Goal: Task Accomplishment & Management: Manage account settings

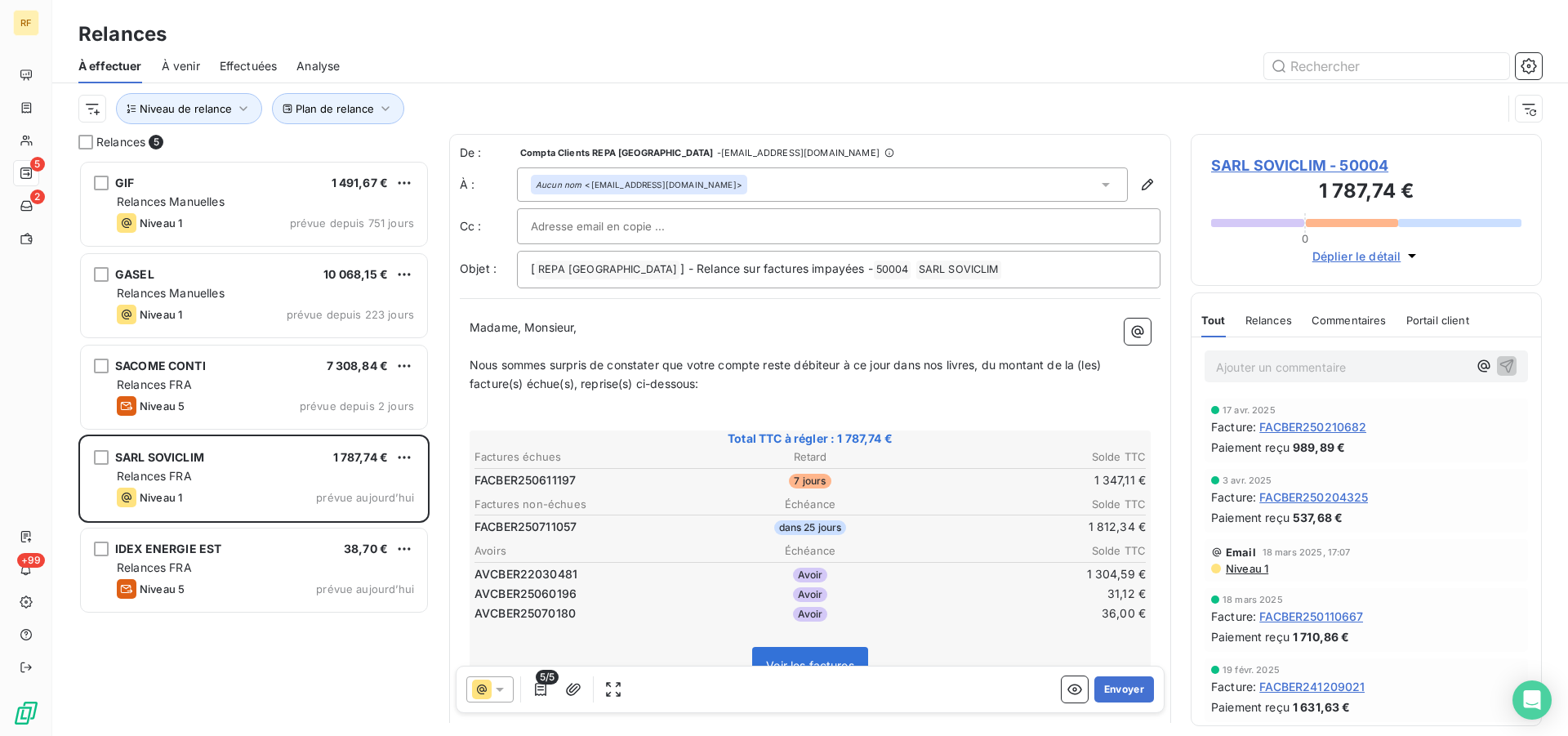
scroll to position [562, 338]
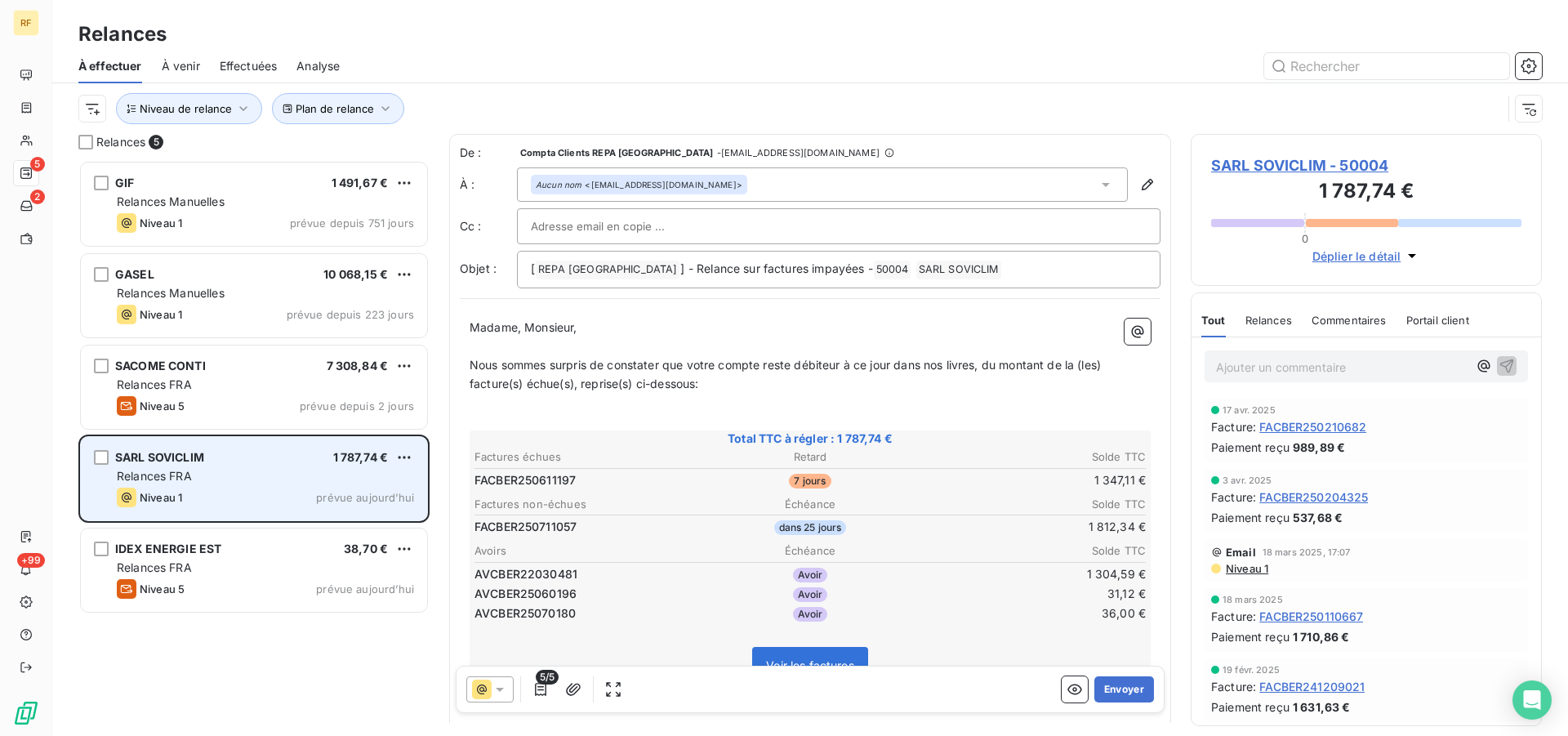
click at [248, 462] on div "SARL SOVICLIM 1 787,74 €" at bounding box center [265, 456] width 297 height 15
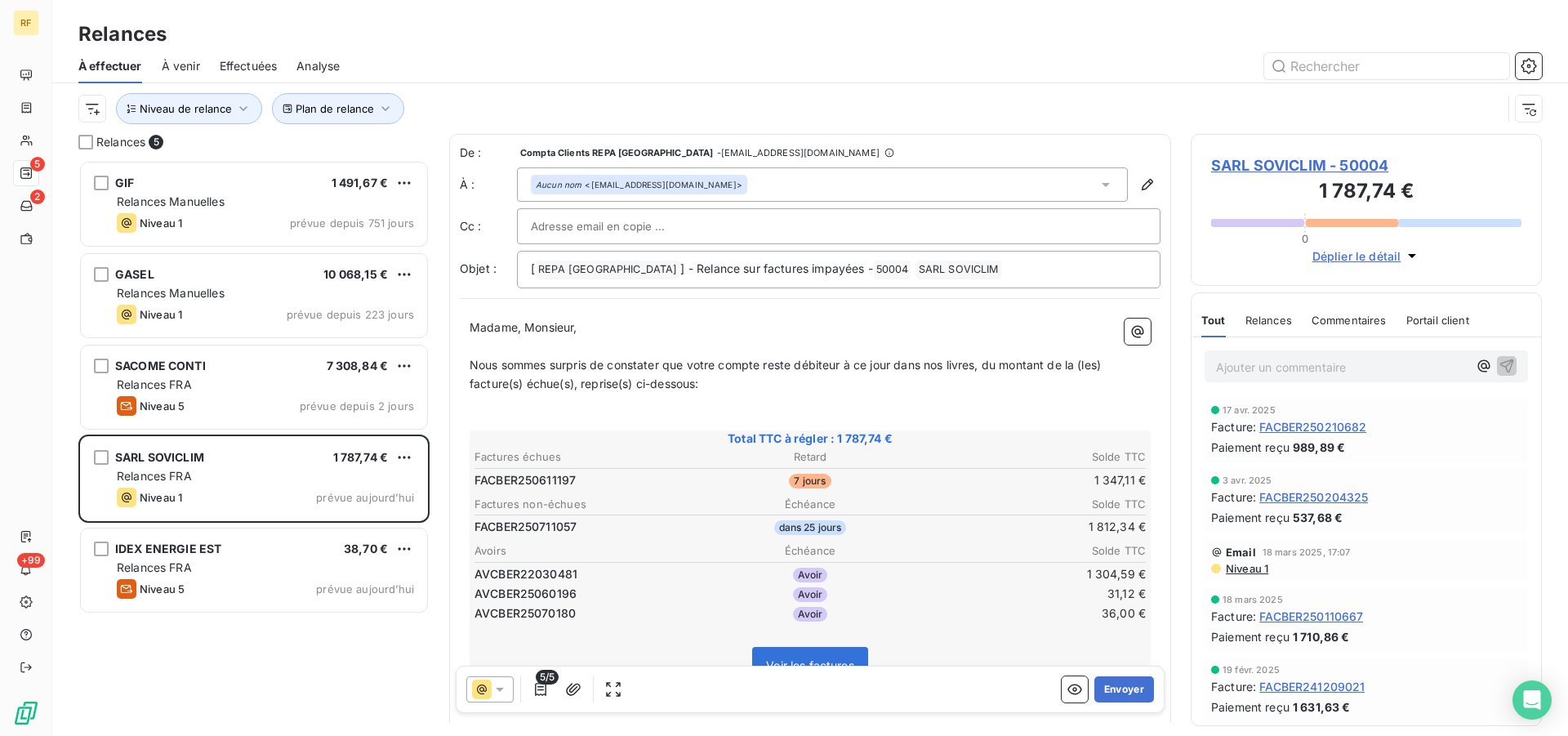
click at [478, 343] on p "﻿" at bounding box center [810, 346] width 681 height 18
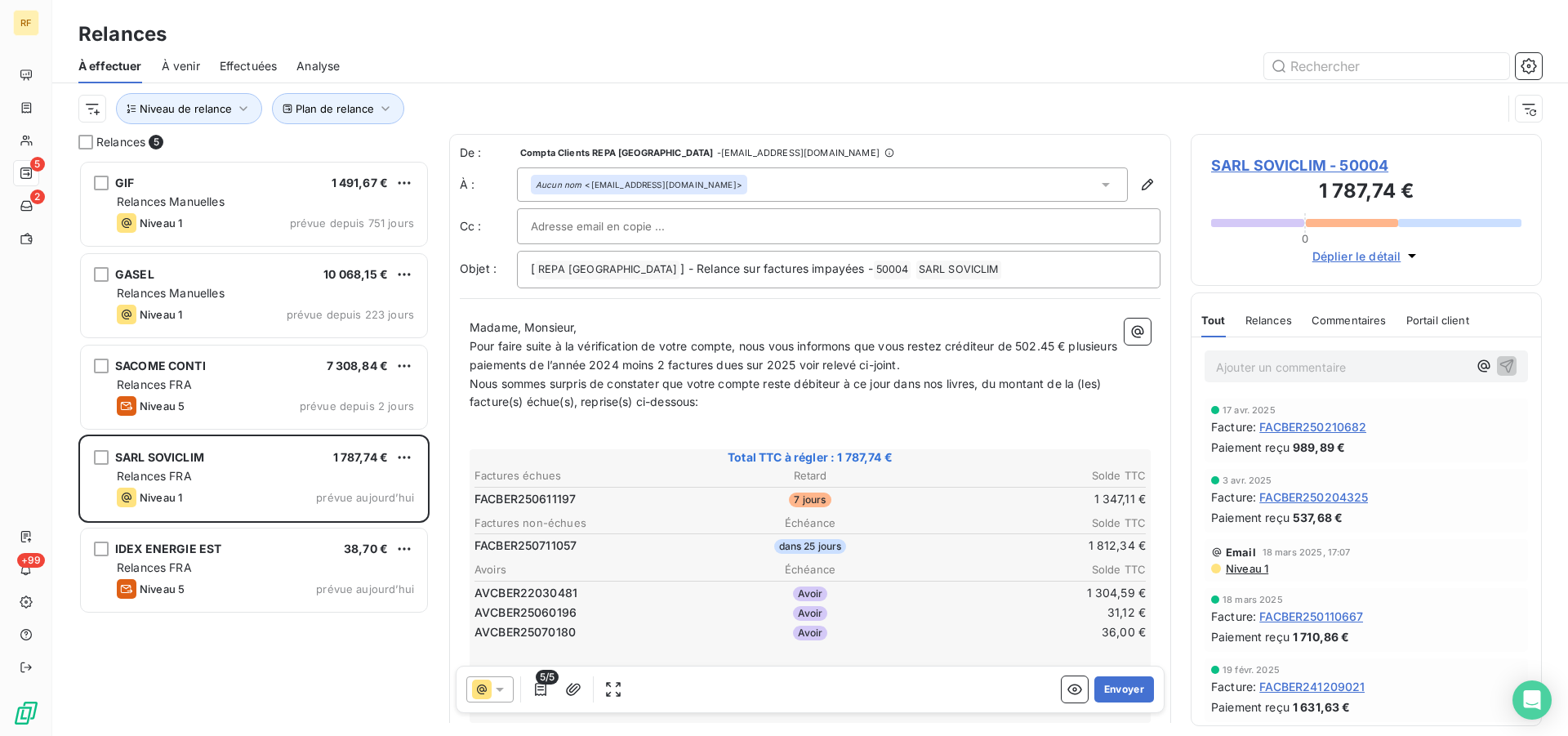
click at [599, 322] on p "Madame, Monsieur," at bounding box center [810, 327] width 681 height 18
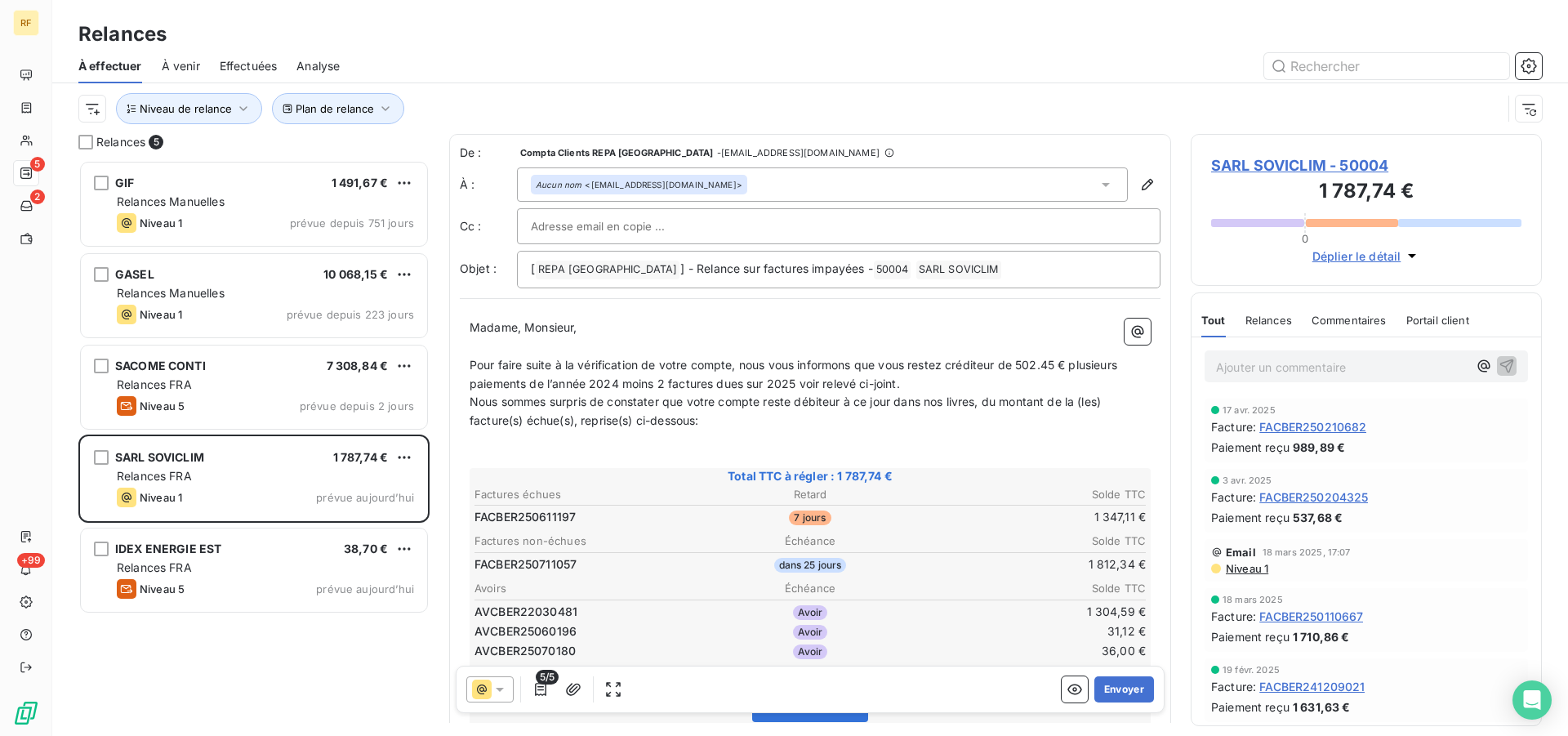
click at [1061, 366] on span "Pour faire suite à la vérification de votre compte, nous vous informons que vou…" at bounding box center [794, 374] width 651 height 33
click at [1021, 368] on span "Pour faire suite à la vérification de votre compte, nous vous informons que vou…" at bounding box center [805, 374] width 672 height 33
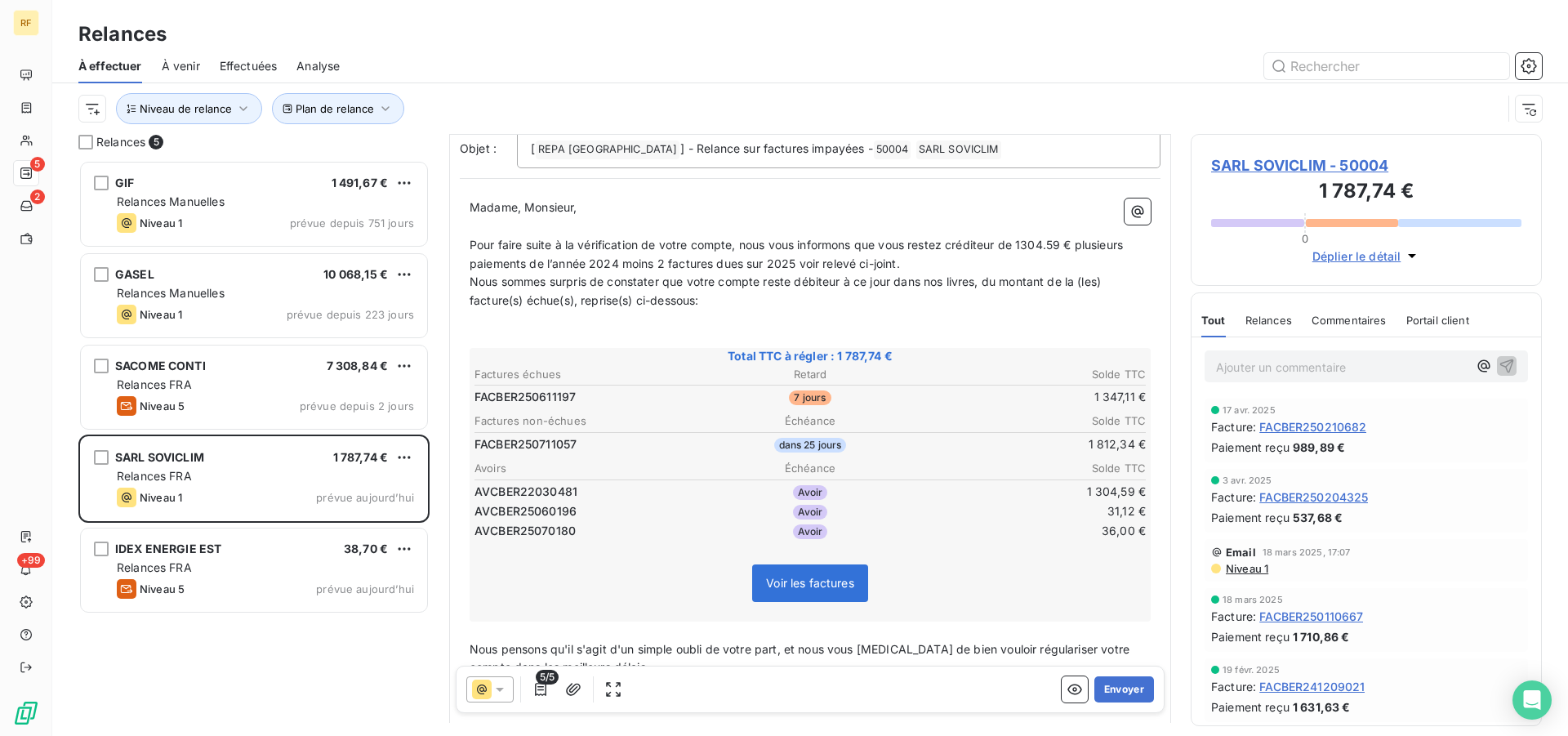
scroll to position [0, 0]
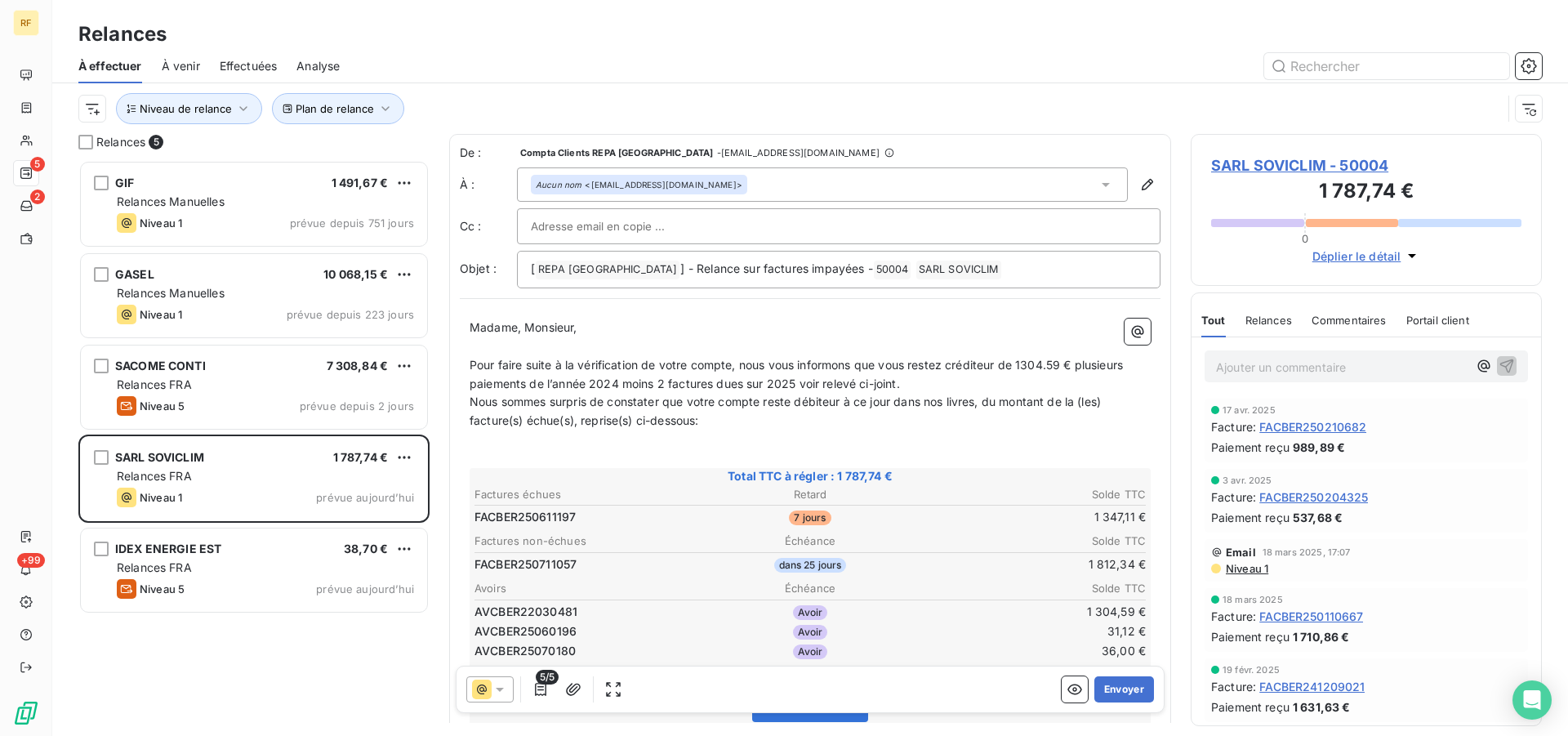
click at [1082, 366] on span "Pour faire suite à la vérification de votre compte, nous vous informons que vou…" at bounding box center [797, 374] width 657 height 33
click at [711, 386] on p "Pour faire suite à la vérification de votre compte, nous vous informons que vou…" at bounding box center [810, 374] width 681 height 38
drag, startPoint x: 699, startPoint y: 422, endPoint x: 735, endPoint y: 504, distance: 89.6
click at [699, 423] on span "Nous sommes surpris de constater que votre compte reste débiteur à ce jour dans…" at bounding box center [786, 411] width 635 height 33
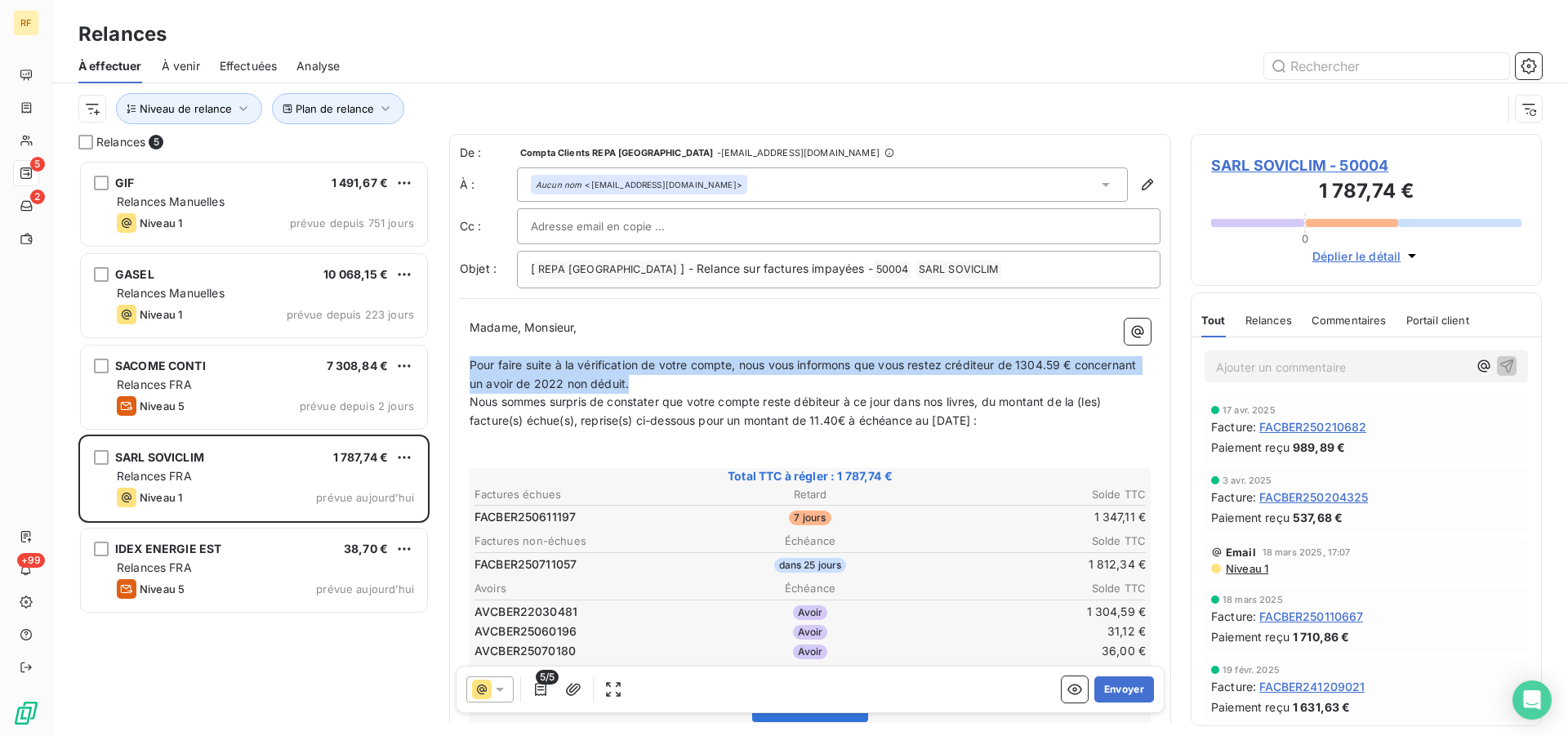
drag, startPoint x: 722, startPoint y: 386, endPoint x: 447, endPoint y: 356, distance: 276.6
click at [449, 356] on div "De : Compta Clients REPA France - rappels@leanpay.io À : Aucun nom <c.aze@sovim…" at bounding box center [810, 427] width 722 height 589
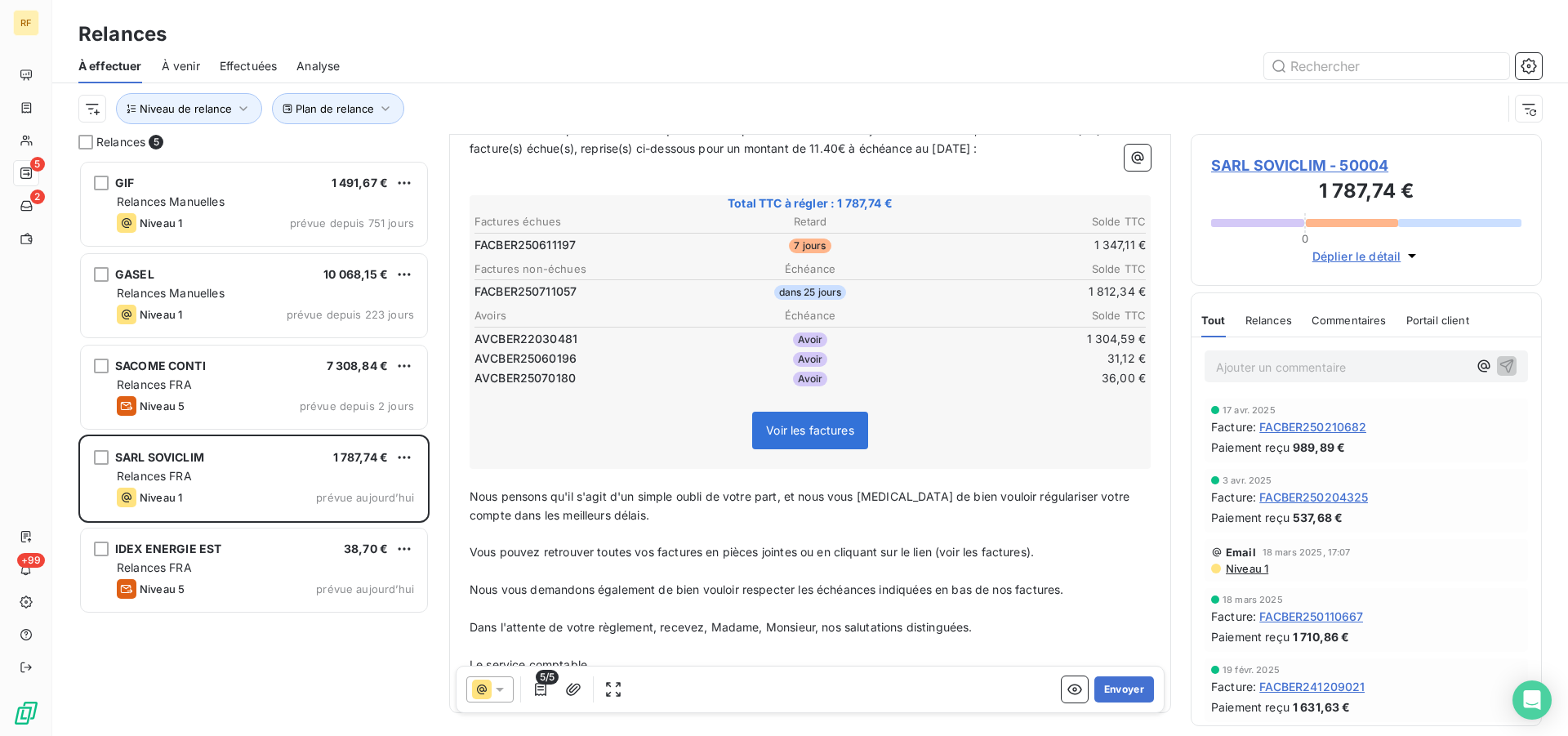
scroll to position [294, 0]
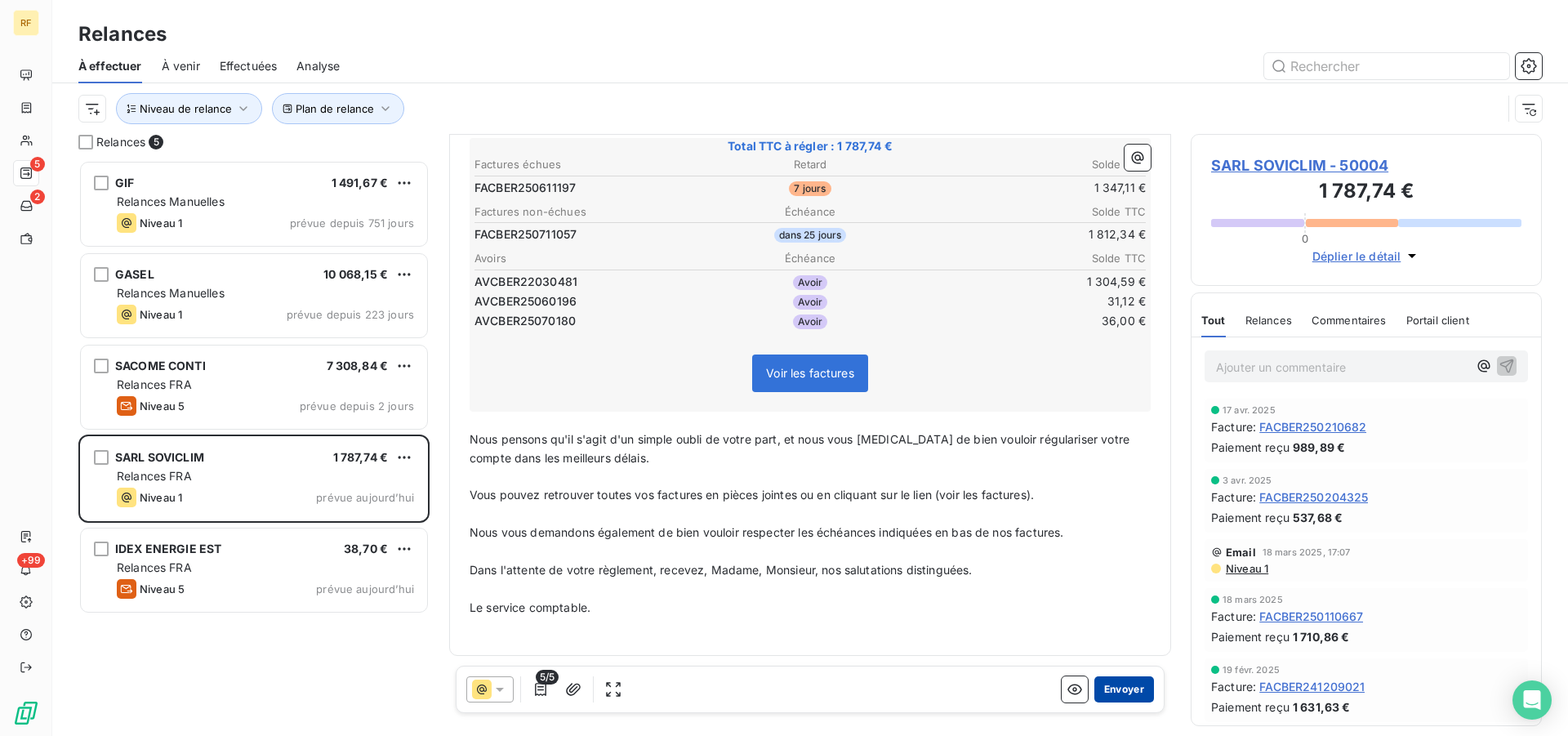
click at [1112, 691] on button "Envoyer" at bounding box center [1124, 689] width 60 height 26
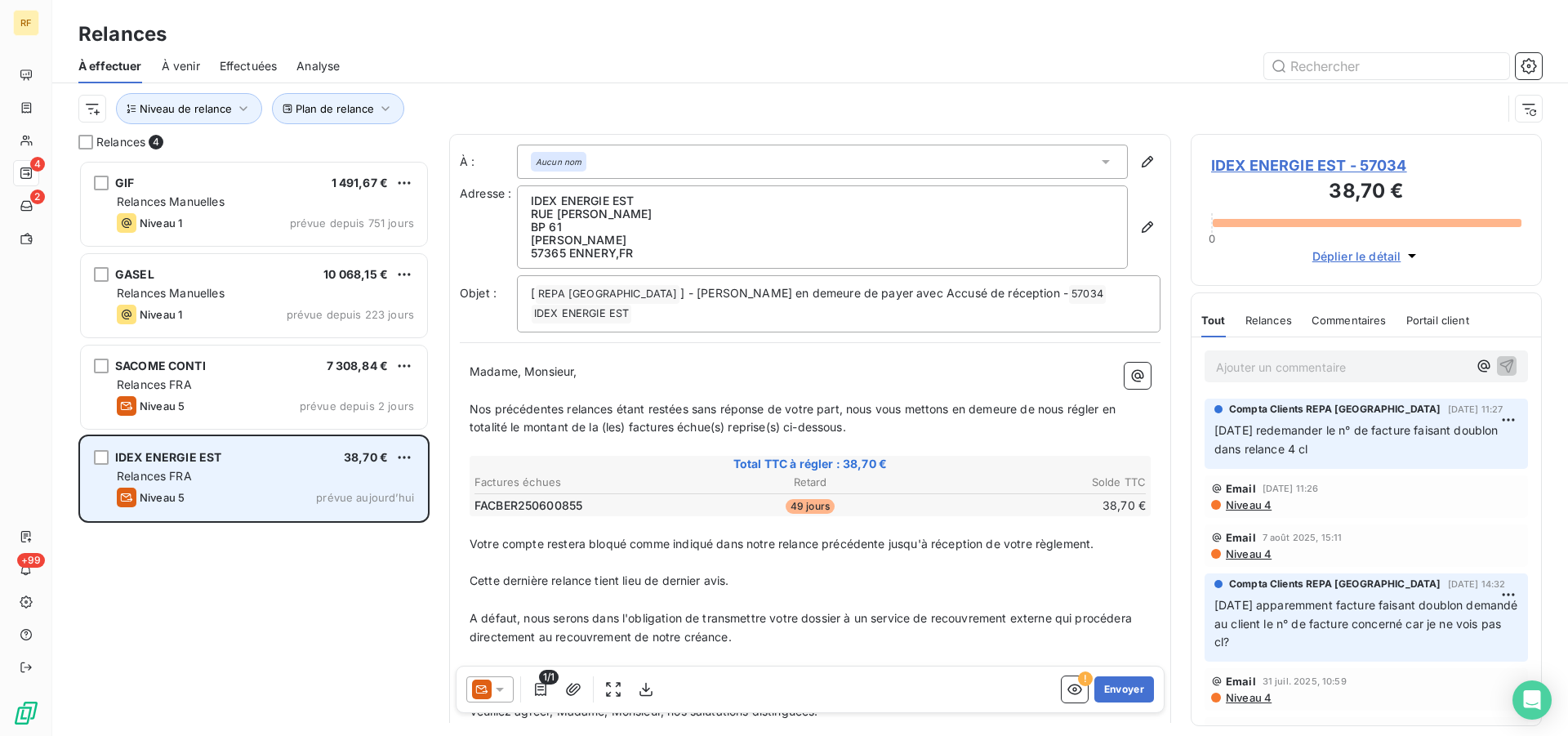
click at [202, 458] on span "IDEX ENERGIE EST" at bounding box center [168, 456] width 106 height 14
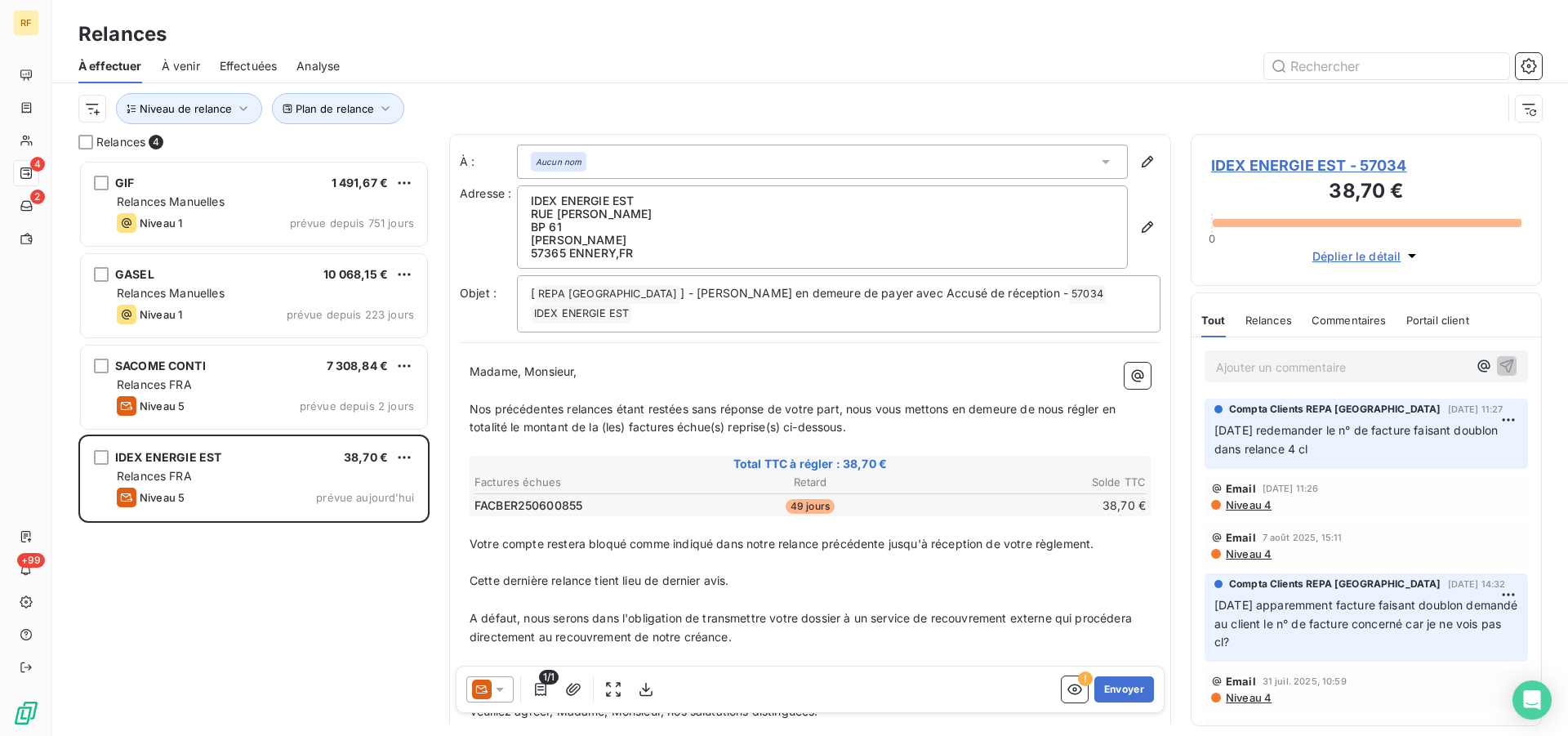
click at [1329, 170] on span "IDEX ENERGIE EST - 57034" at bounding box center [1366, 165] width 311 height 22
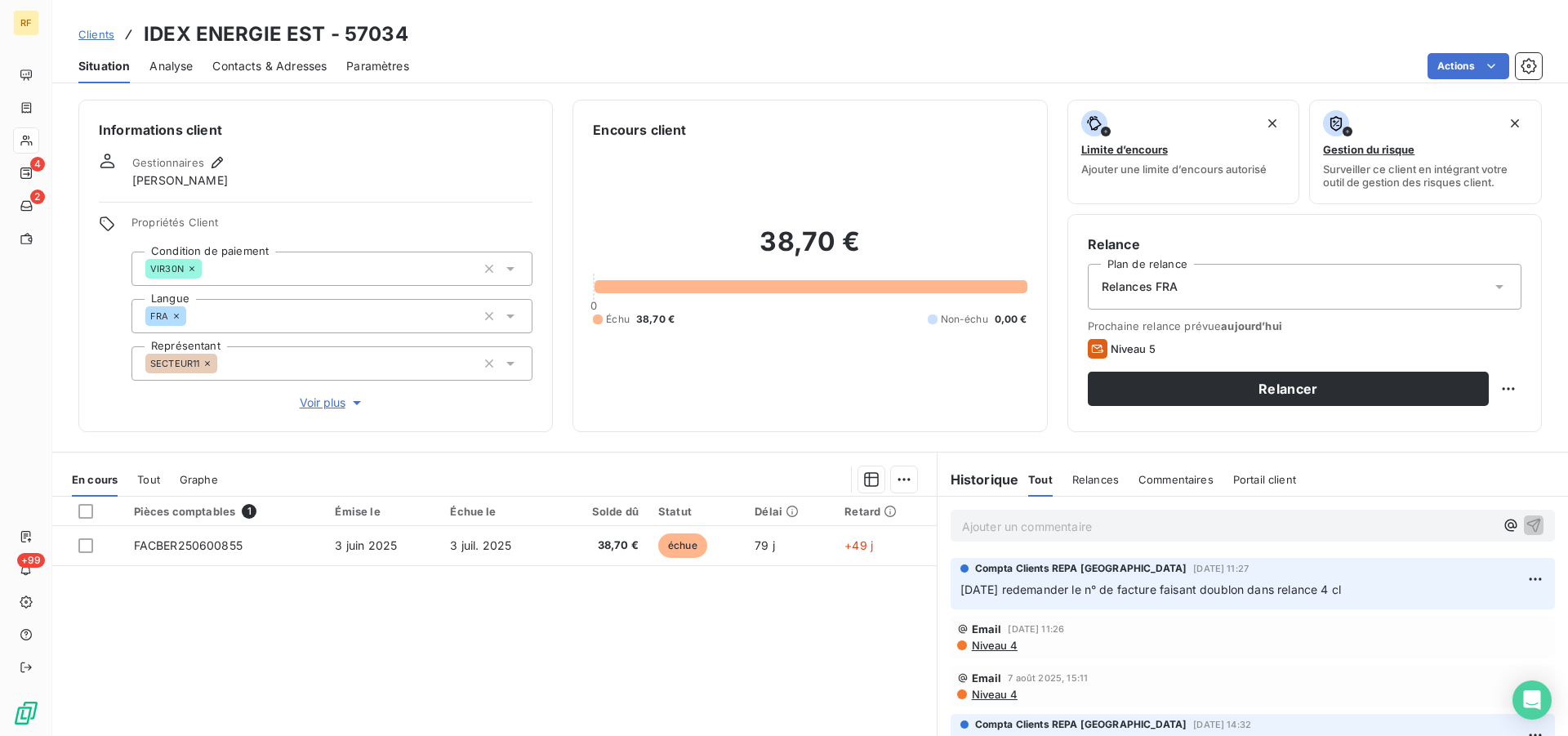
click at [1203, 296] on div "Relances FRA" at bounding box center [1305, 286] width 433 height 45
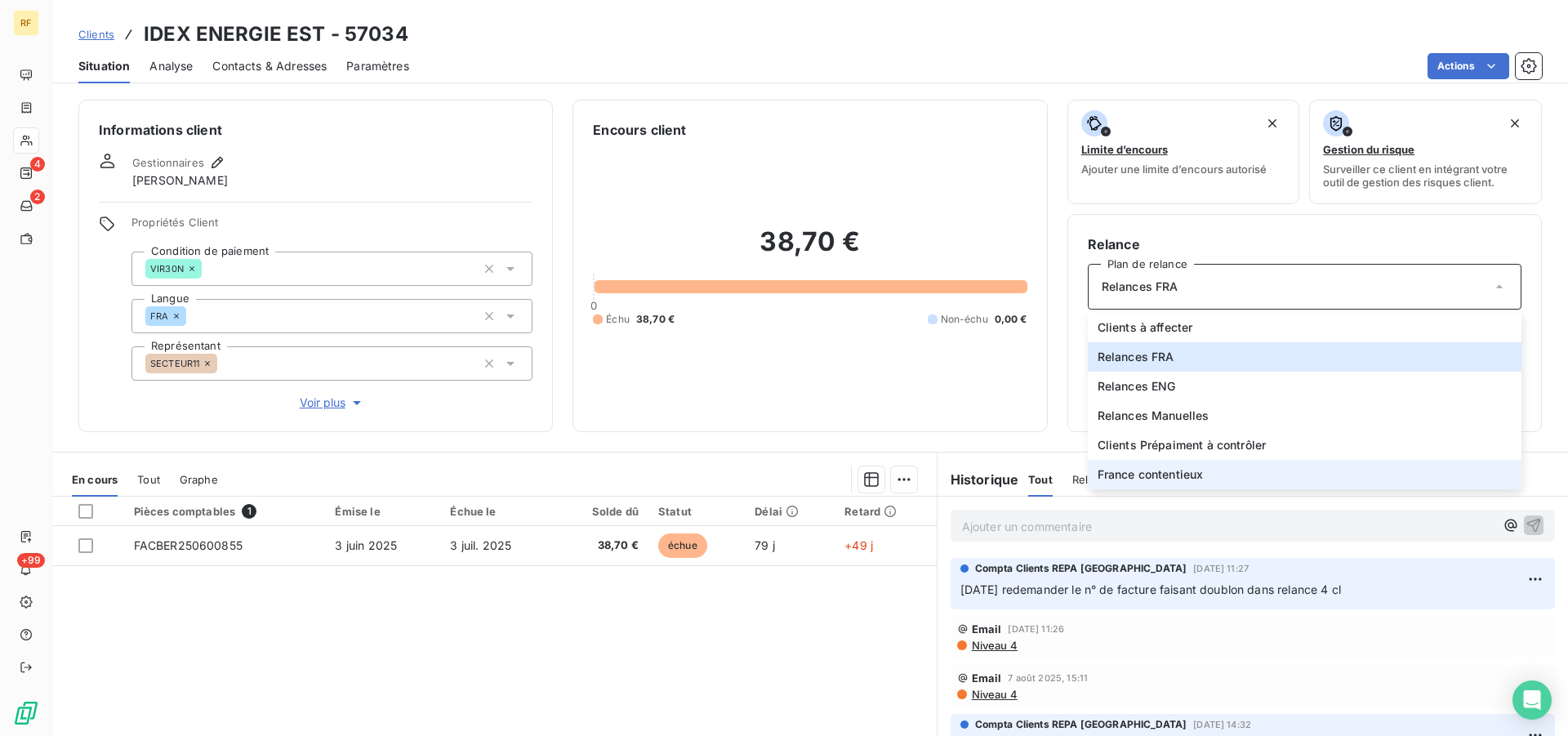
click at [1187, 480] on span "France contentieux" at bounding box center [1151, 474] width 106 height 16
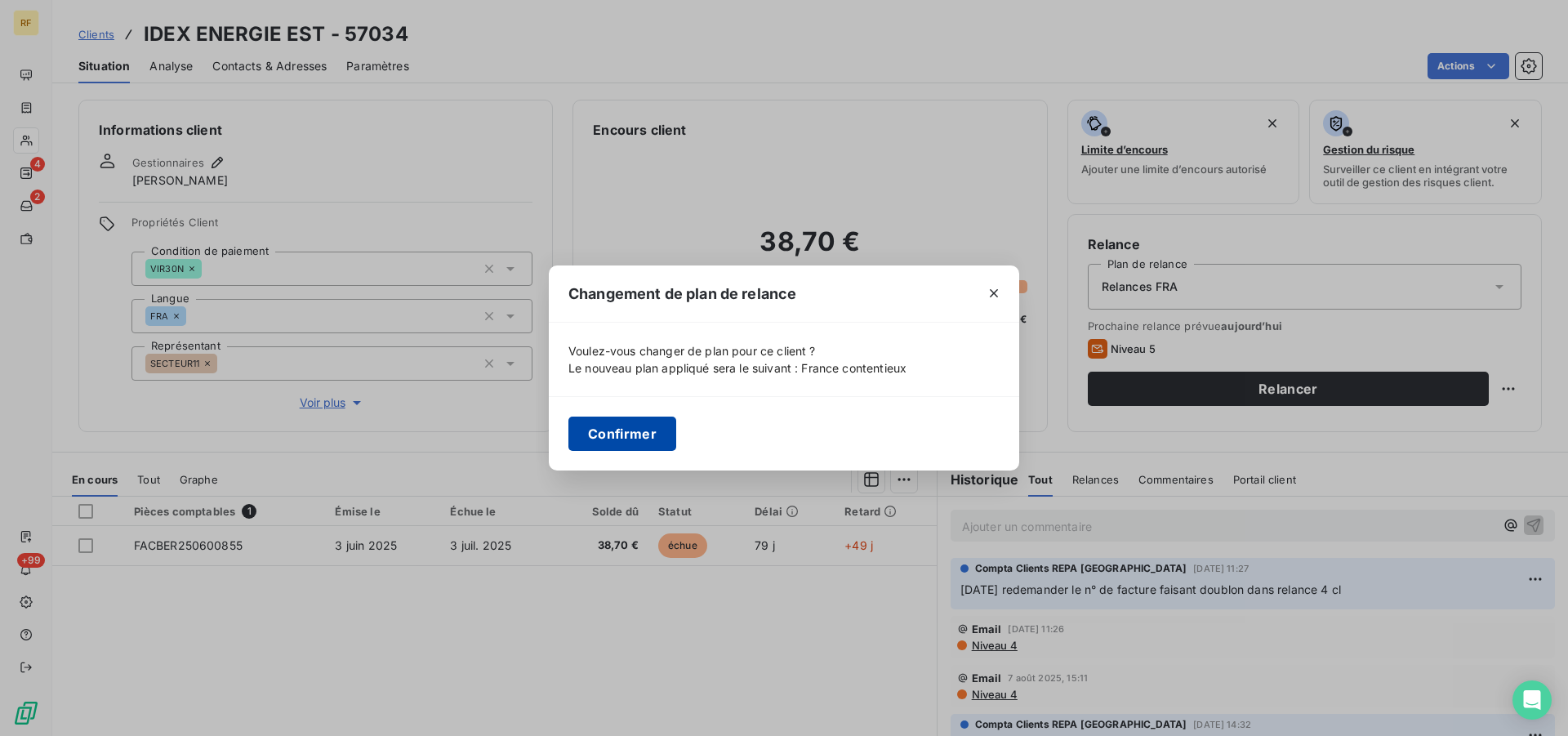
click at [648, 450] on div "Confirmer" at bounding box center [784, 432] width 470 height 74
click at [644, 434] on button "Confirmer" at bounding box center [622, 433] width 107 height 34
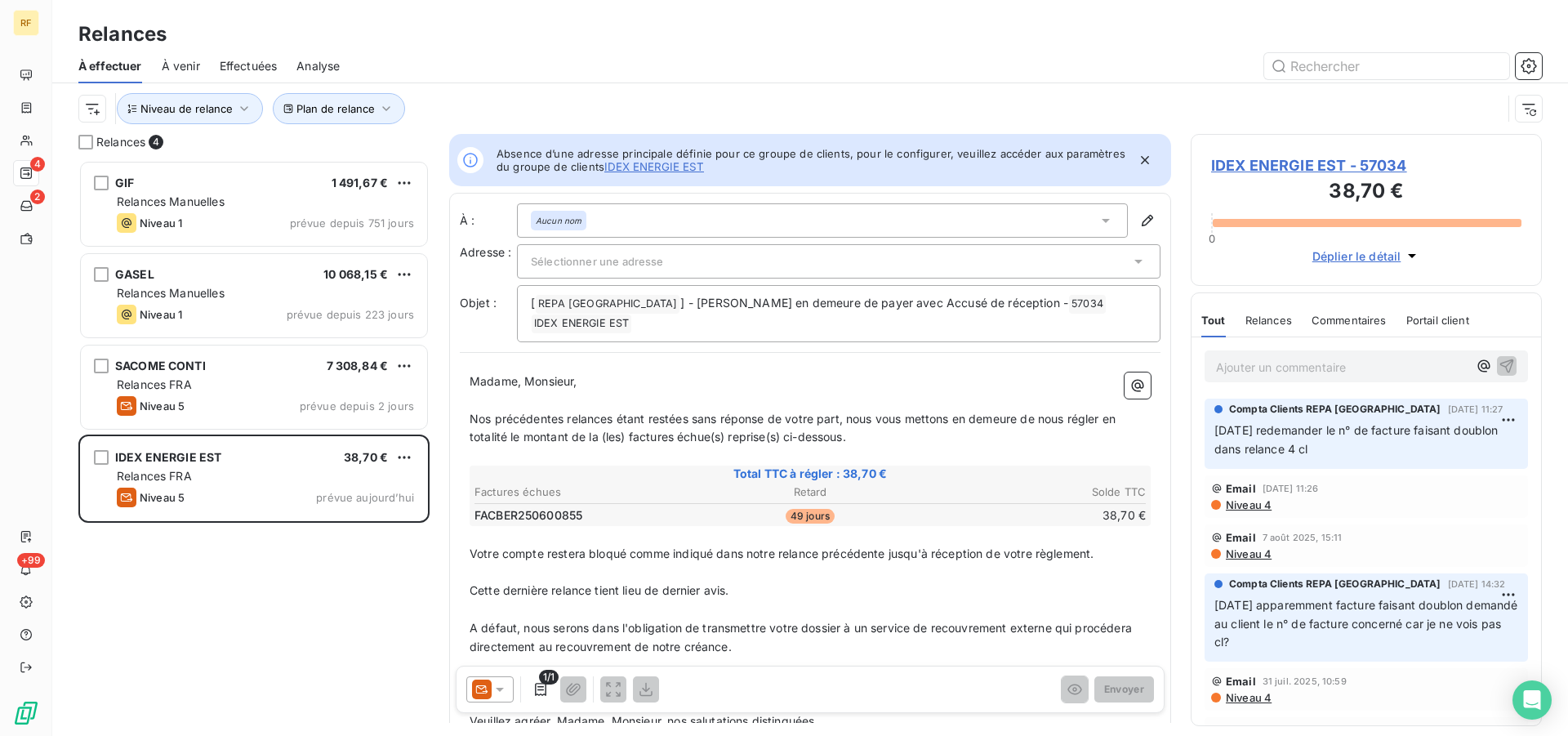
scroll to position [562, 338]
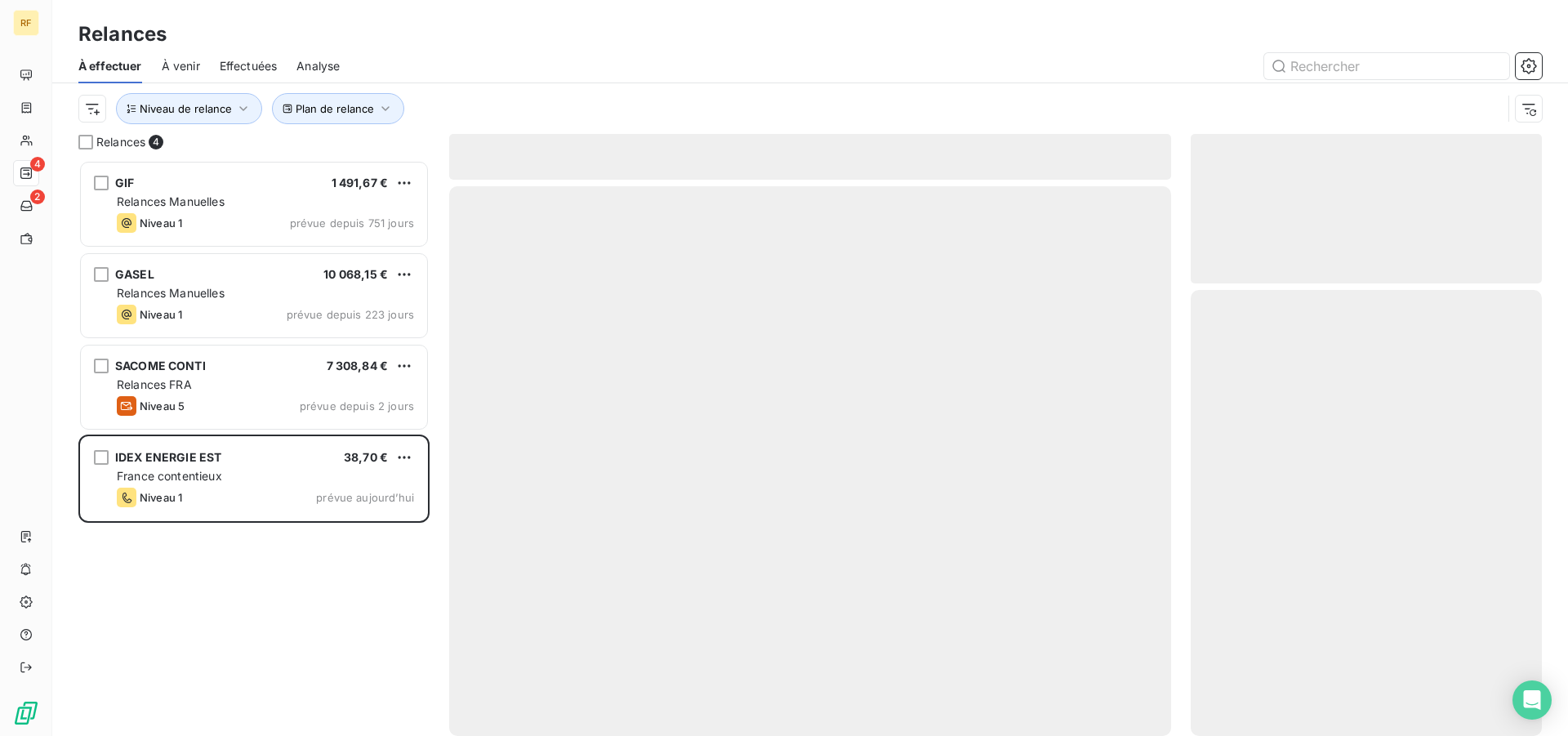
scroll to position [562, 338]
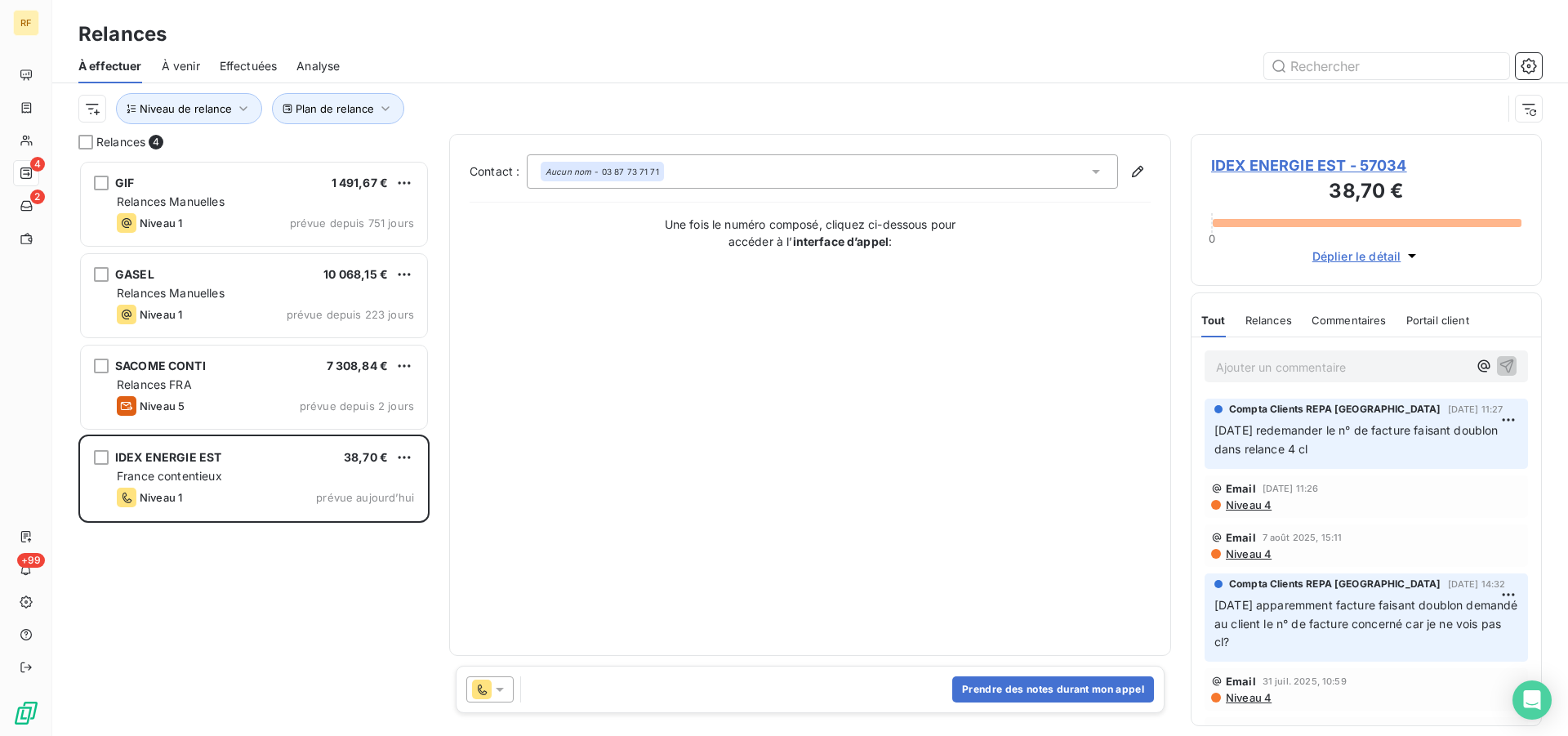
click at [1291, 166] on span "IDEX ENERGIE EST - 57034" at bounding box center [1366, 165] width 311 height 22
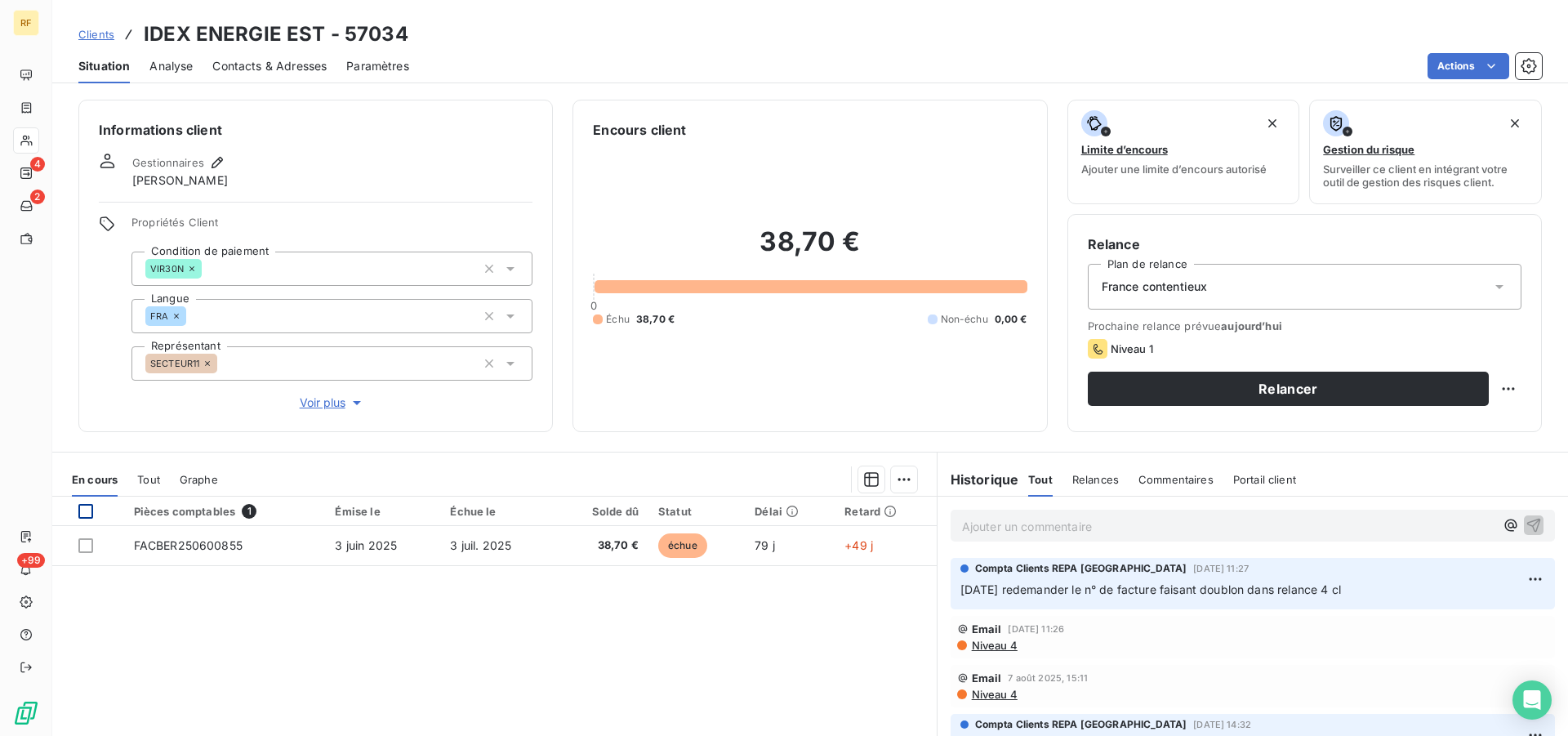
click at [90, 512] on div at bounding box center [85, 511] width 15 height 15
click at [896, 487] on html "RF 4 2 +99 Clients IDEX ENERGIE EST - 57034 Situation Analyse Contacts & Adress…" at bounding box center [784, 368] width 1568 height 736
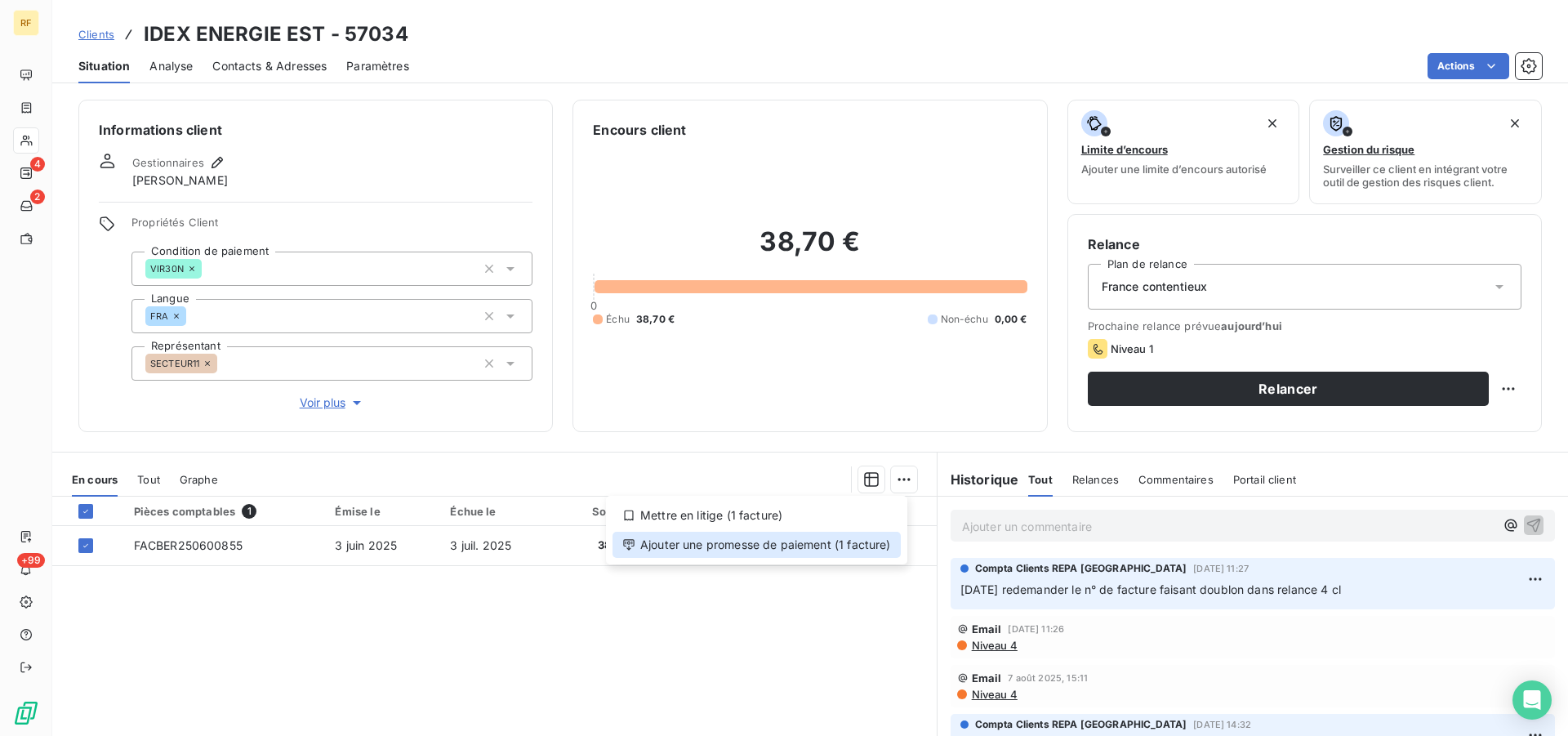
click at [737, 550] on div "Ajouter une promesse de paiement (1 facture)" at bounding box center [756, 545] width 288 height 26
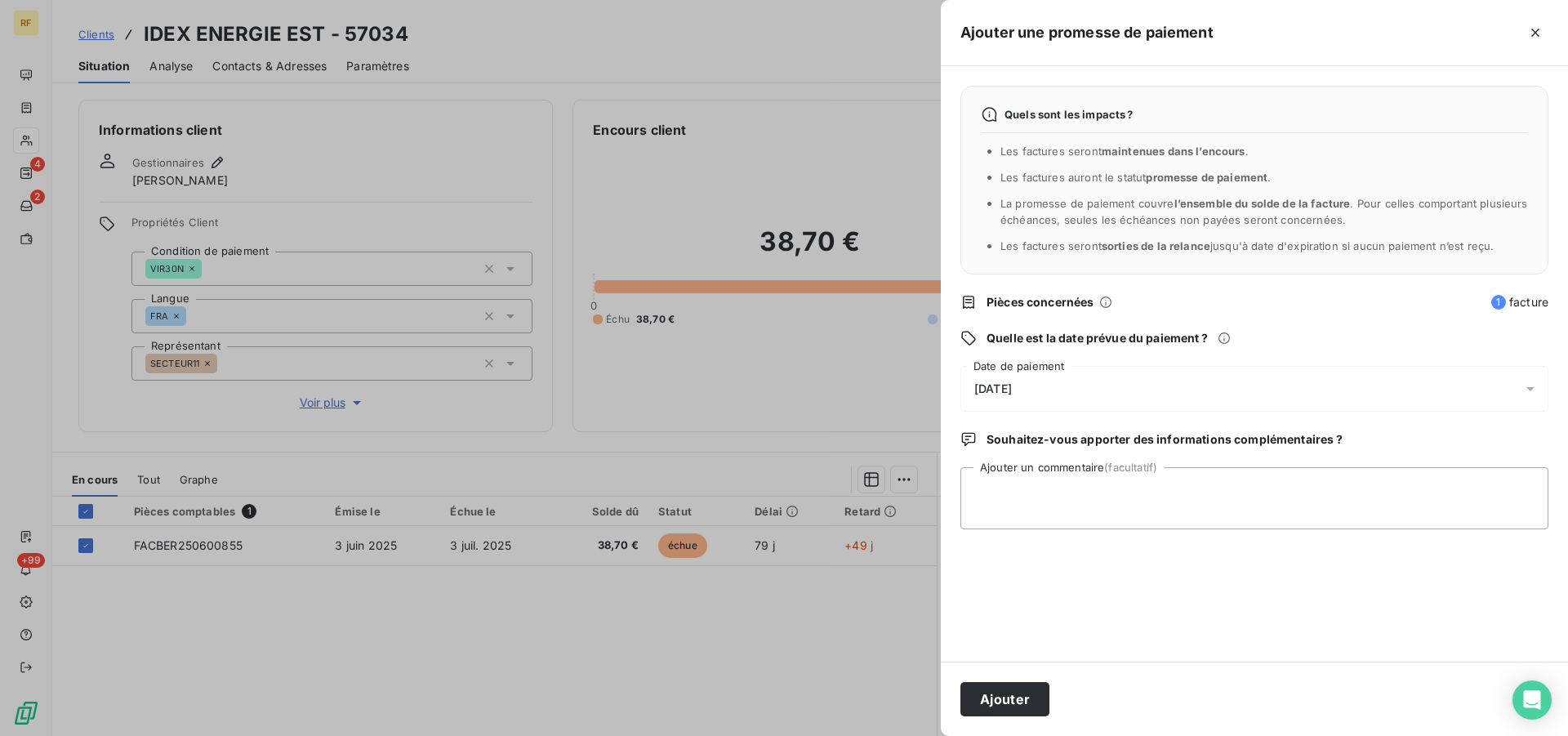
click at [1012, 395] on span "22/08/2025" at bounding box center [992, 389] width 38 height 14
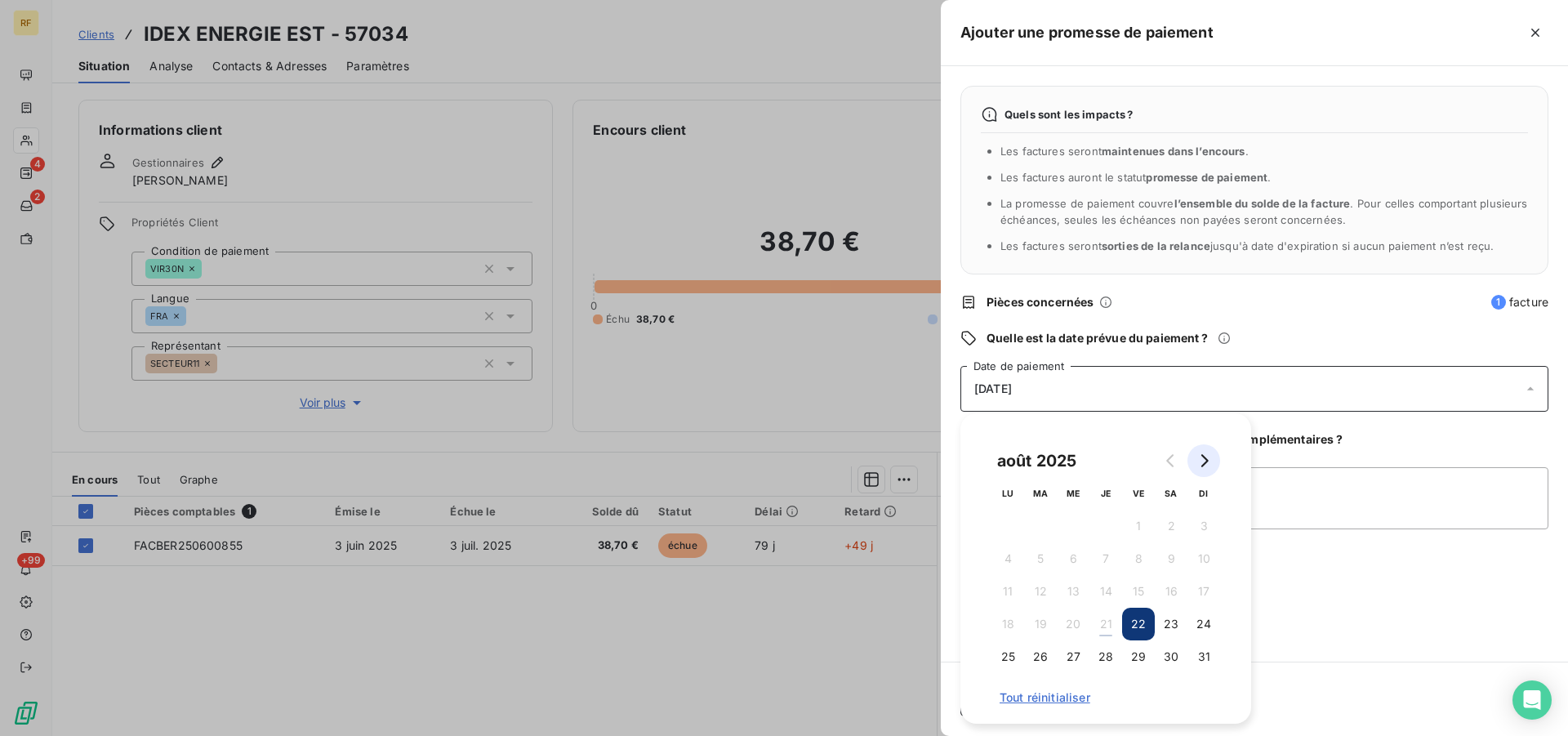
click at [1205, 463] on icon "Go to next month" at bounding box center [1205, 460] width 8 height 14
click at [1208, 464] on icon "Go to next month" at bounding box center [1204, 460] width 14 height 14
click at [1207, 468] on button "Go to next month" at bounding box center [1204, 460] width 33 height 33
click at [1011, 560] on button "3" at bounding box center [1008, 559] width 33 height 33
click at [1380, 495] on textarea "Ajouter un commentaire (facultatif)" at bounding box center [1255, 498] width 588 height 62
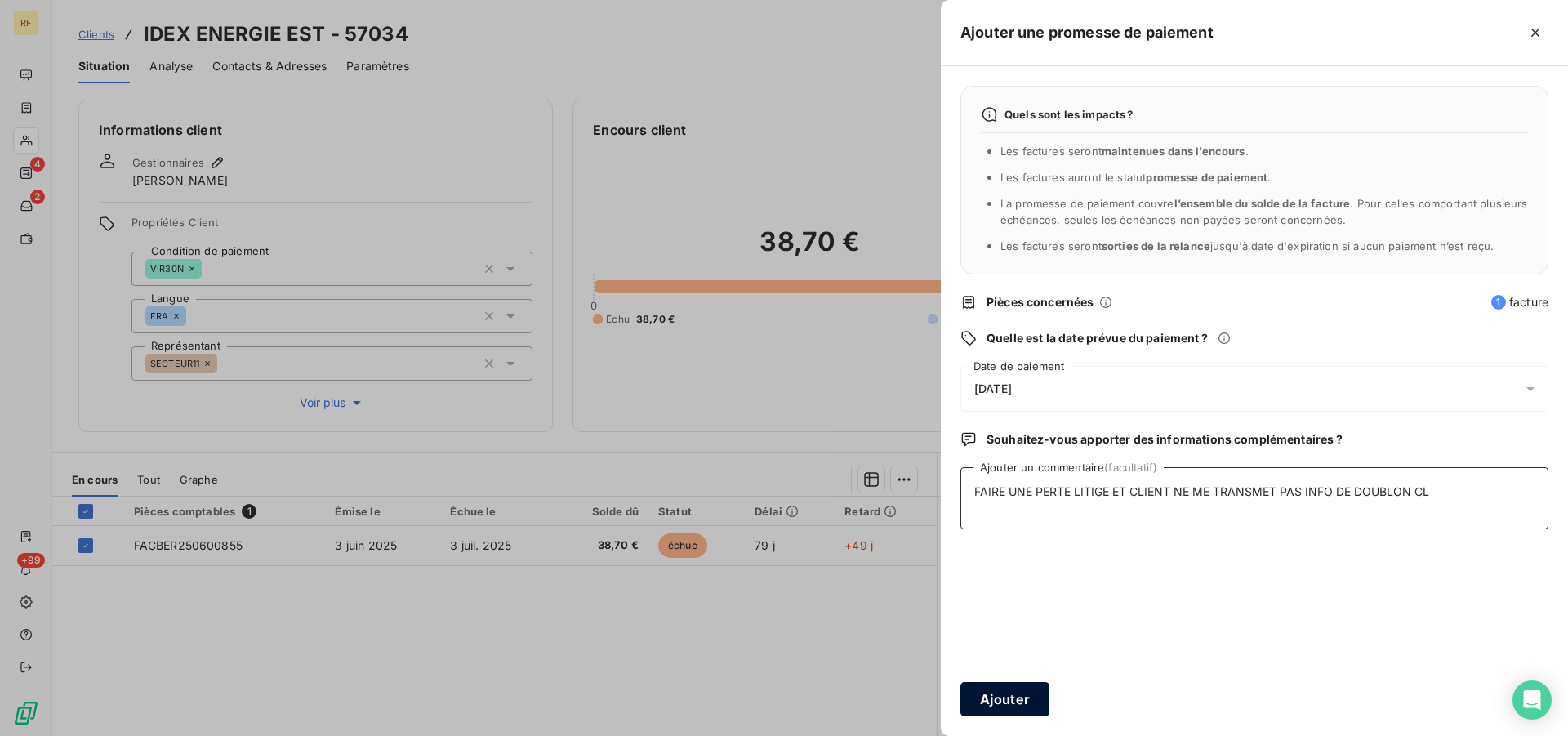
type textarea "FAIRE UNE PERTE LITIGE ET CLIENT NE ME TRANSMET PAS INFO DE DOUBLON CL"
click at [1015, 694] on button "Ajouter" at bounding box center [1005, 698] width 89 height 34
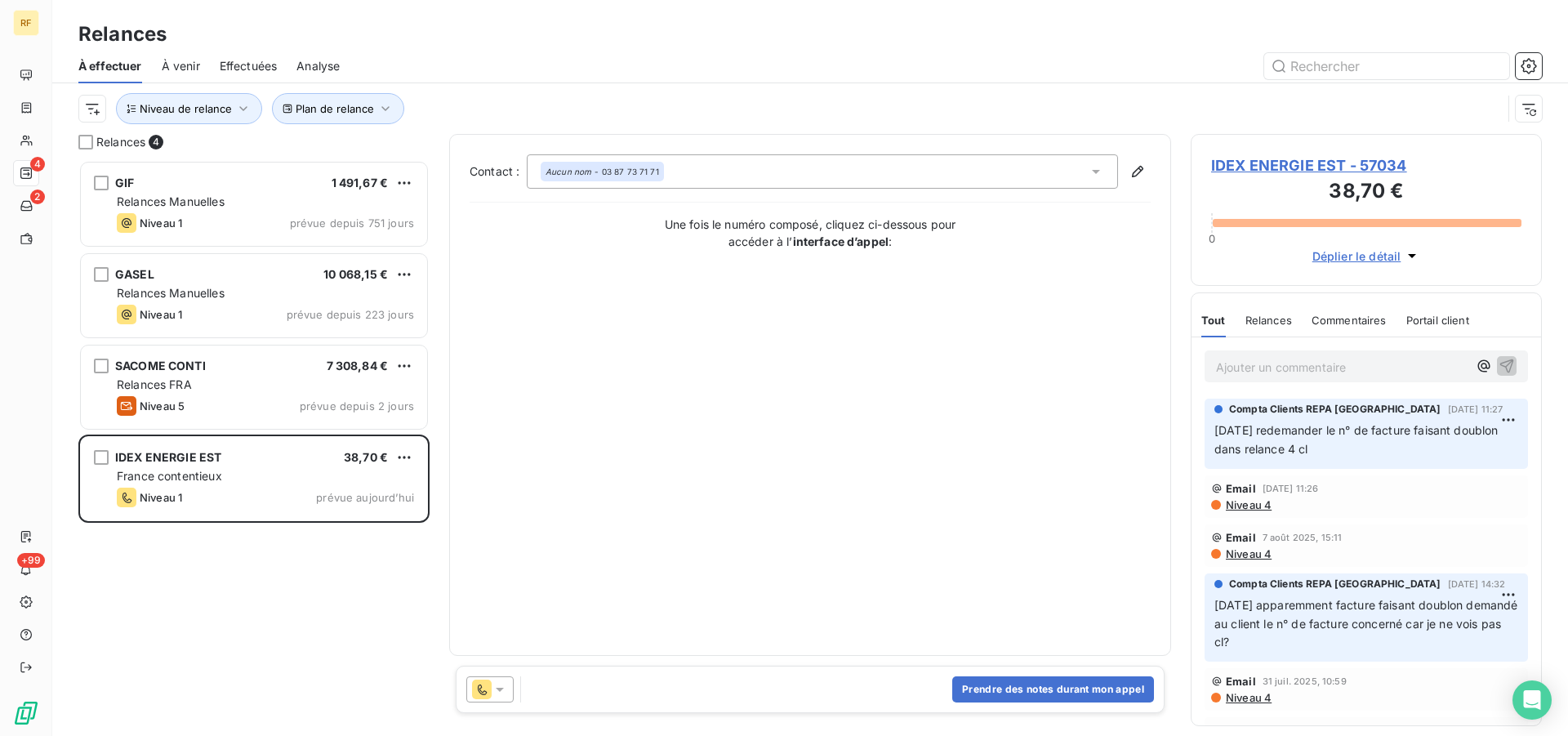
scroll to position [562, 338]
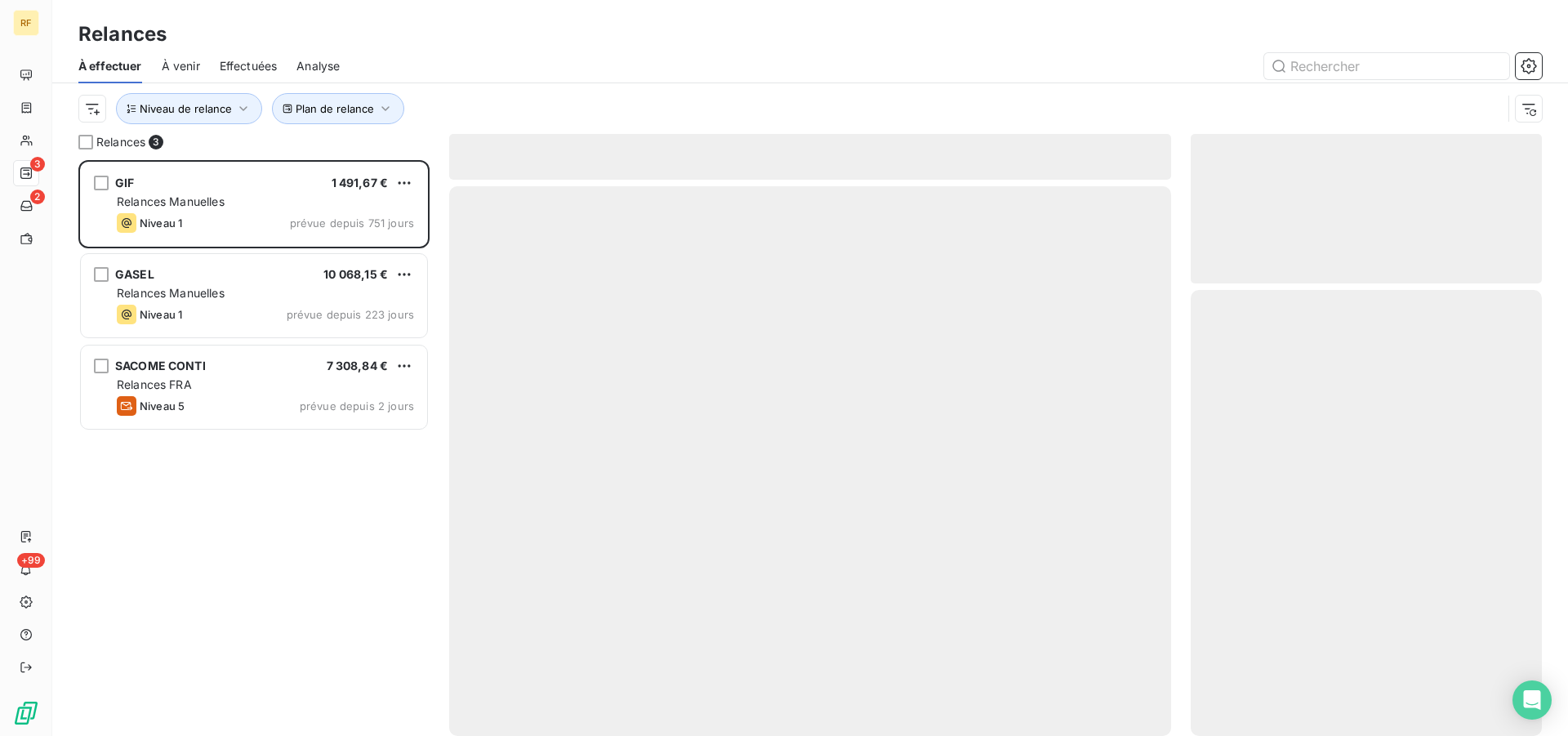
scroll to position [562, 338]
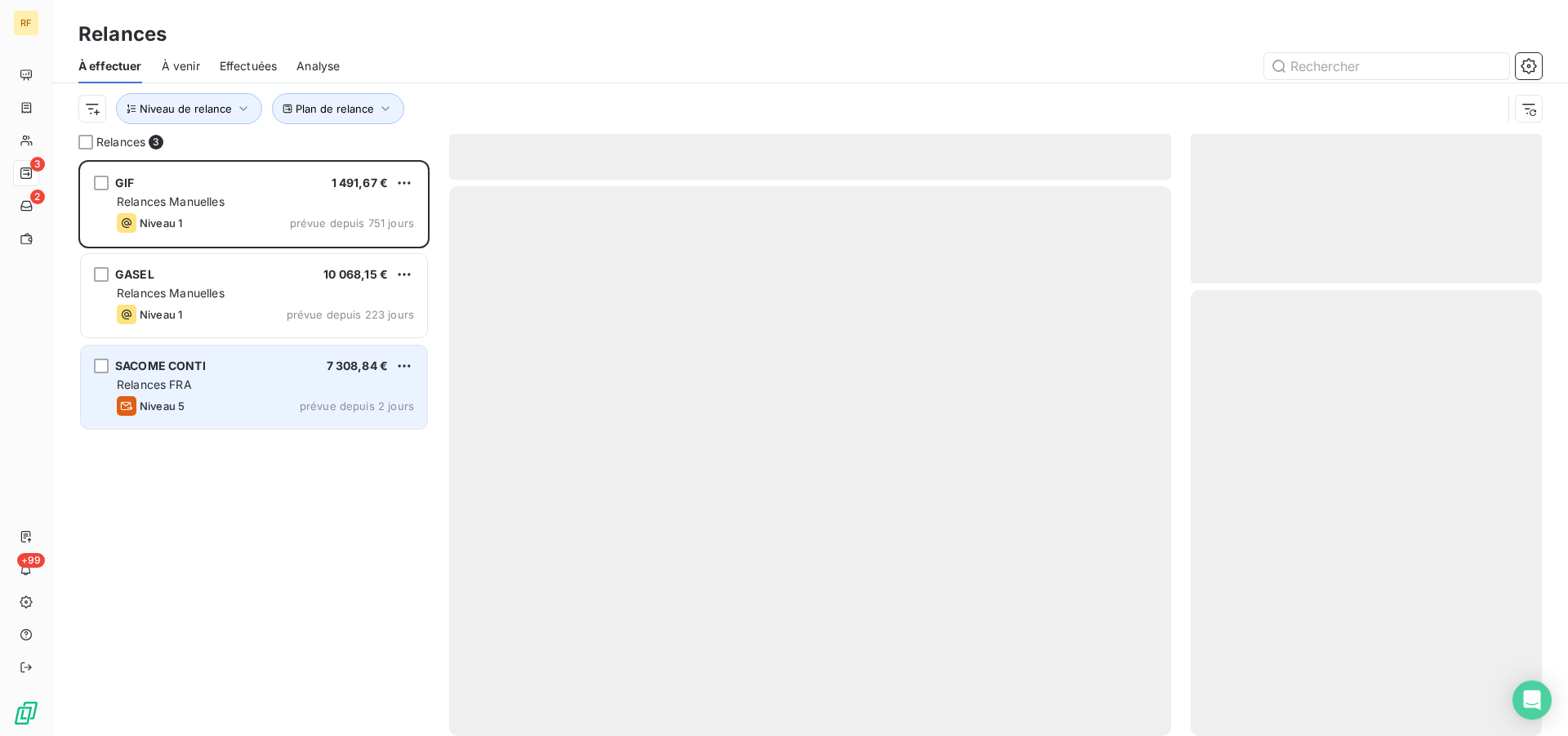
click at [209, 386] on div "Relances FRA" at bounding box center [265, 384] width 297 height 16
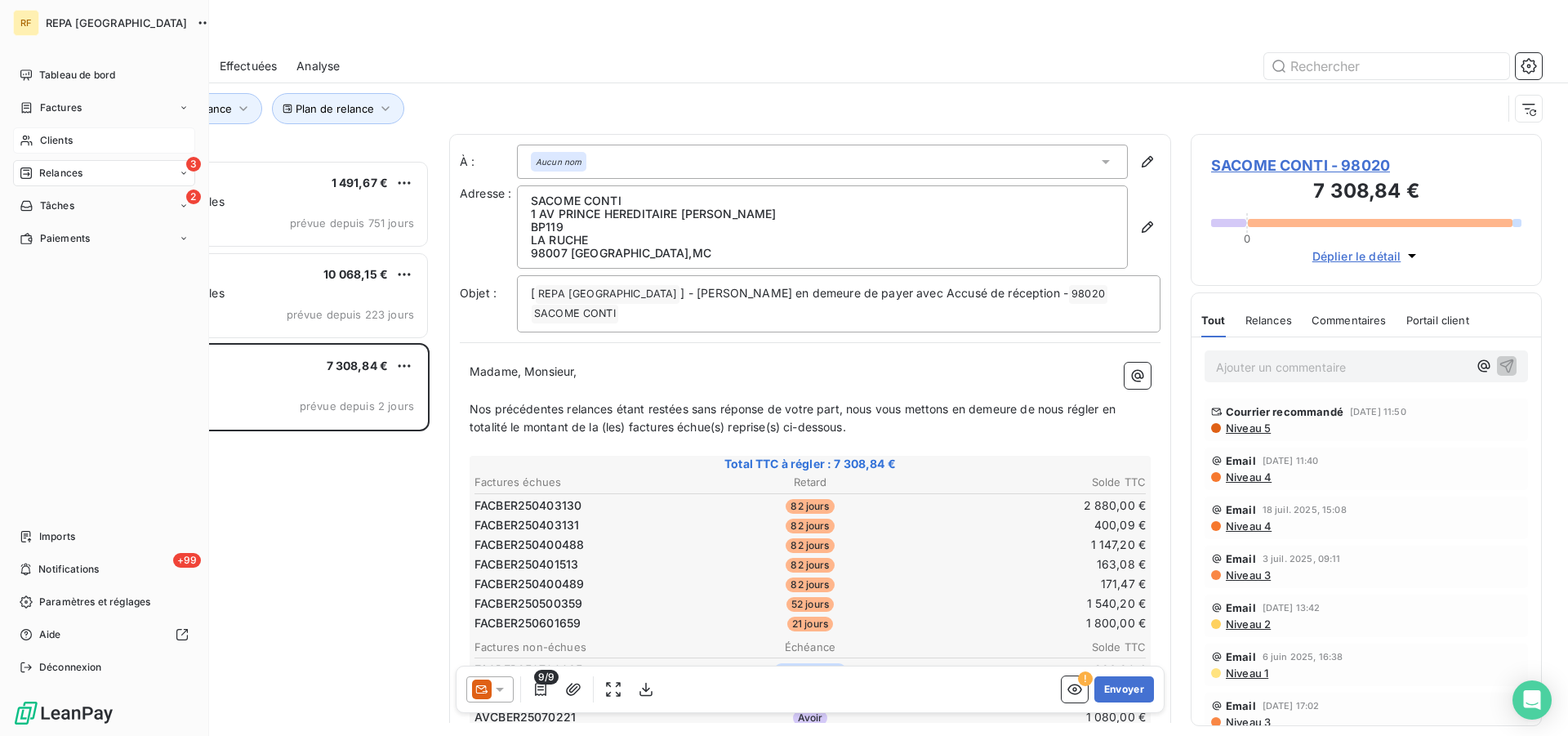
click at [48, 146] on span "Clients" at bounding box center [56, 140] width 33 height 15
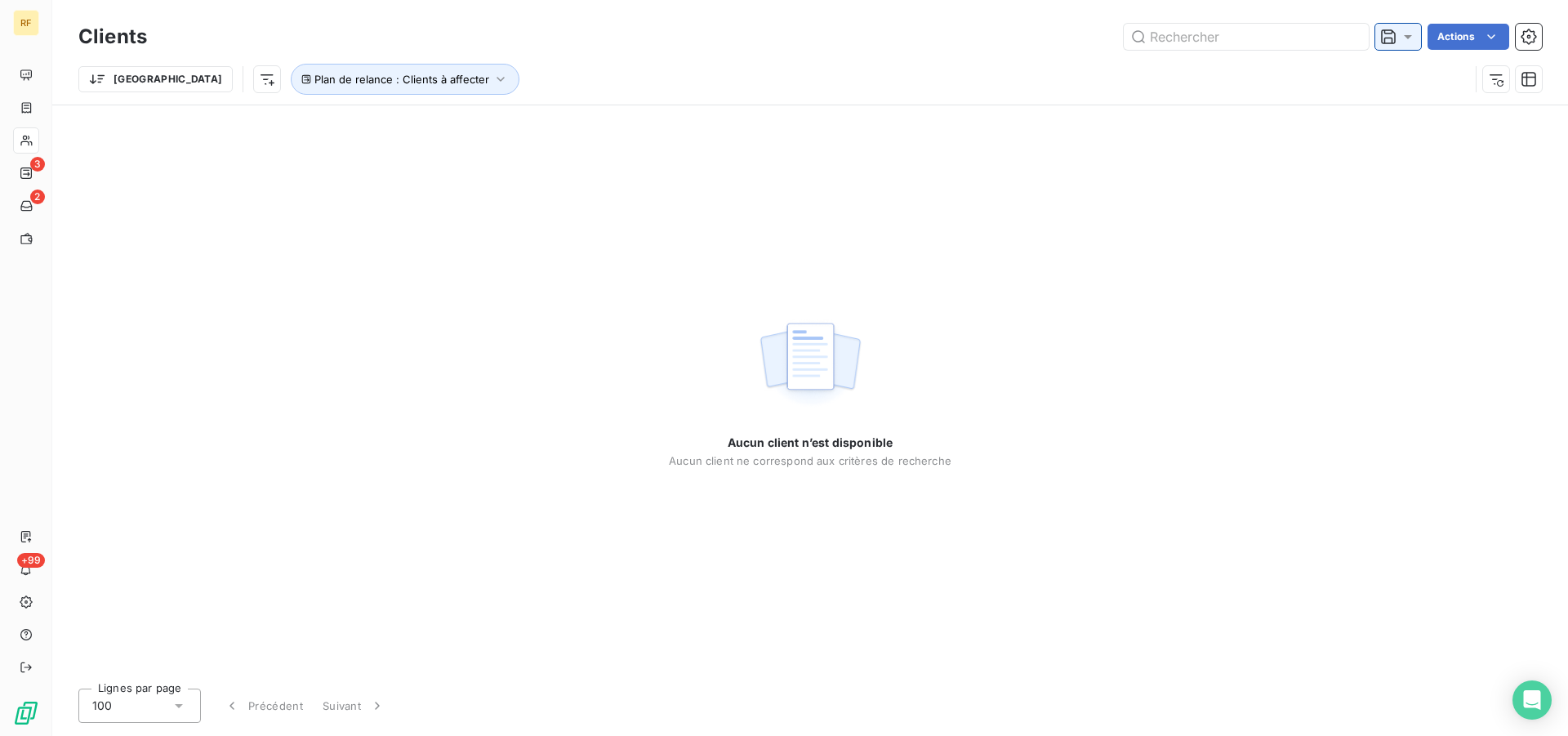
click at [1411, 39] on icon at bounding box center [1407, 37] width 16 height 16
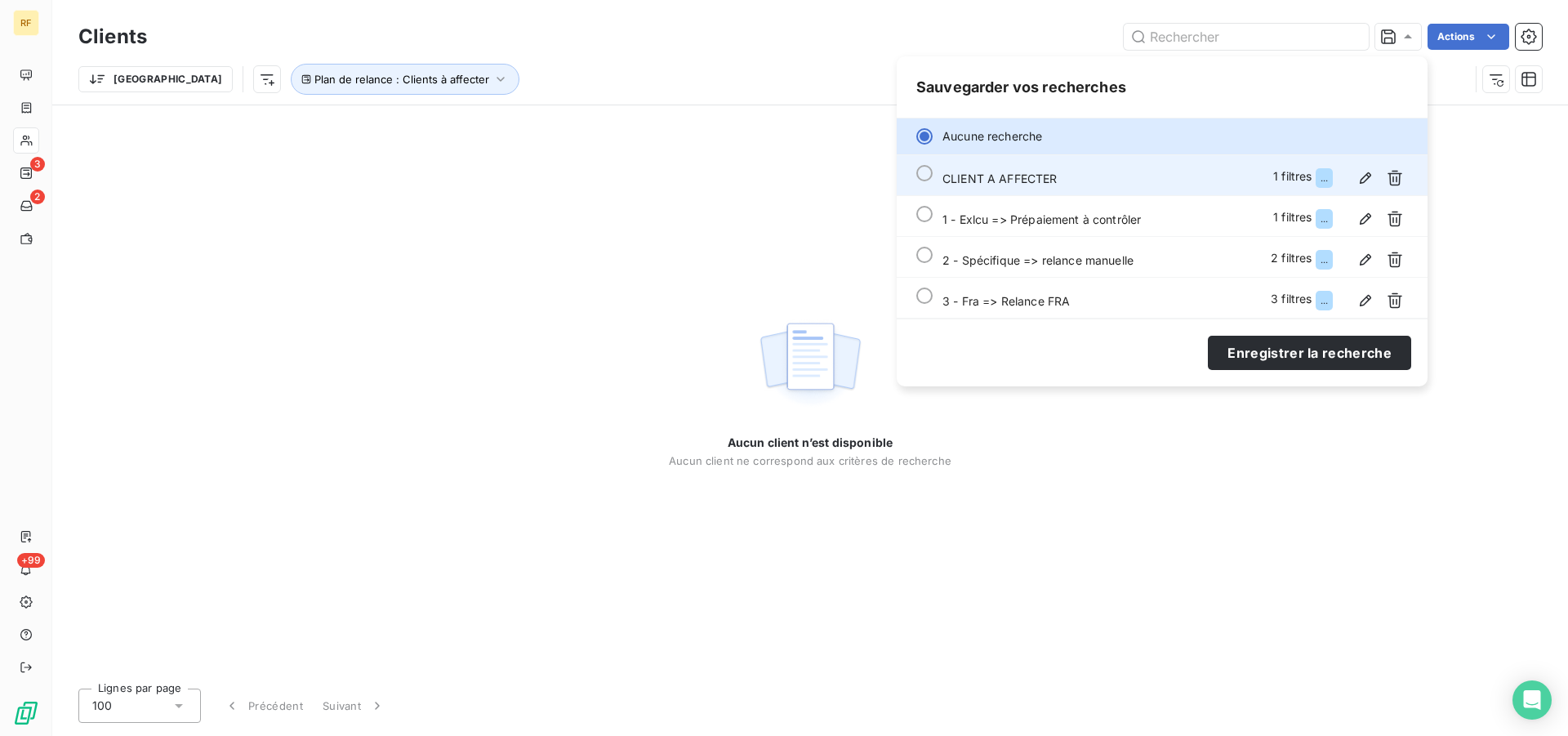
click at [1022, 175] on span "CLIENT A AFFECTER" at bounding box center [999, 178] width 115 height 14
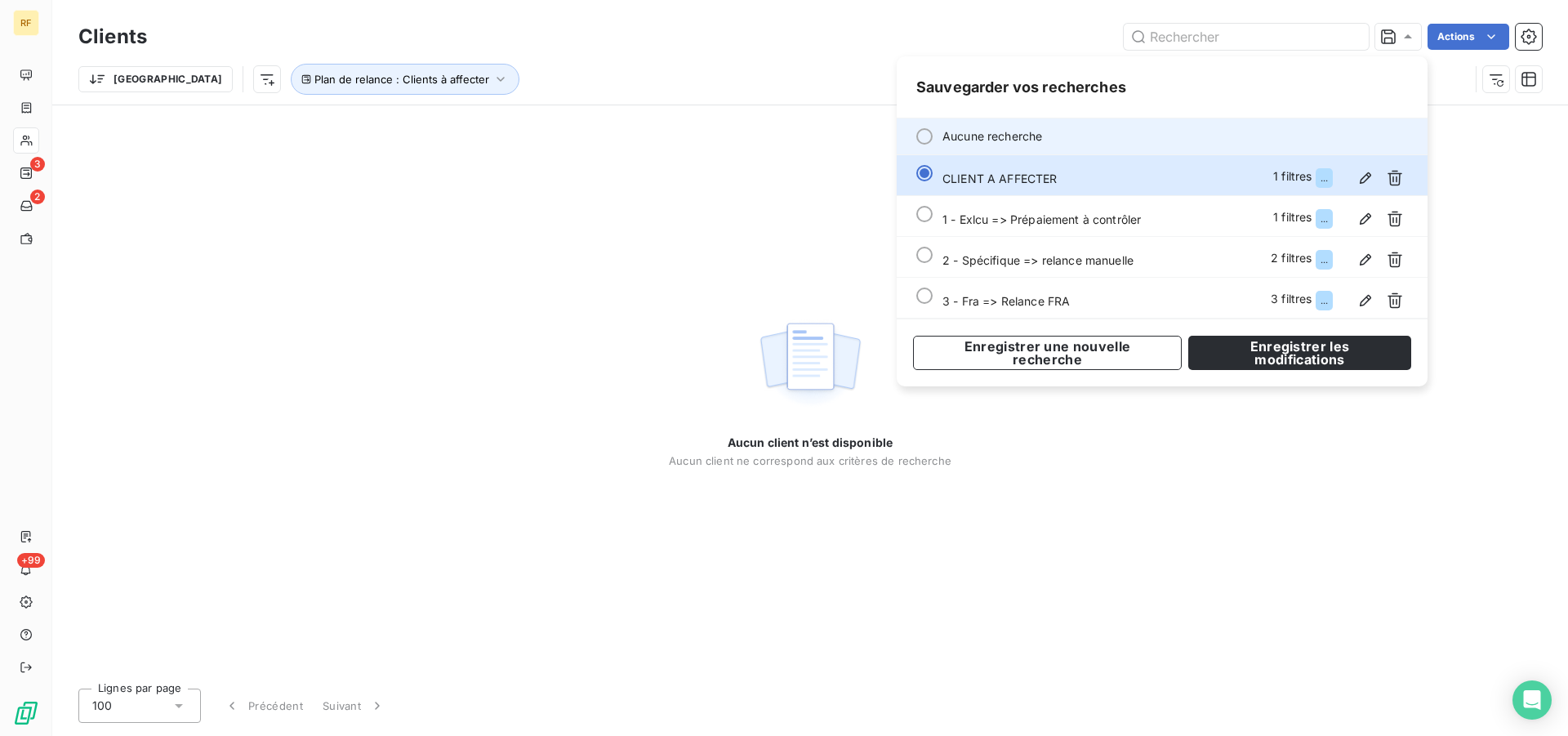
click at [1005, 133] on li "Aucune recherche" at bounding box center [1162, 136] width 531 height 37
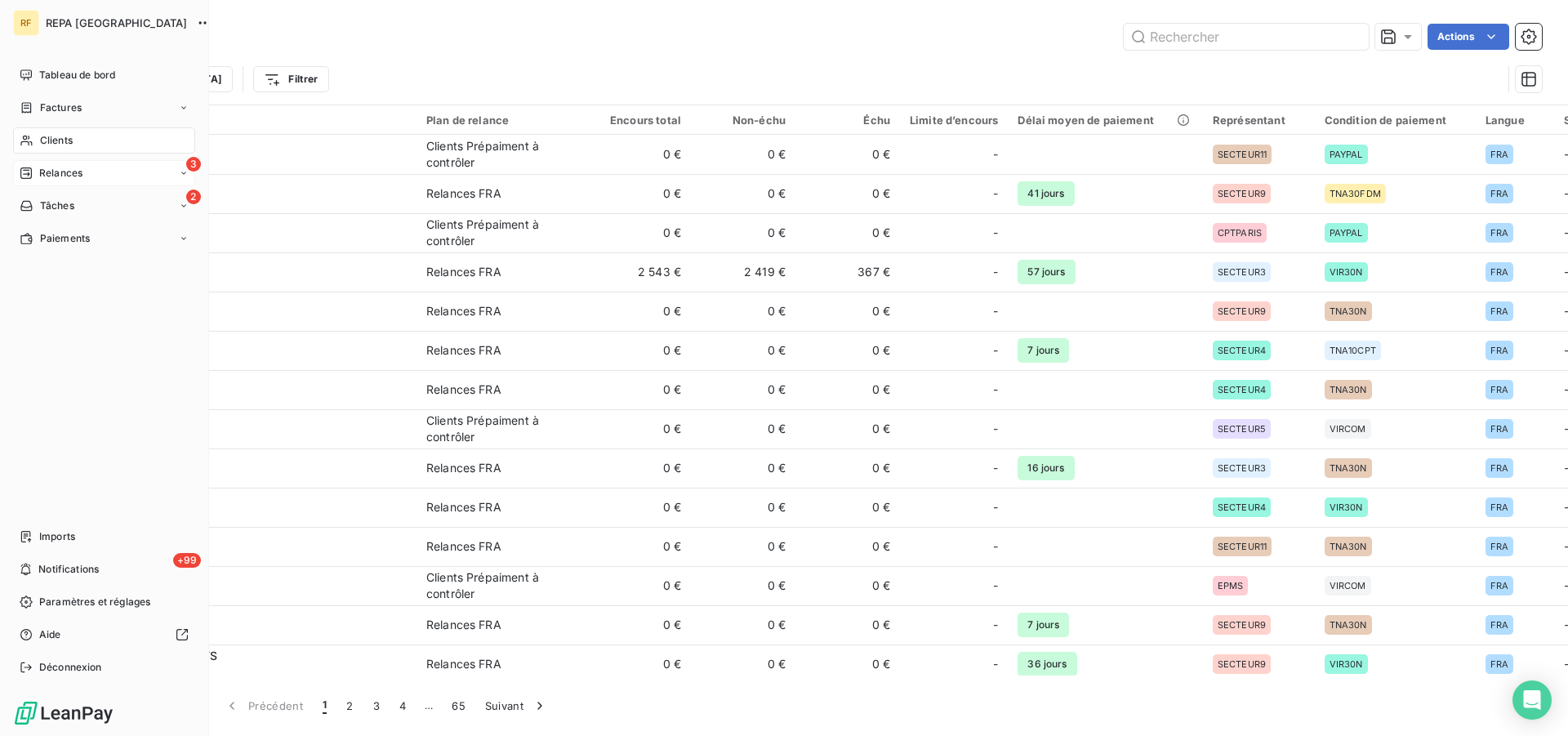
click at [57, 170] on span "Relances" at bounding box center [61, 172] width 44 height 15
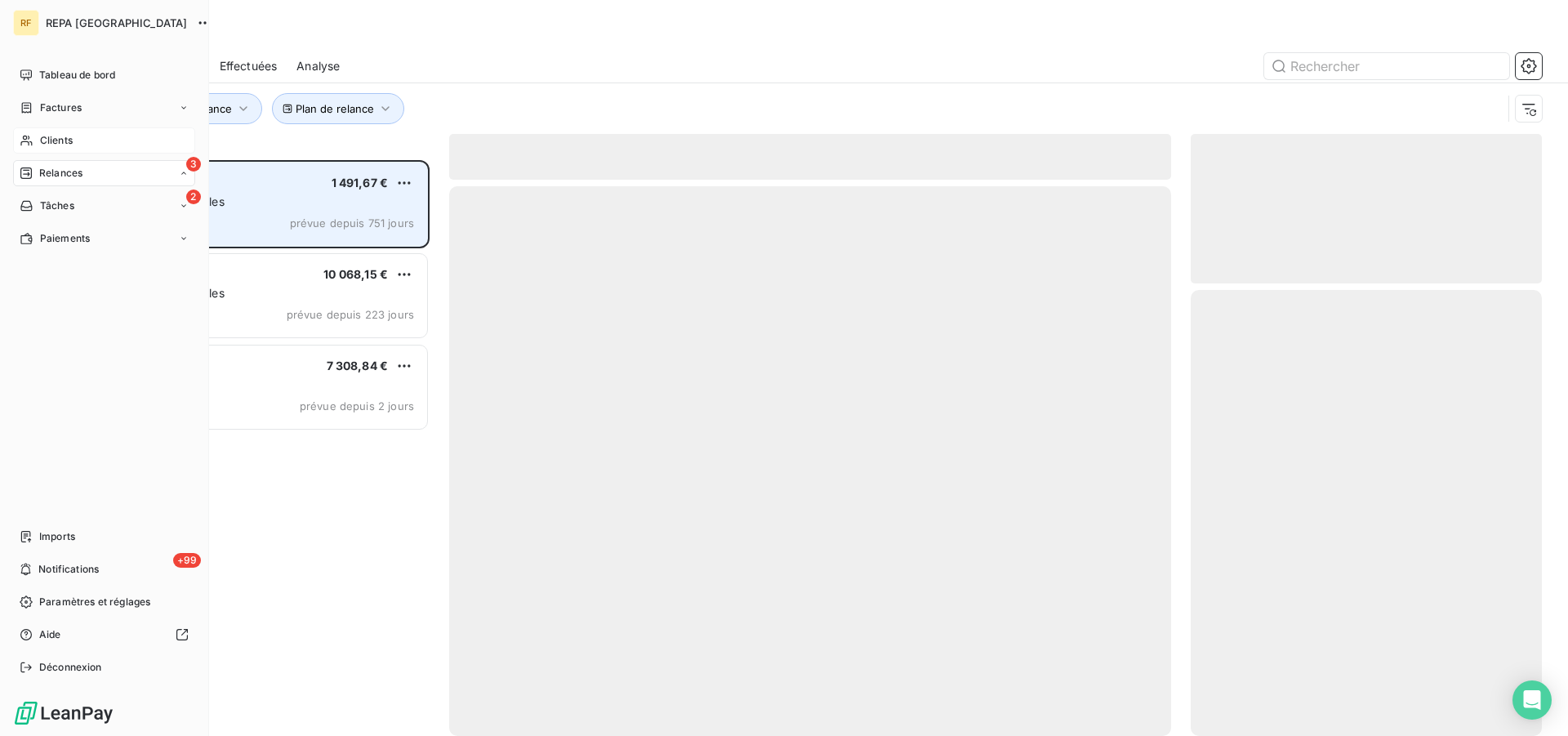
scroll to position [562, 338]
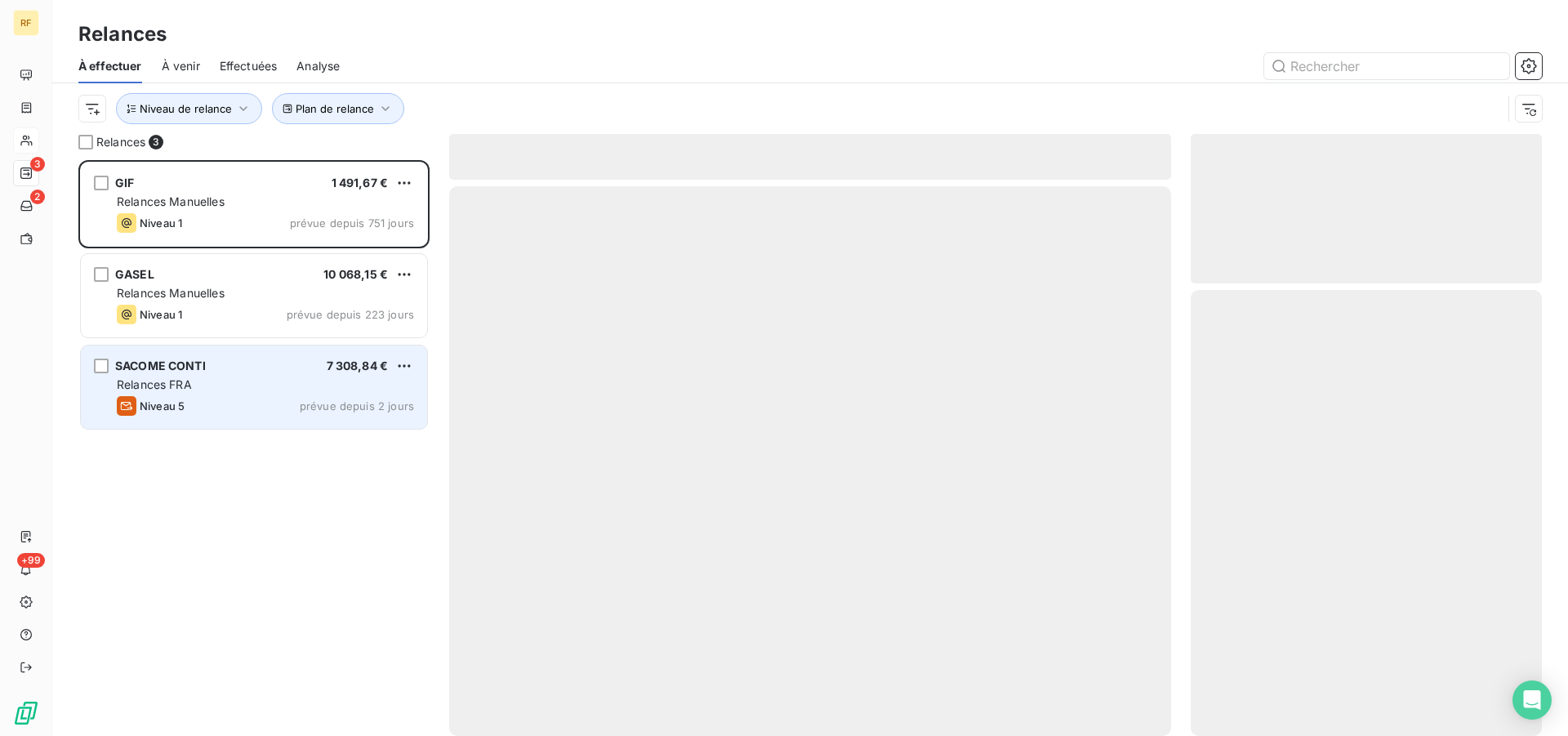
click at [155, 366] on span "SACOME CONTI" at bounding box center [161, 366] width 91 height 14
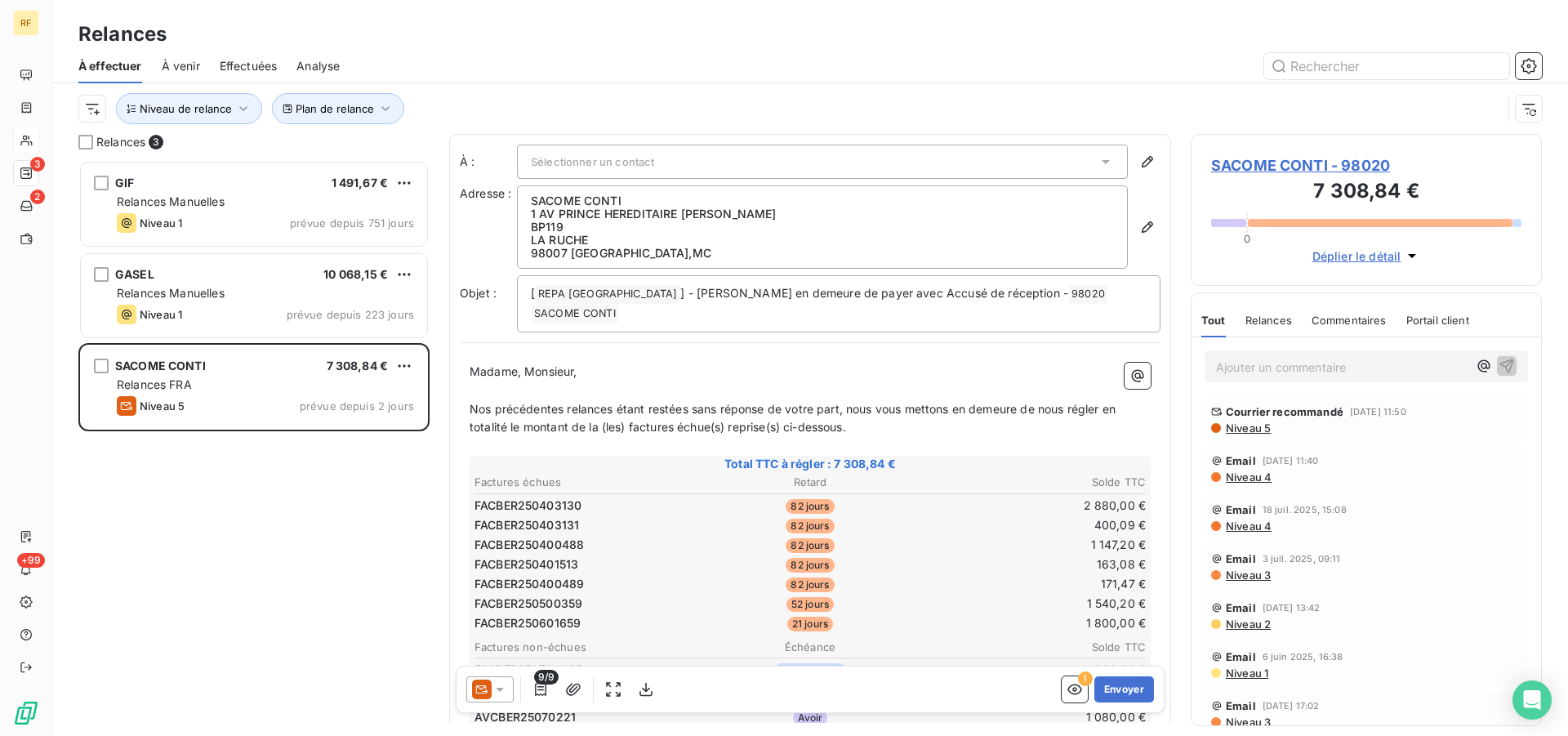
click at [1312, 358] on p "Ajouter un commentaire ﻿" at bounding box center [1342, 367] width 251 height 20
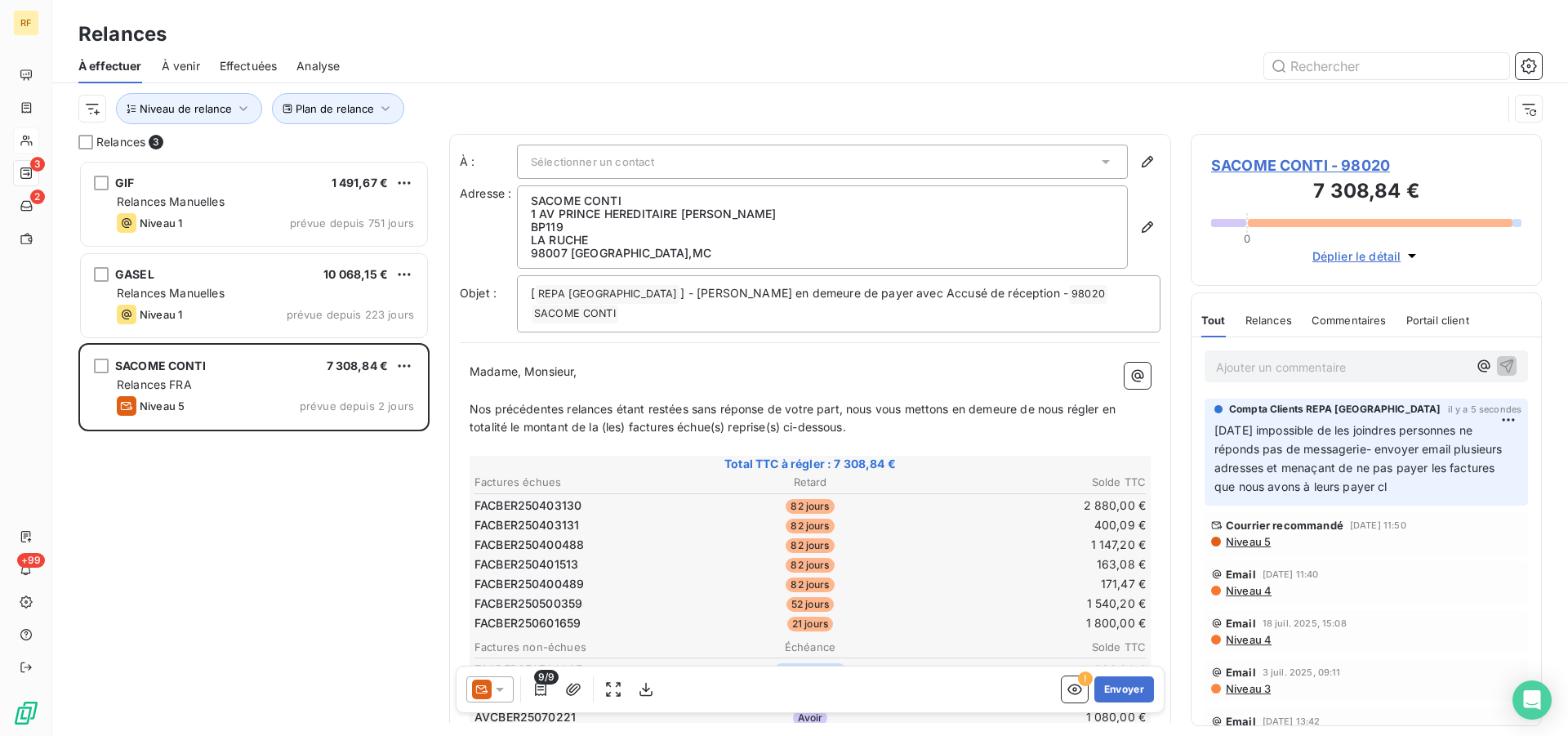
click at [496, 692] on icon at bounding box center [499, 689] width 16 height 16
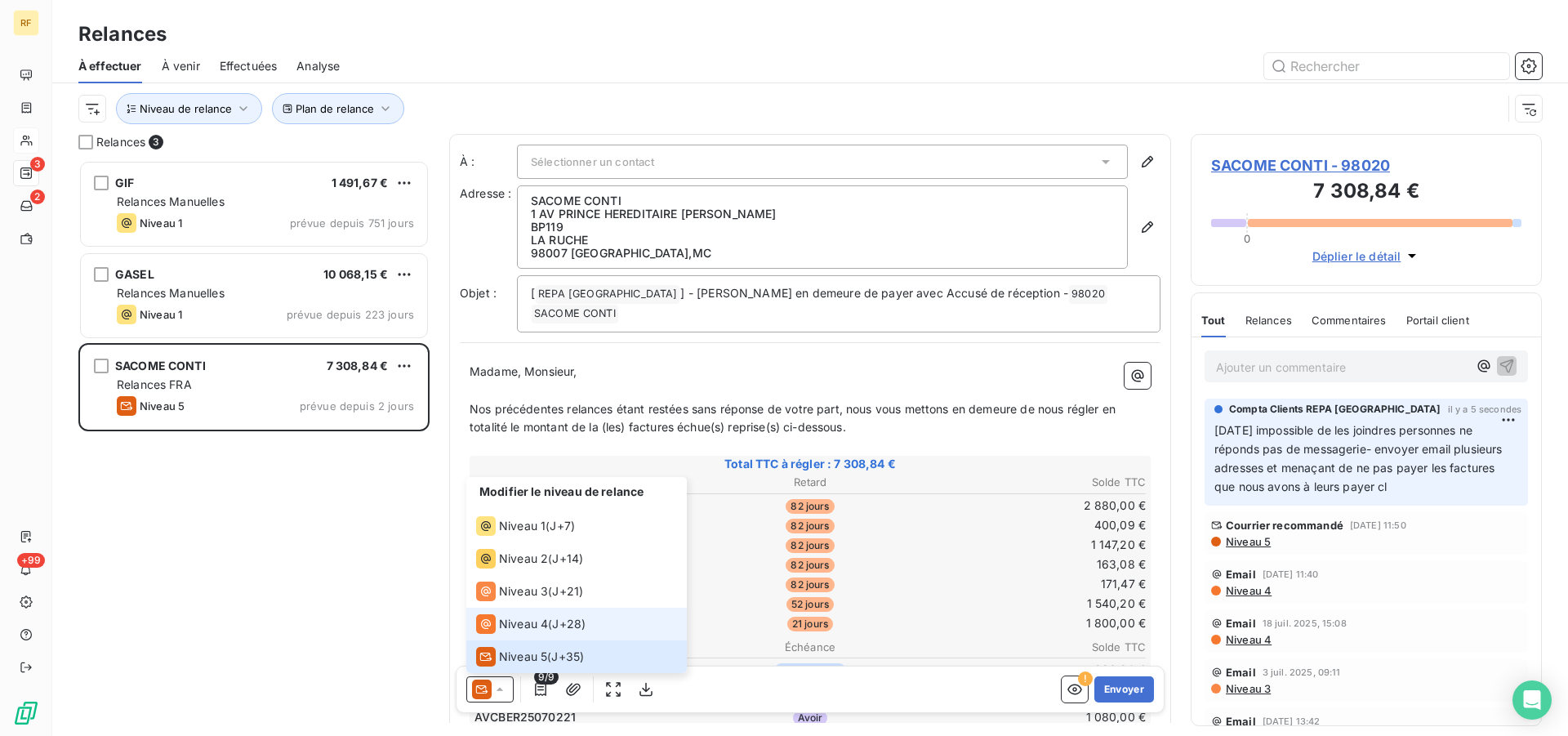
click at [546, 627] on span "Niveau 4" at bounding box center [523, 624] width 49 height 16
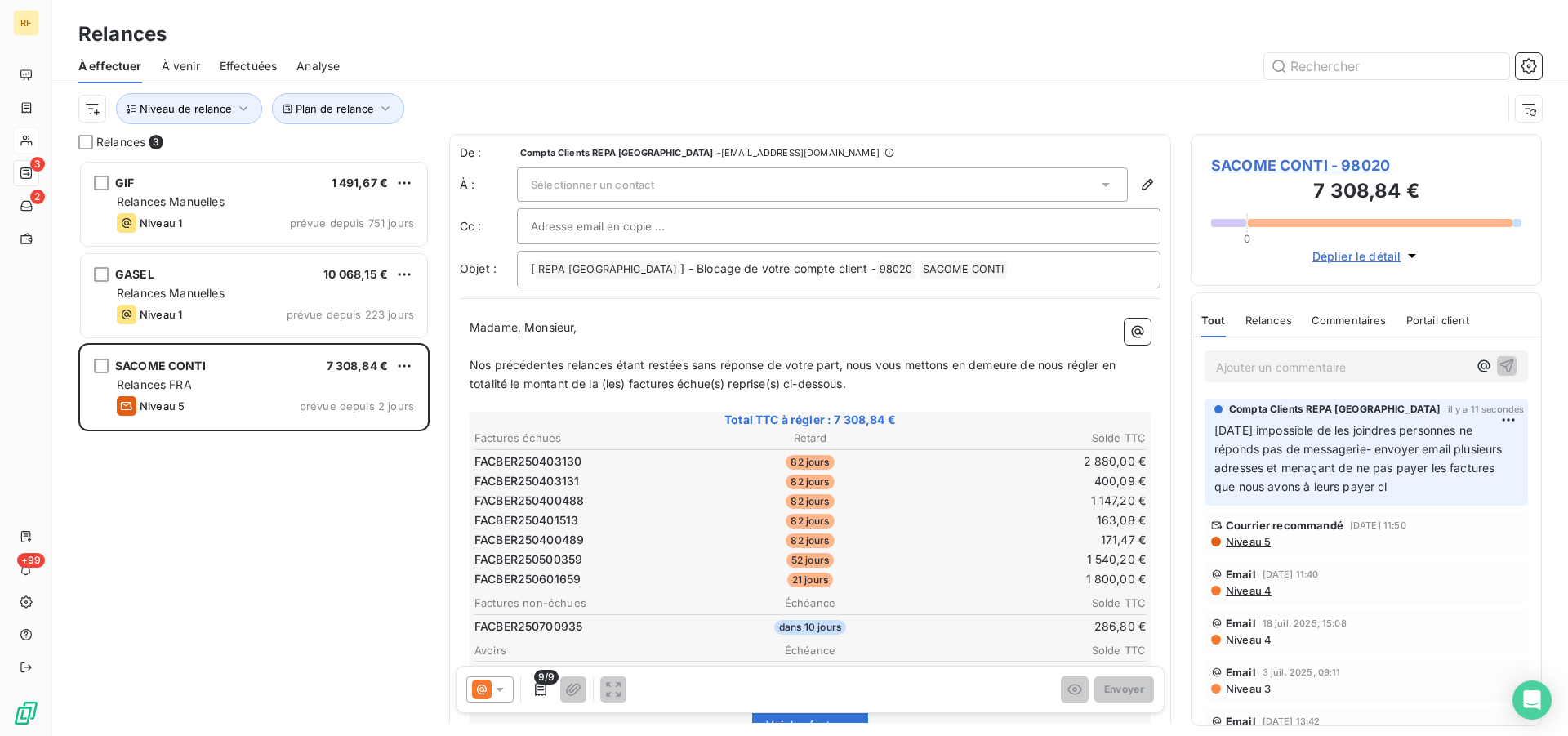
click at [499, 694] on icon at bounding box center [499, 689] width 16 height 16
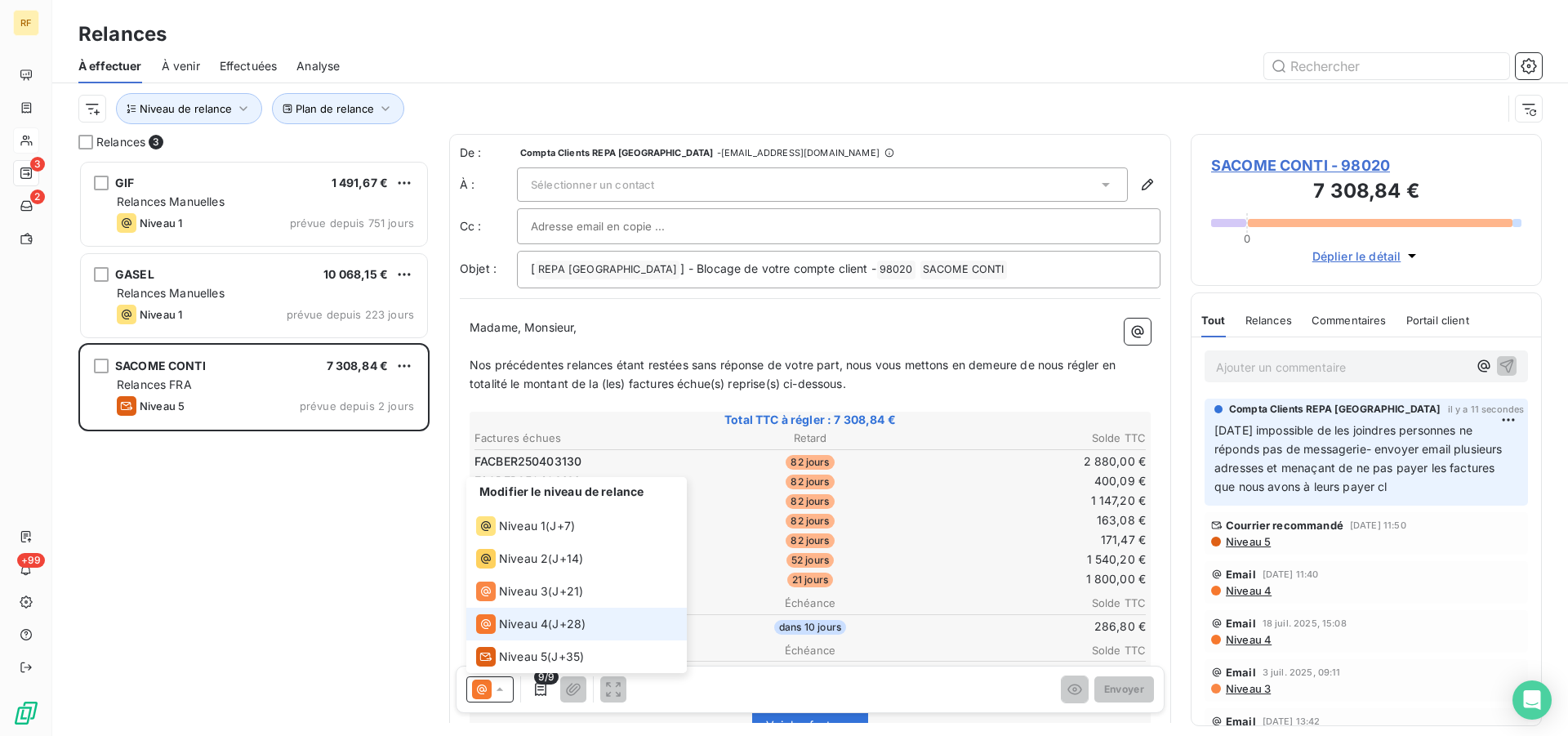
click at [512, 623] on span "Niveau 4" at bounding box center [523, 624] width 49 height 16
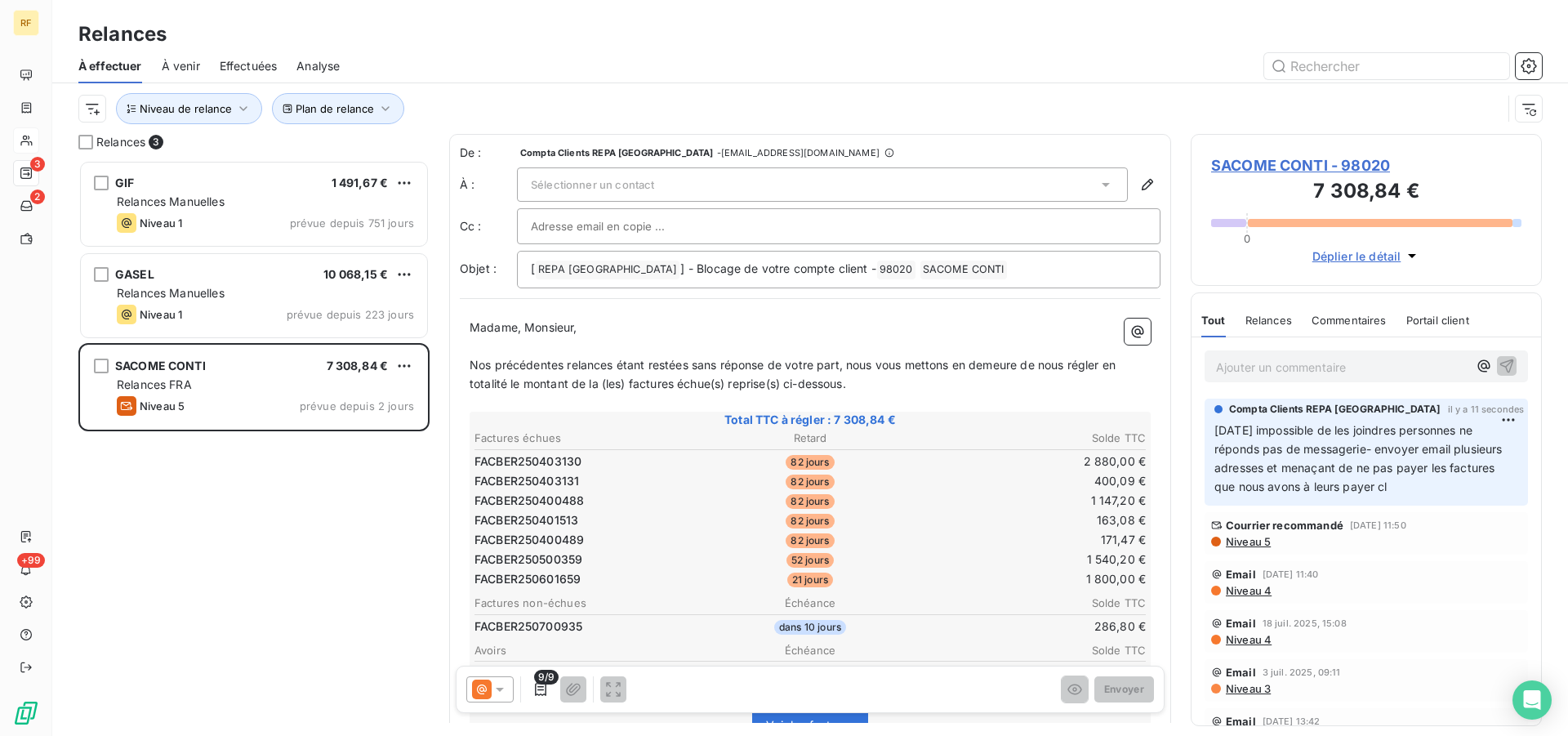
click at [844, 181] on div "Sélectionner un contact" at bounding box center [822, 184] width 611 height 34
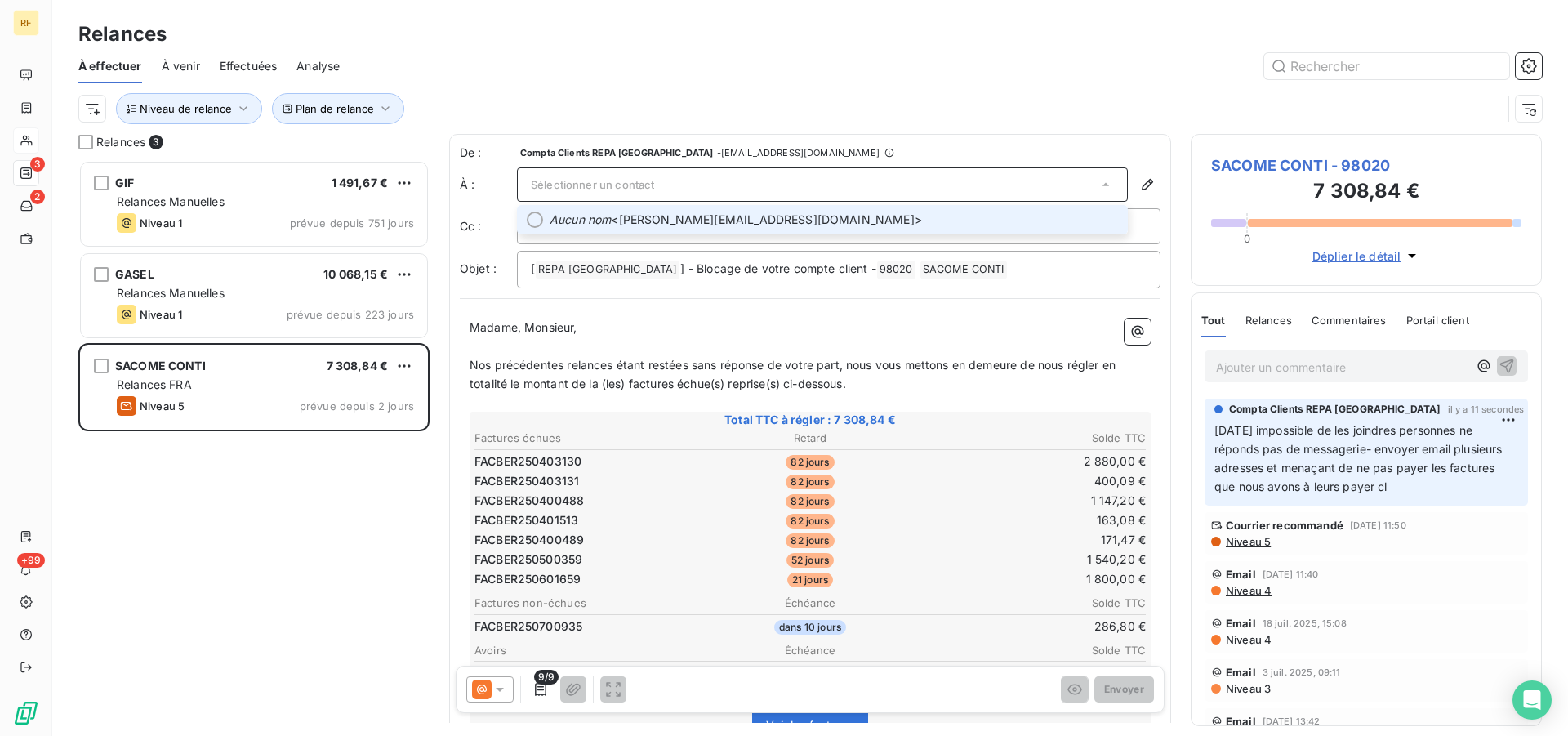
click at [738, 191] on div "Sélectionner un contact" at bounding box center [822, 184] width 611 height 34
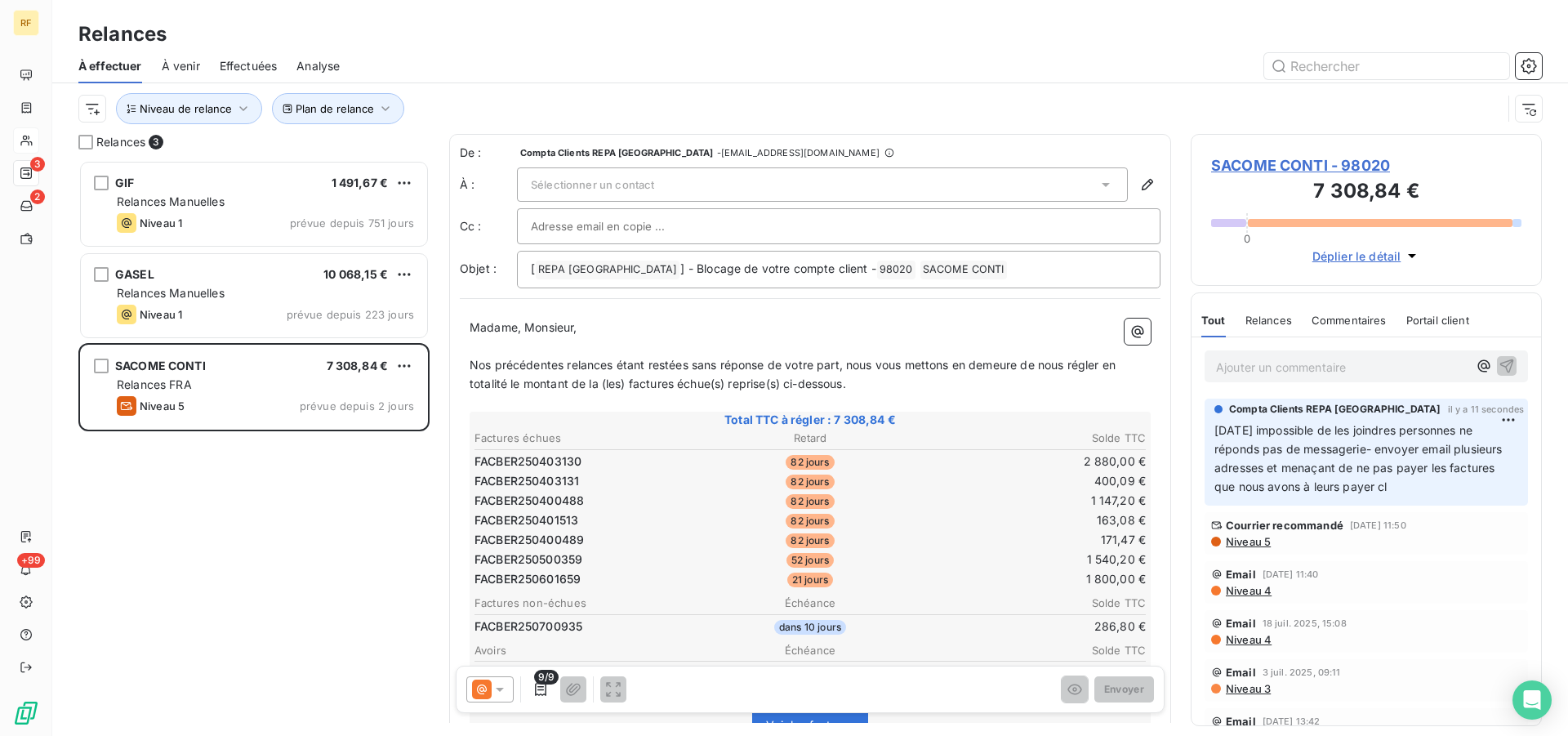
click at [738, 191] on div "Sélectionner un contact" at bounding box center [822, 184] width 611 height 34
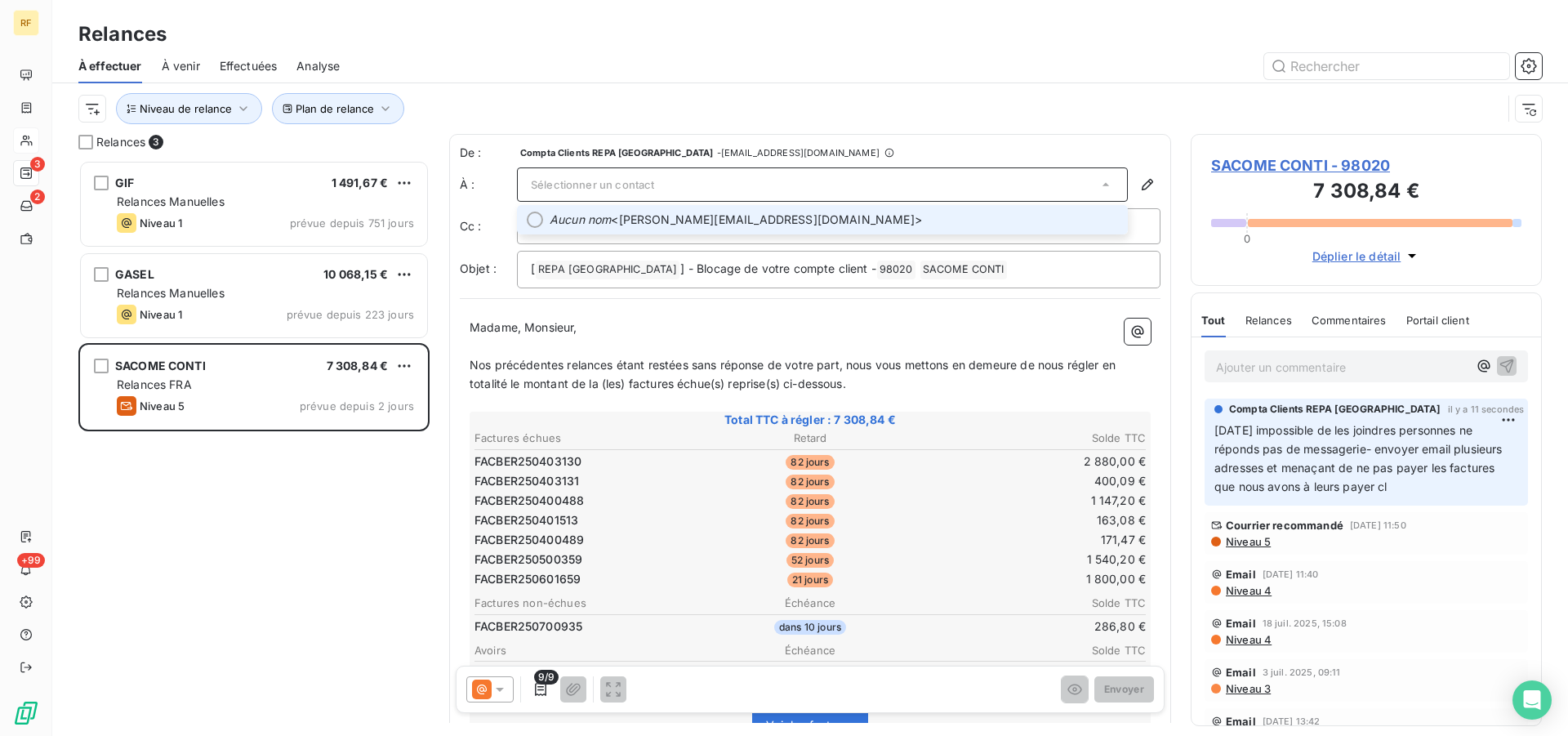
click at [738, 191] on div "Sélectionner un contact" at bounding box center [822, 184] width 611 height 34
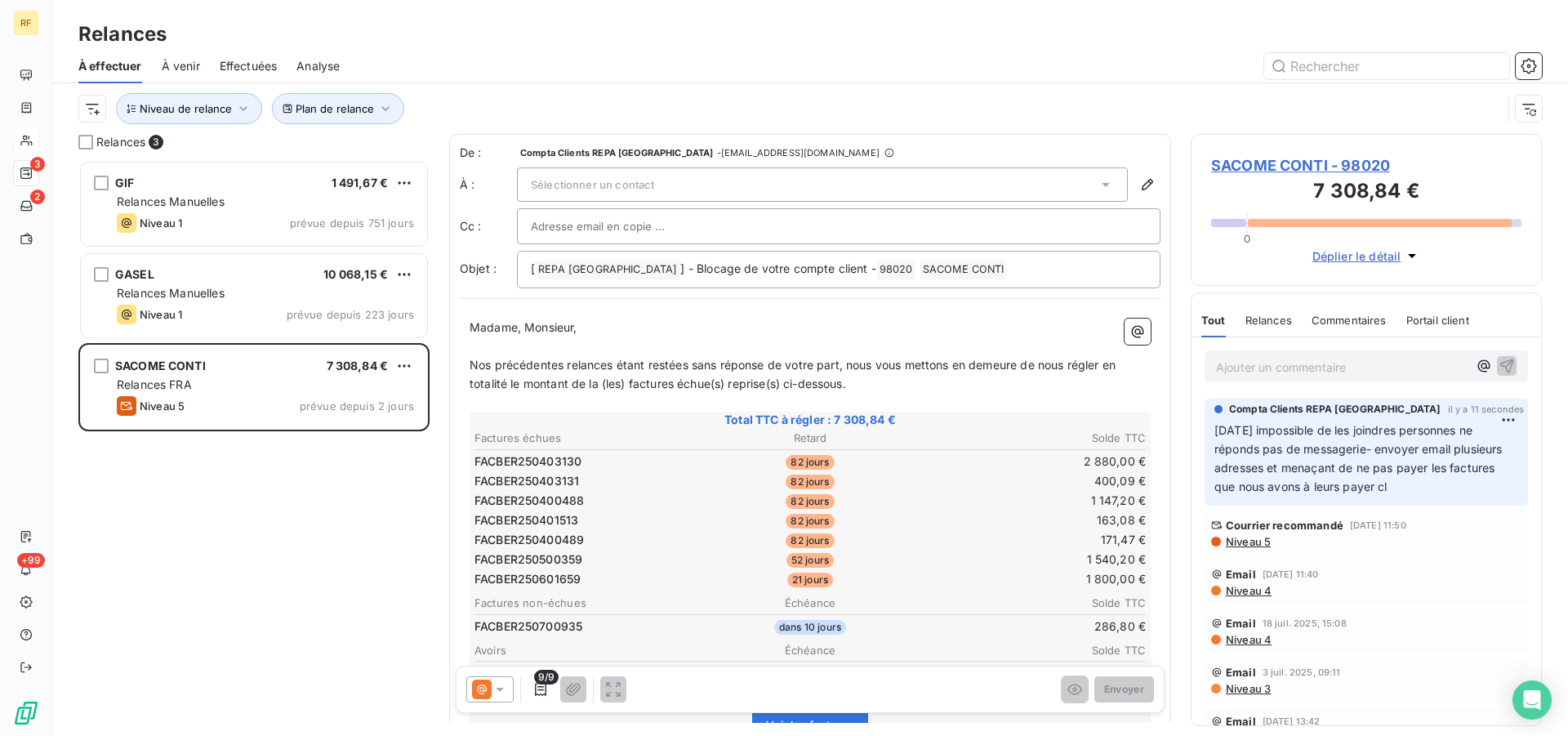
click at [696, 187] on div "Sélectionner un contact" at bounding box center [822, 184] width 611 height 34
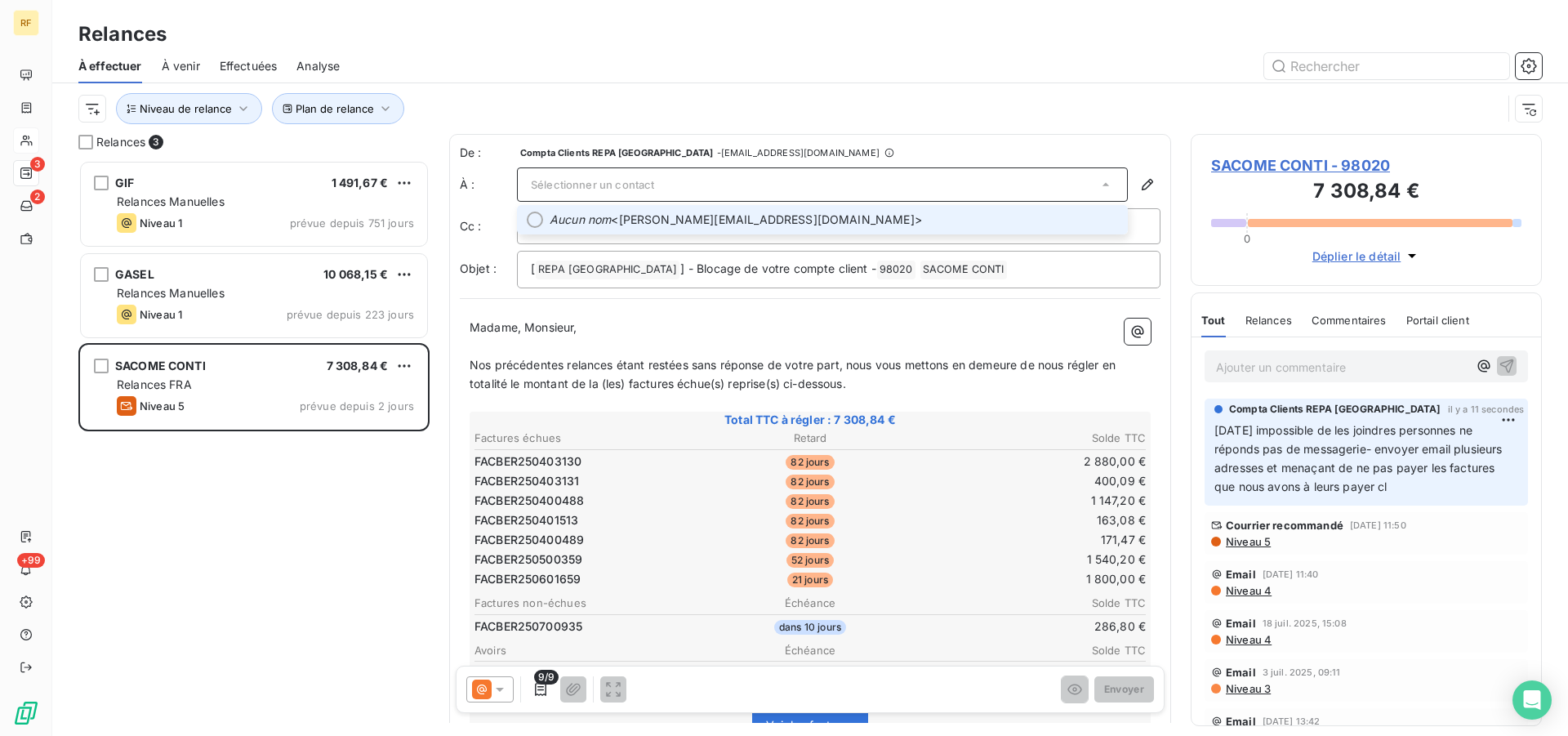
click at [709, 223] on span "Aucun nom <[PERSON_NAME][EMAIL_ADDRESS][DOMAIN_NAME]>" at bounding box center [834, 220] width 569 height 16
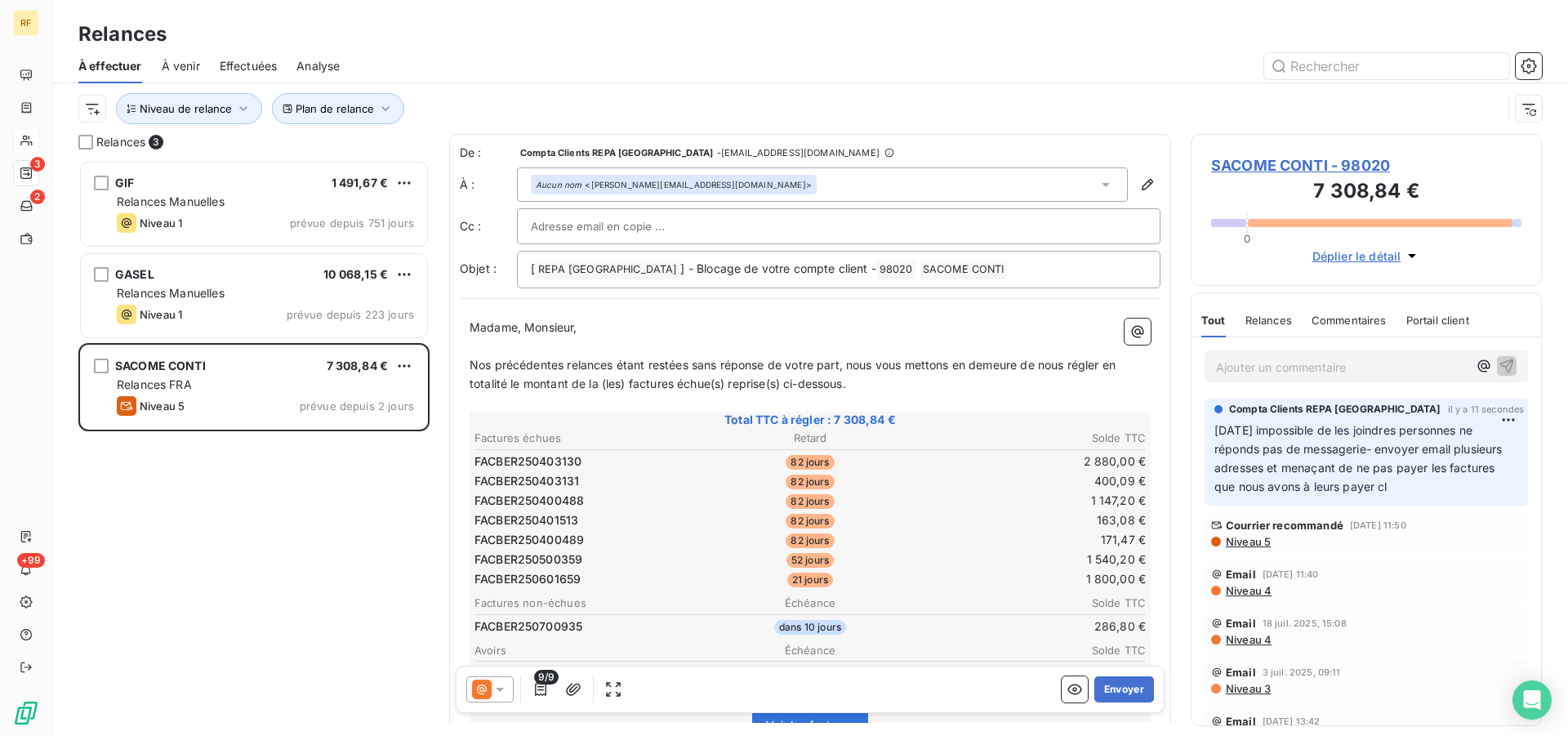
click at [585, 234] on input "text" at bounding box center [619, 225] width 176 height 24
paste input "[EMAIL_ADDRESS][DOMAIN_NAME]"
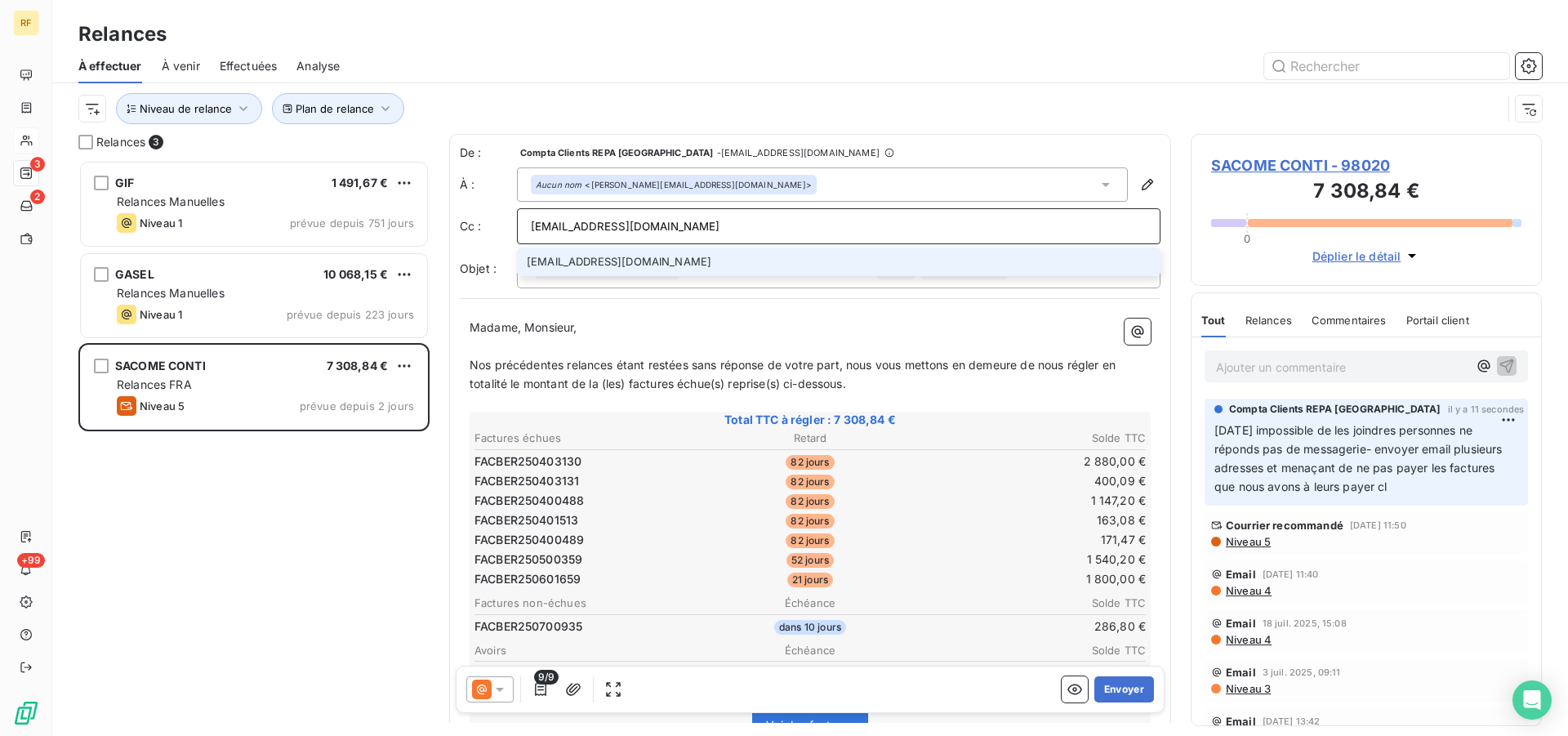
click at [761, 229] on input "[EMAIL_ADDRESS][DOMAIN_NAME]" at bounding box center [839, 225] width 616 height 24
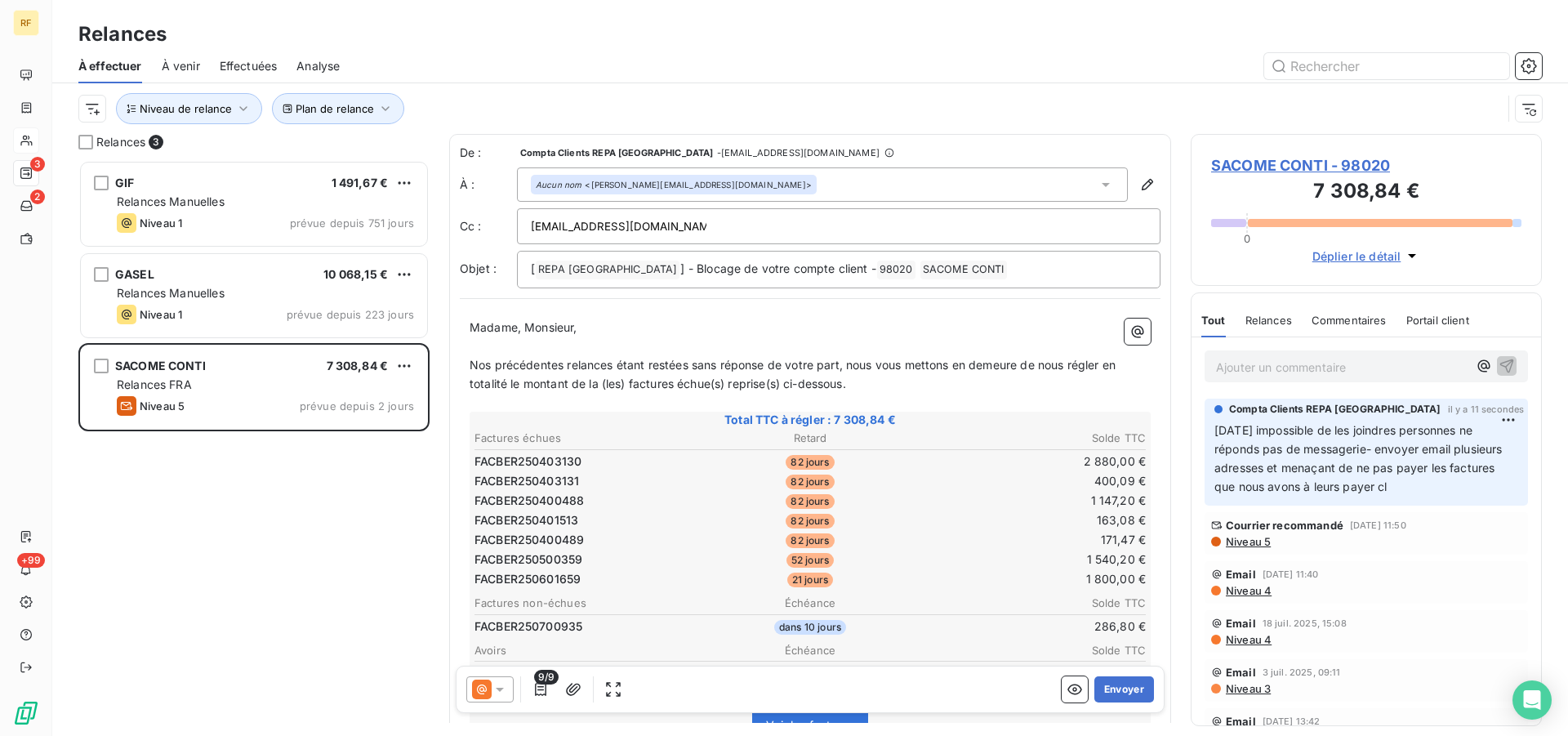
click at [742, 229] on div "[EMAIL_ADDRESS][DOMAIN_NAME]" at bounding box center [839, 225] width 616 height 24
type input "[EMAIL_ADDRESS][DOMAIN_NAME]"
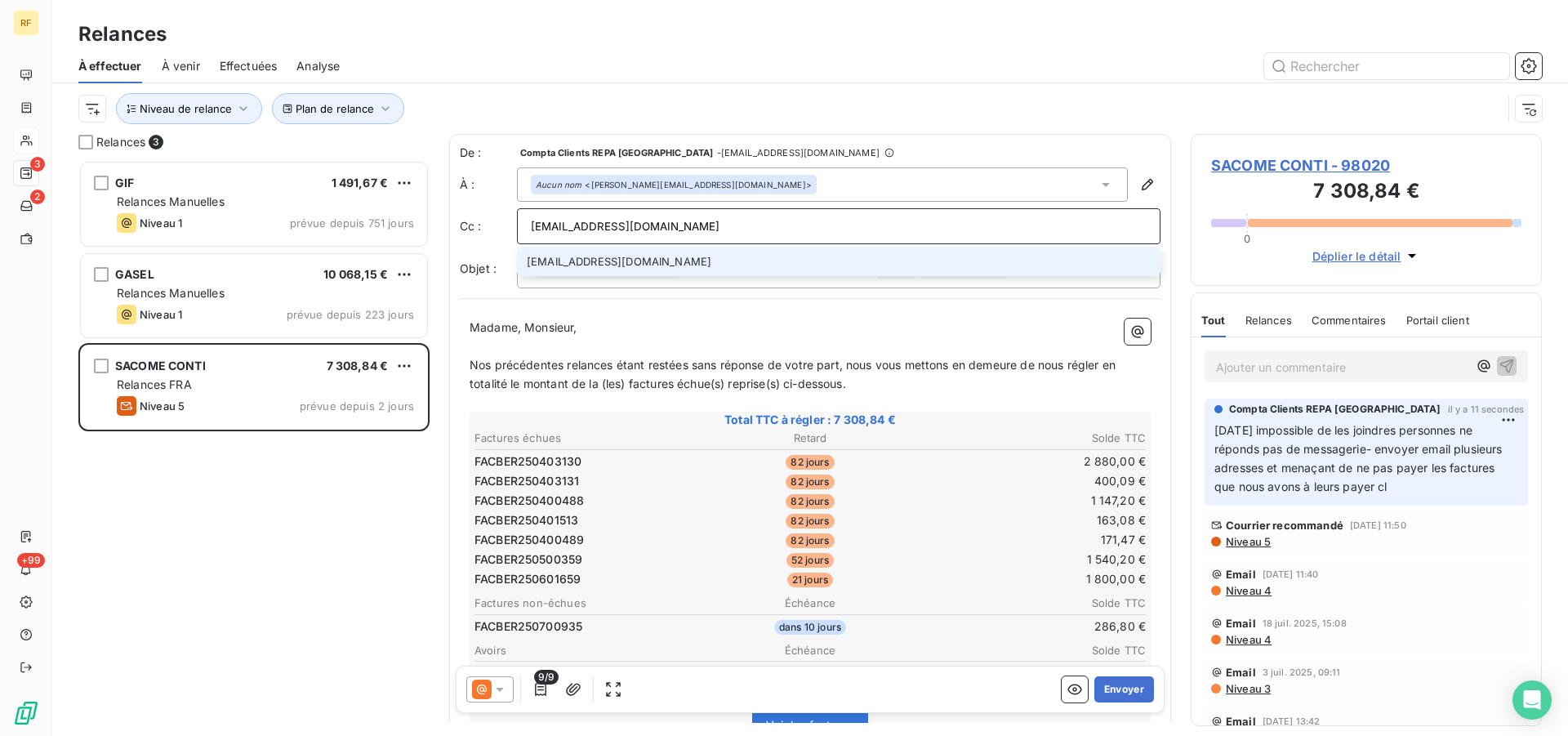
click at [681, 270] on li "[EMAIL_ADDRESS][DOMAIN_NAME]" at bounding box center [838, 262] width 643 height 29
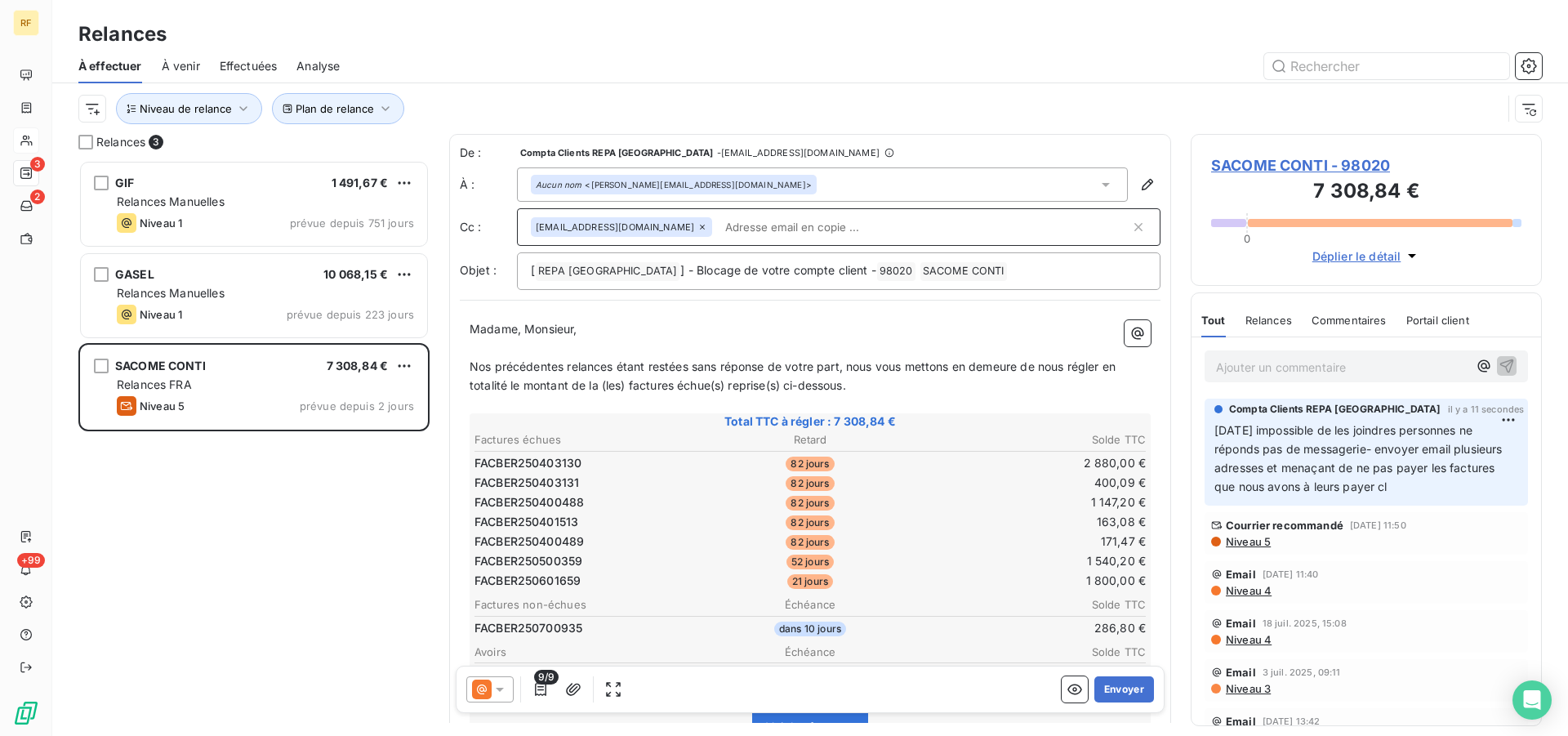
click at [1264, 590] on span "Niveau 4" at bounding box center [1248, 591] width 47 height 14
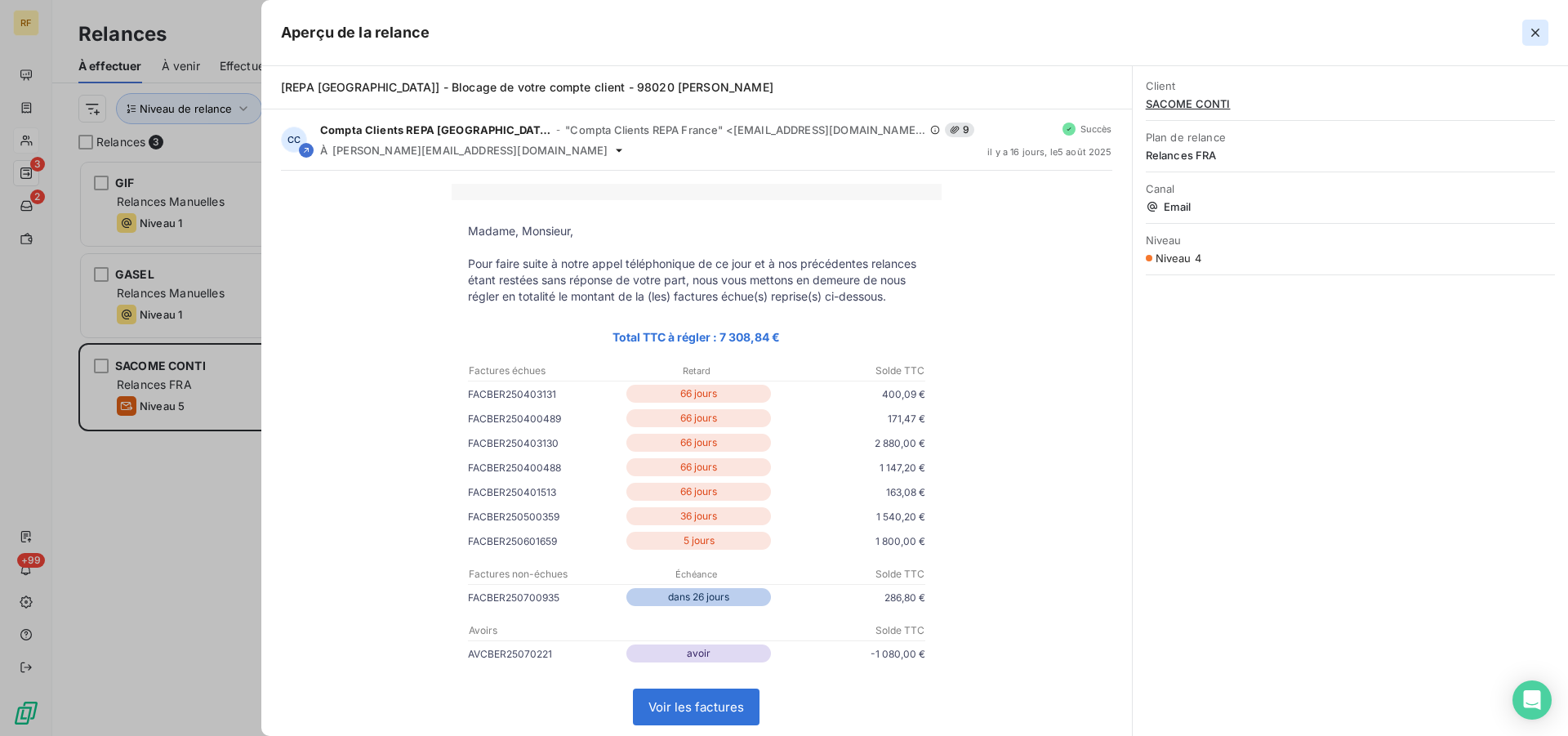
click at [1536, 37] on icon "button" at bounding box center [1535, 32] width 16 height 16
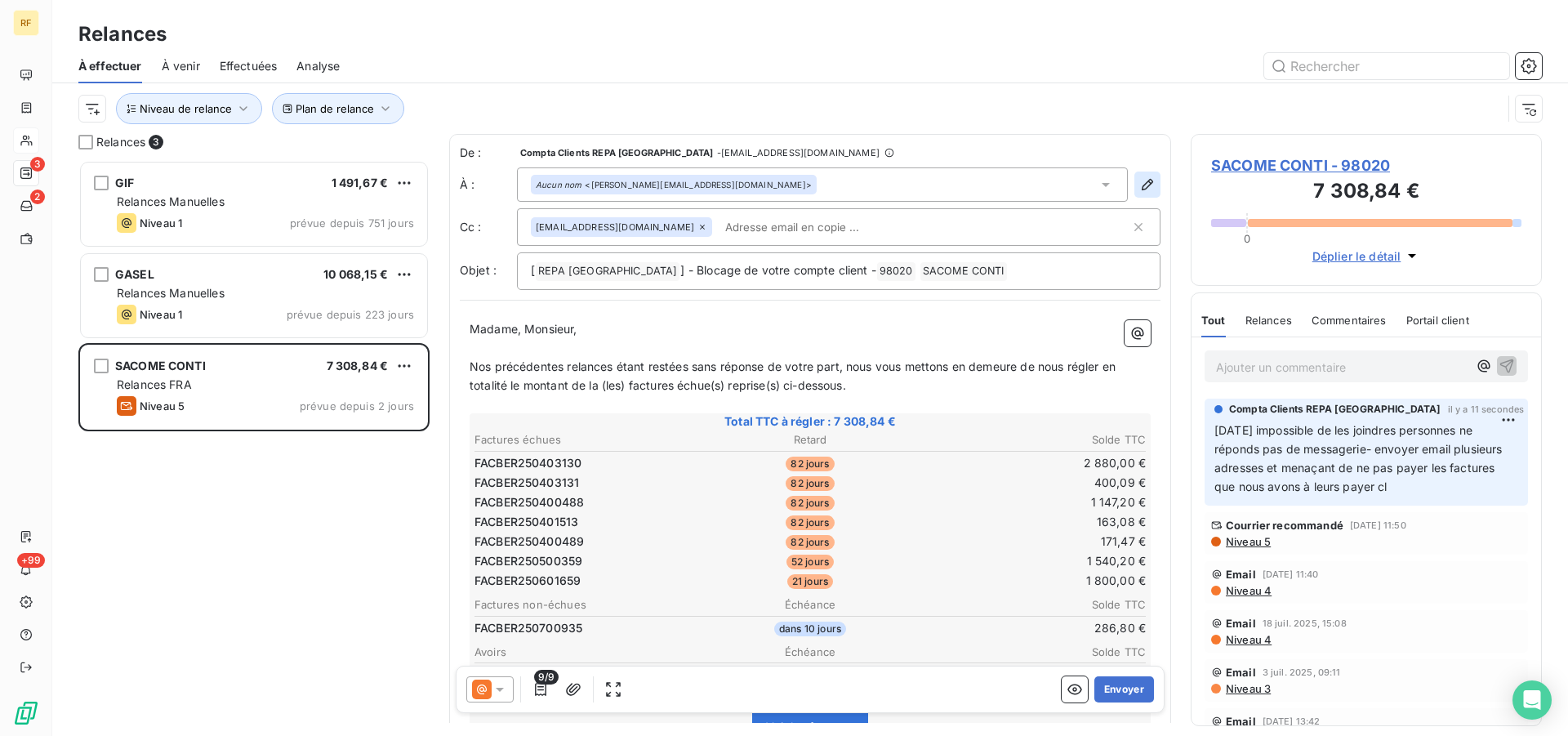
click at [1141, 181] on icon "button" at bounding box center [1147, 185] width 12 height 12
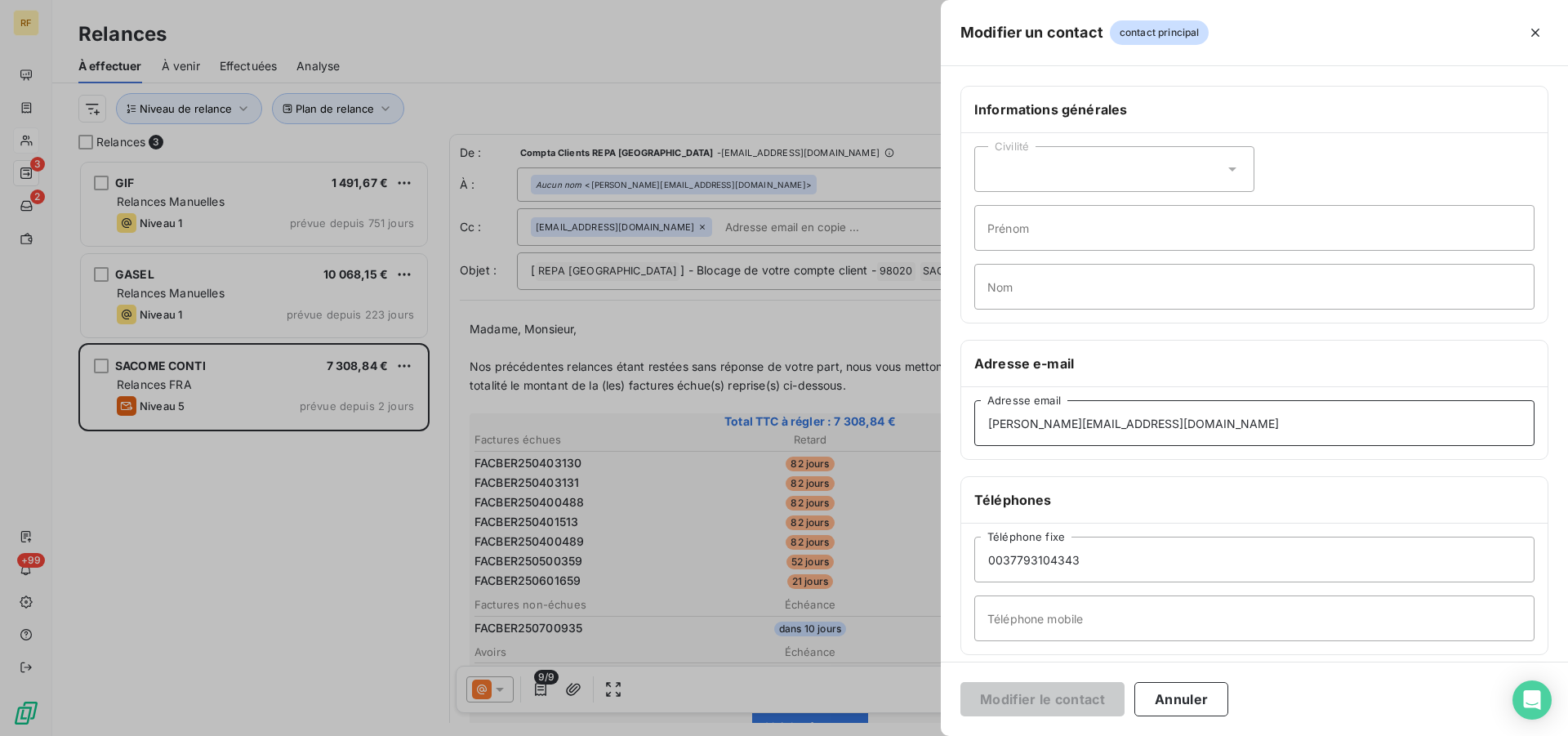
drag, startPoint x: 1154, startPoint y: 421, endPoint x: 1003, endPoint y: 441, distance: 152.3
click at [1003, 416] on input "[PERSON_NAME][EMAIL_ADDRESS][DOMAIN_NAME]" at bounding box center [1254, 423] width 560 height 45
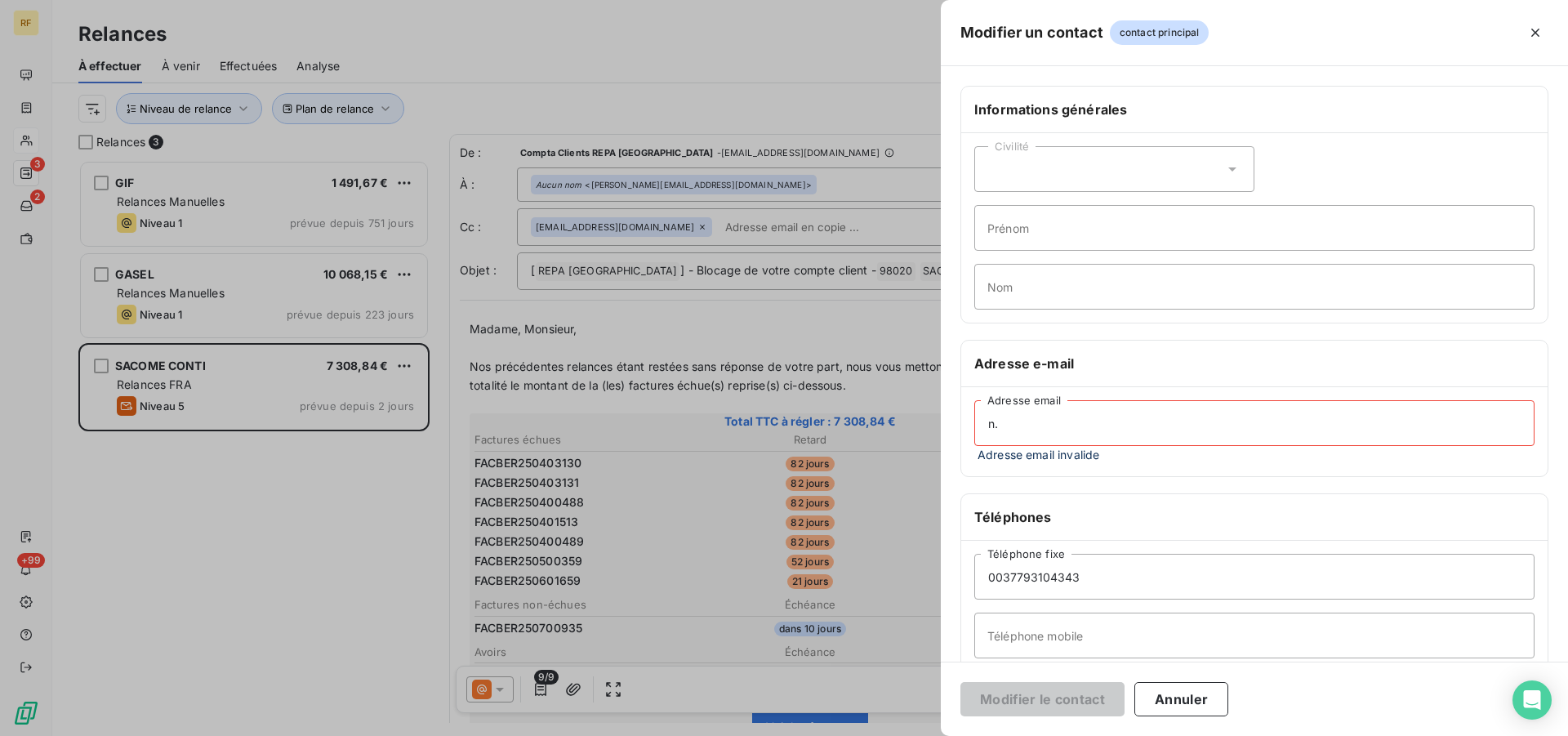
type input "n"
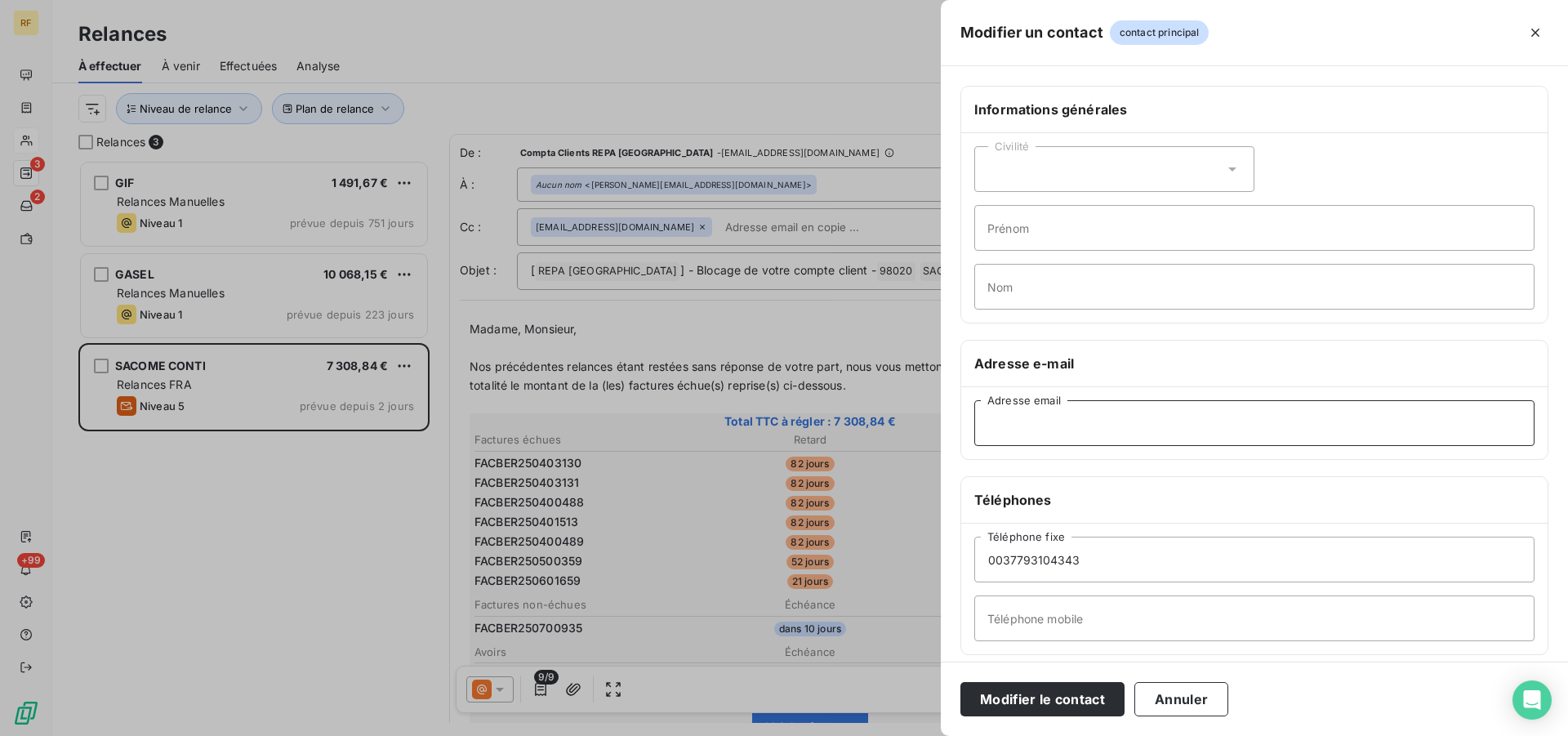
paste input "[EMAIL_ADDRESS][DOMAIN_NAME]"
type input "[EMAIL_ADDRESS][DOMAIN_NAME]"
click at [1069, 703] on button "Modifier le contact" at bounding box center [1043, 698] width 164 height 34
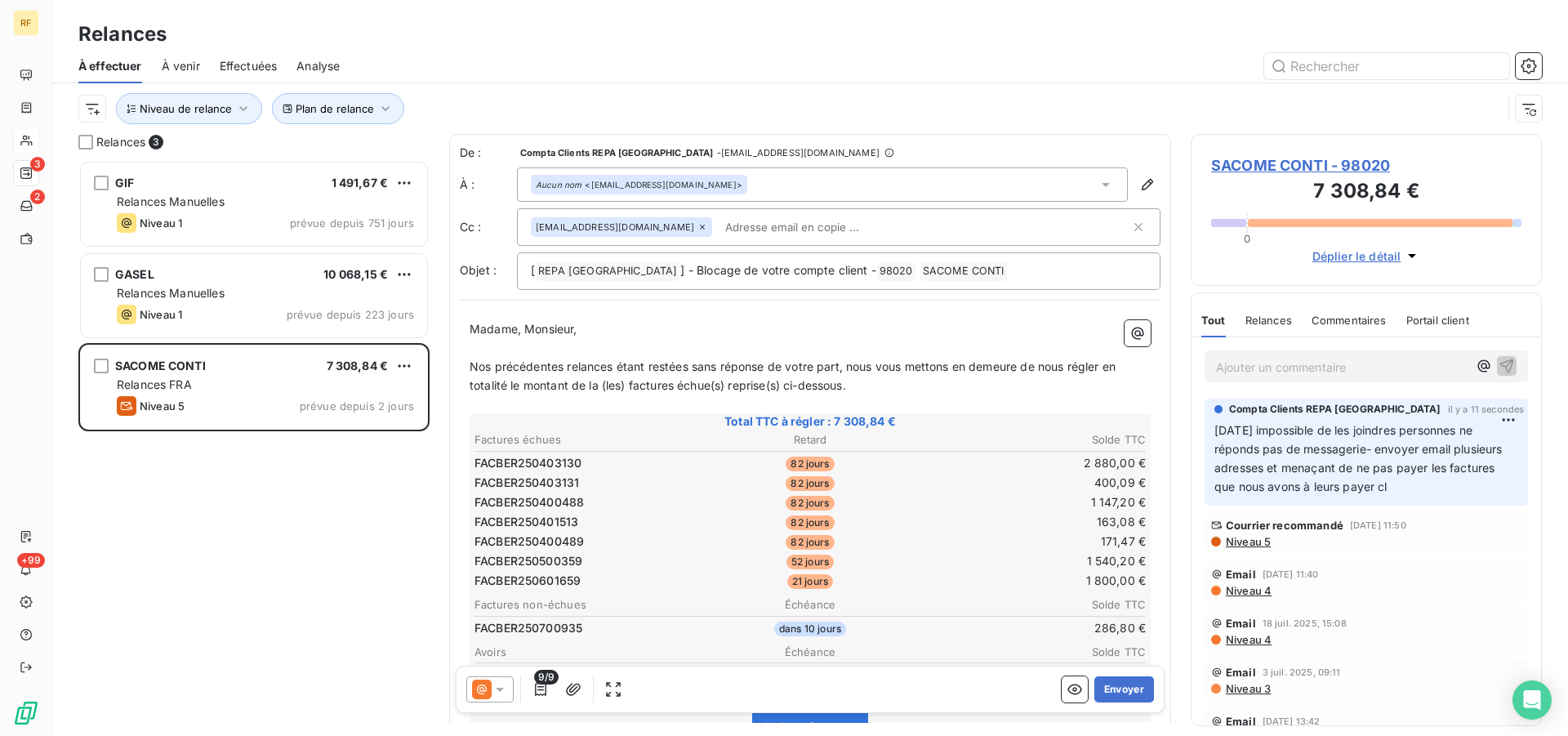
click at [719, 227] on input "text" at bounding box center [813, 226] width 189 height 24
click at [764, 222] on input "text" at bounding box center [813, 226] width 189 height 24
paste input "[EMAIL_ADDRESS][DOMAIN_NAME]"
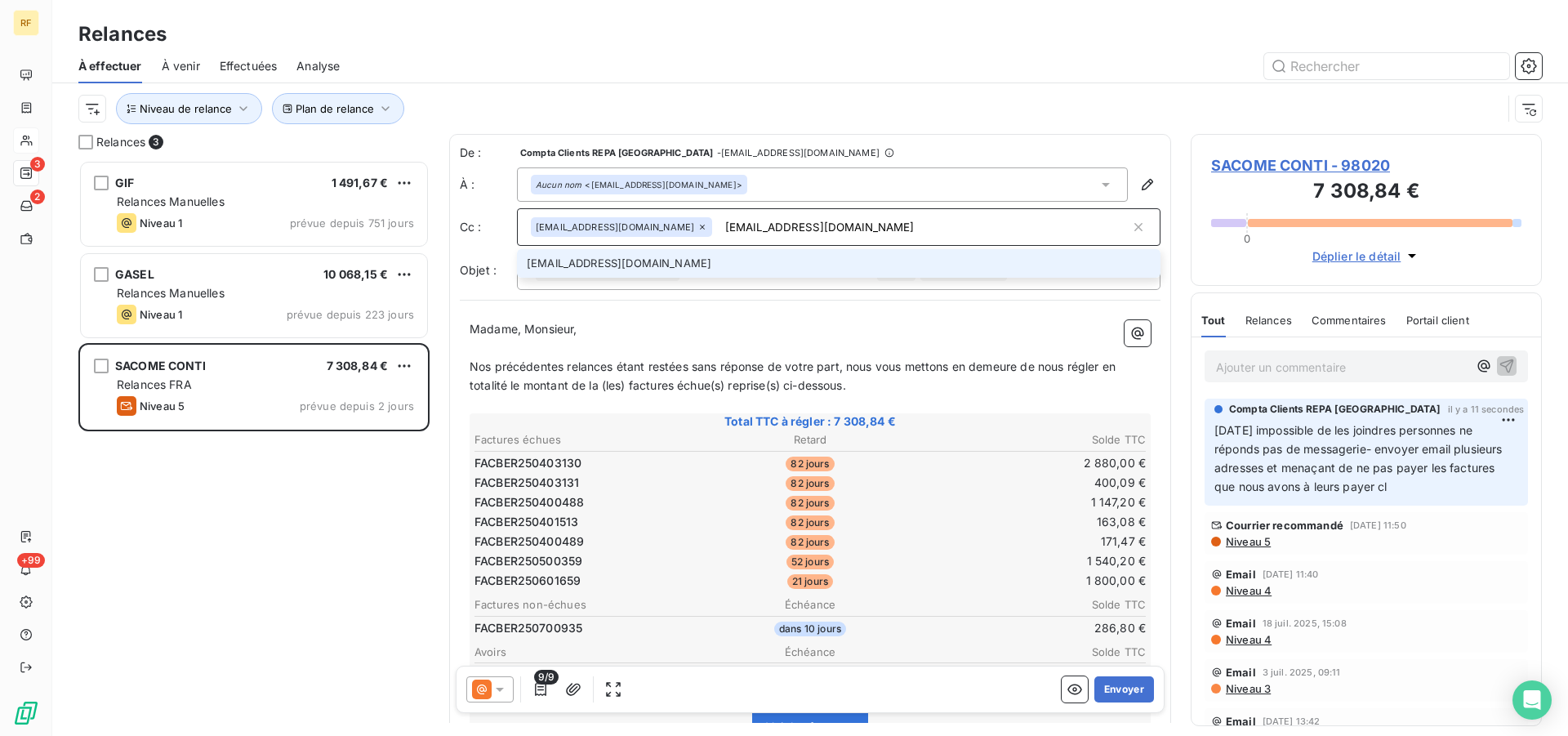
click at [993, 230] on input "[EMAIL_ADDRESS][DOMAIN_NAME]" at bounding box center [925, 226] width 412 height 24
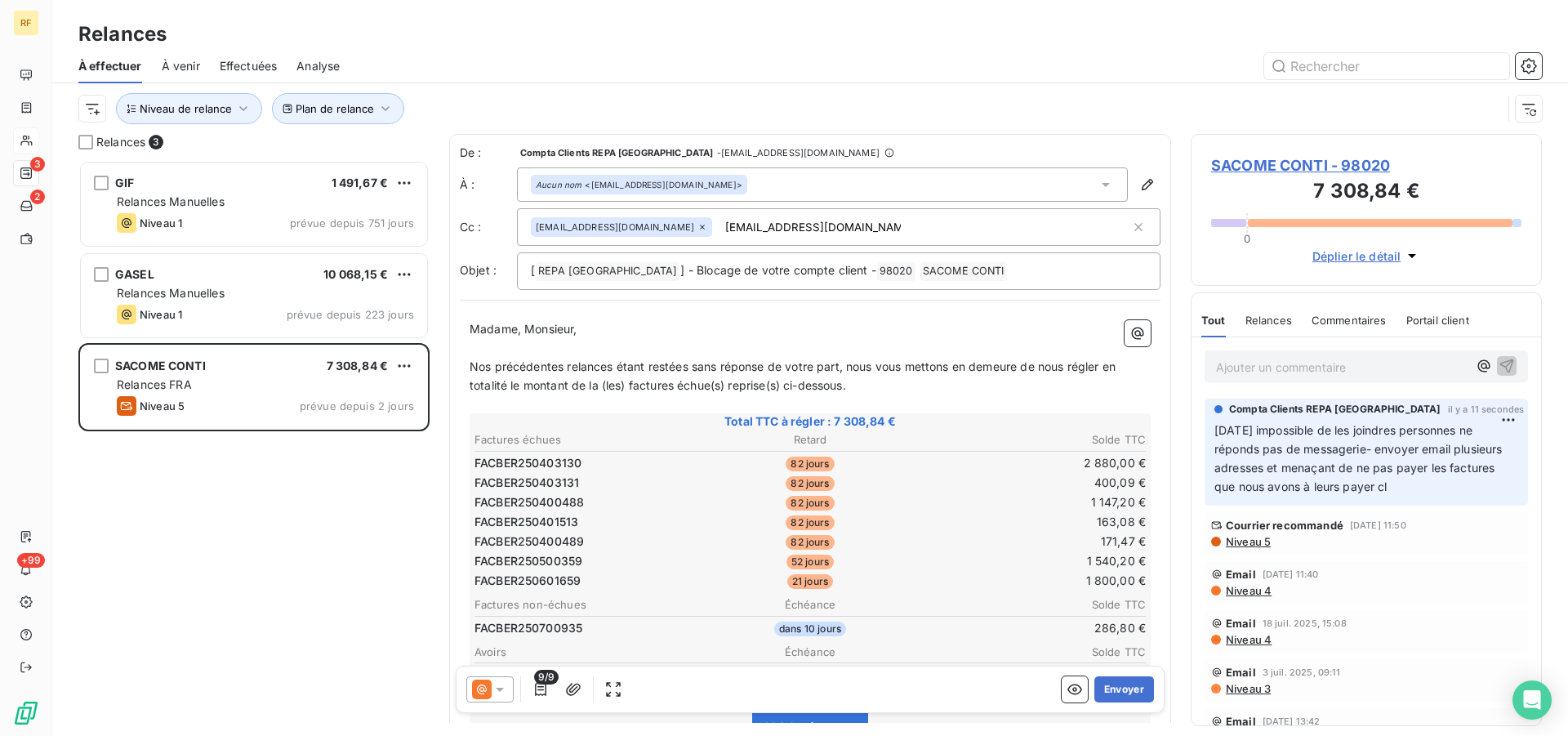
click at [833, 222] on input "[EMAIL_ADDRESS][DOMAIN_NAME]" at bounding box center [813, 226] width 189 height 24
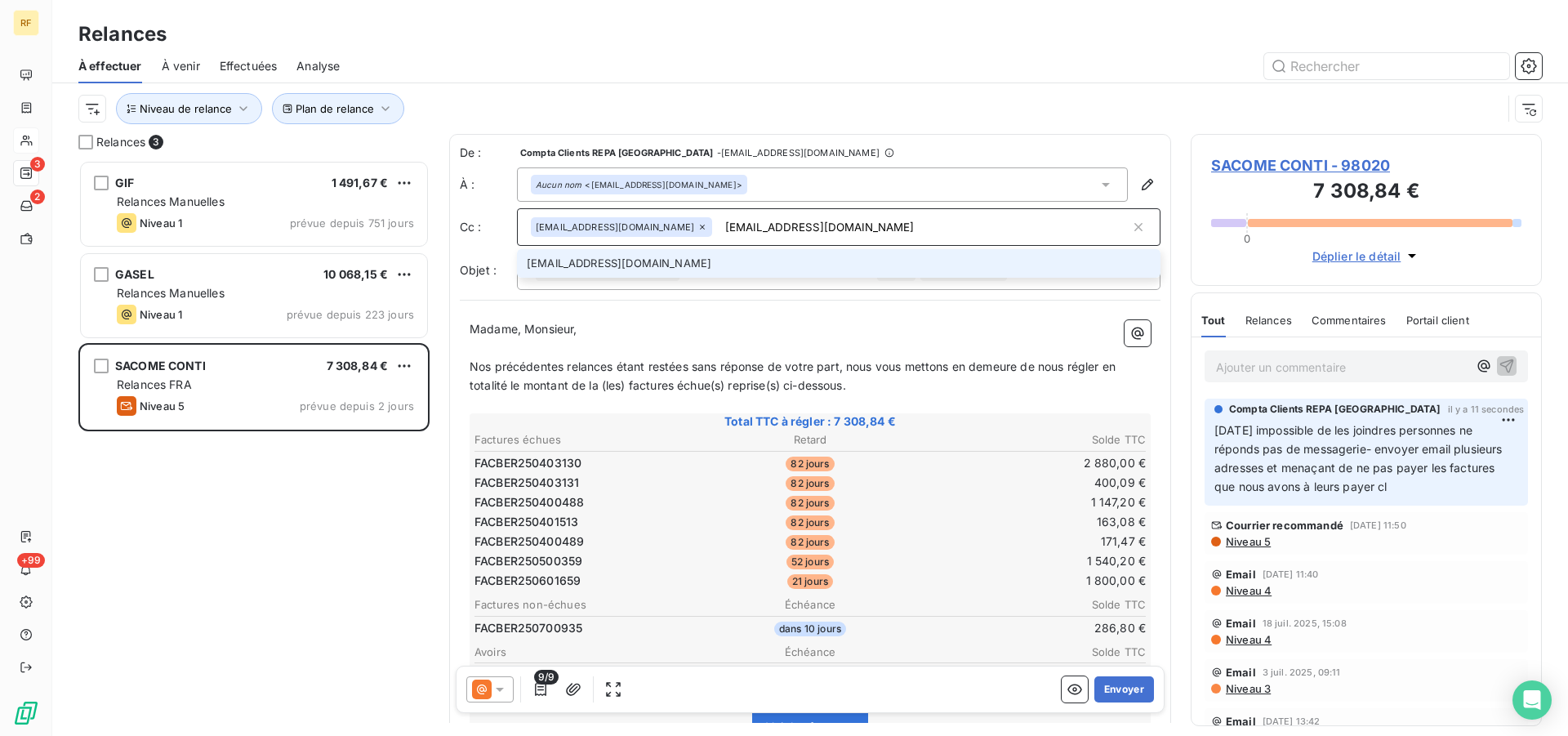
type input "[EMAIL_ADDRESS][DOMAIN_NAME]"
click at [726, 265] on li "[EMAIL_ADDRESS][DOMAIN_NAME]" at bounding box center [838, 264] width 643 height 29
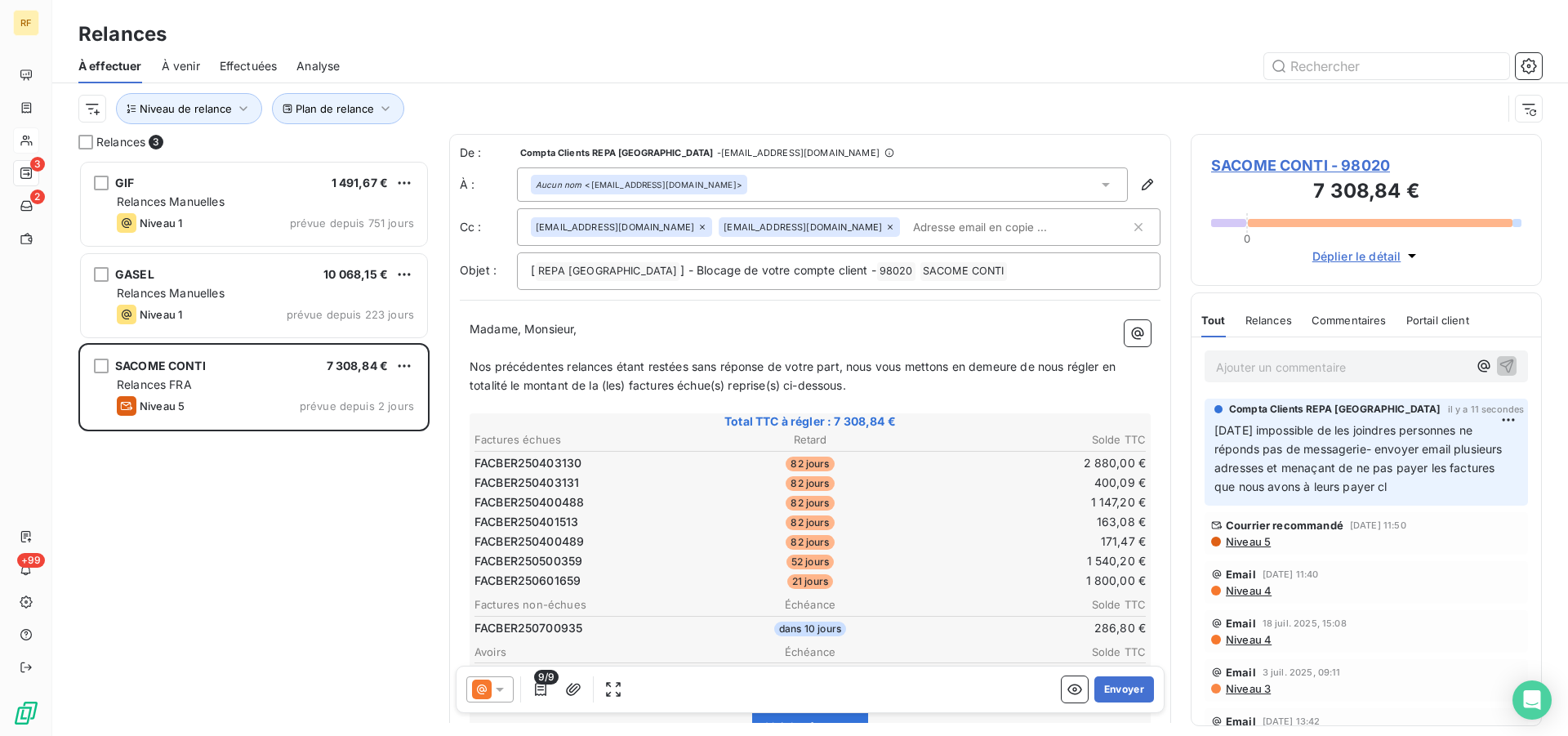
click at [980, 218] on input "text" at bounding box center [1000, 226] width 189 height 24
paste input "[PERSON_NAME][EMAIL_ADDRESS]"
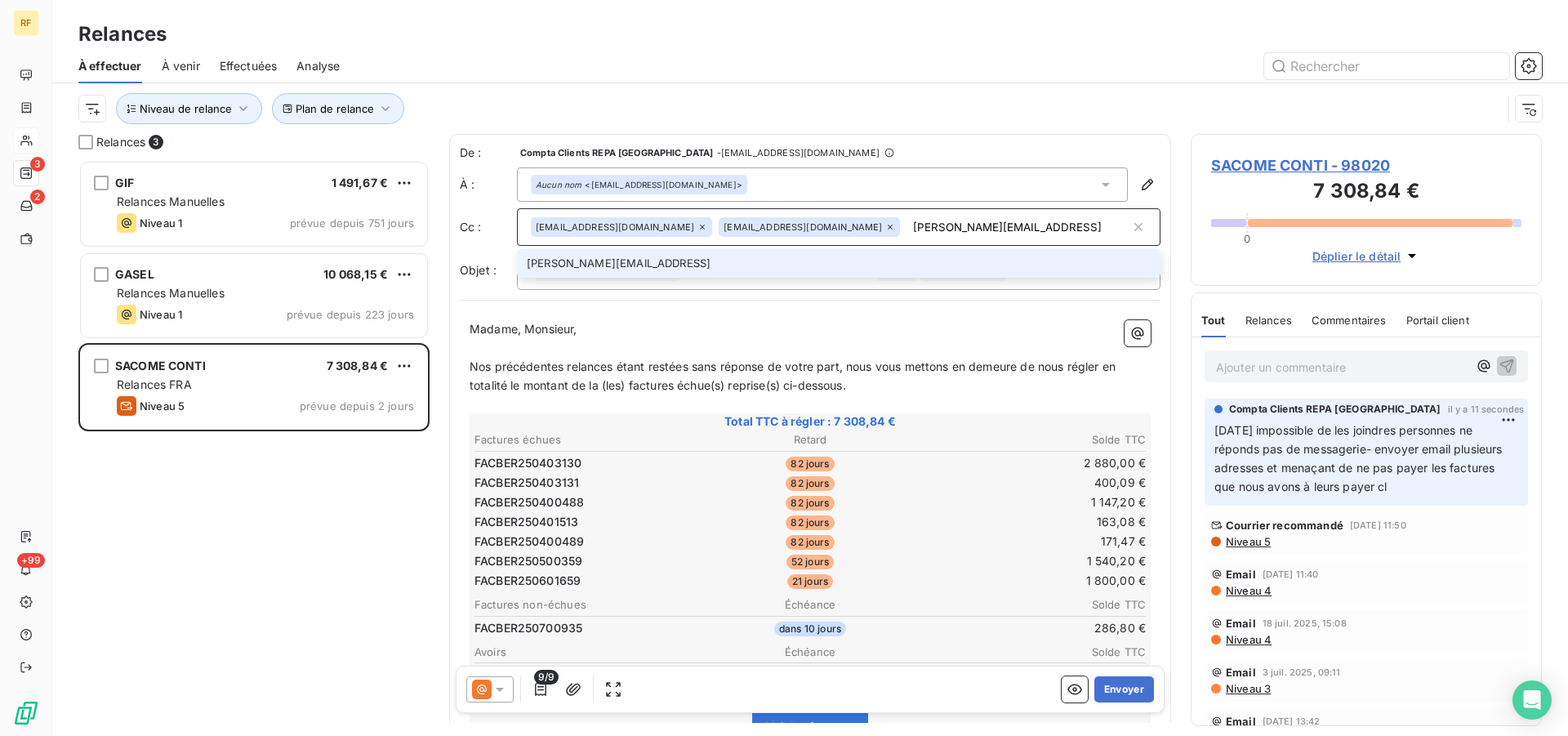
type input "[PERSON_NAME][EMAIL_ADDRESS]"
click at [626, 266] on li "[PERSON_NAME][EMAIL_ADDRESS]" at bounding box center [838, 264] width 643 height 29
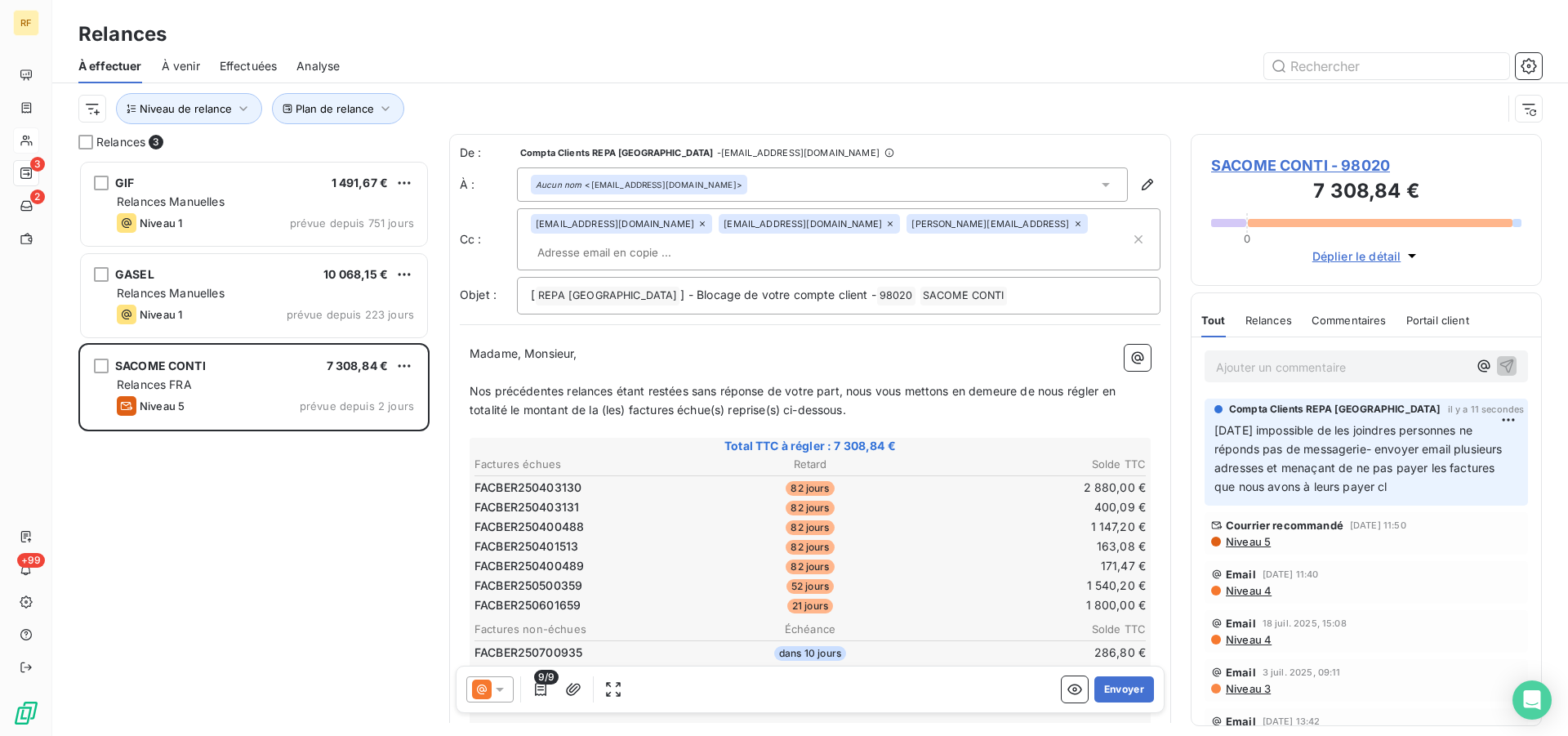
paste input "[PERSON_NAME][EMAIL_ADDRESS][DOMAIN_NAME]"
type input "[PERSON_NAME][EMAIL_ADDRESS][DOMAIN_NAME]"
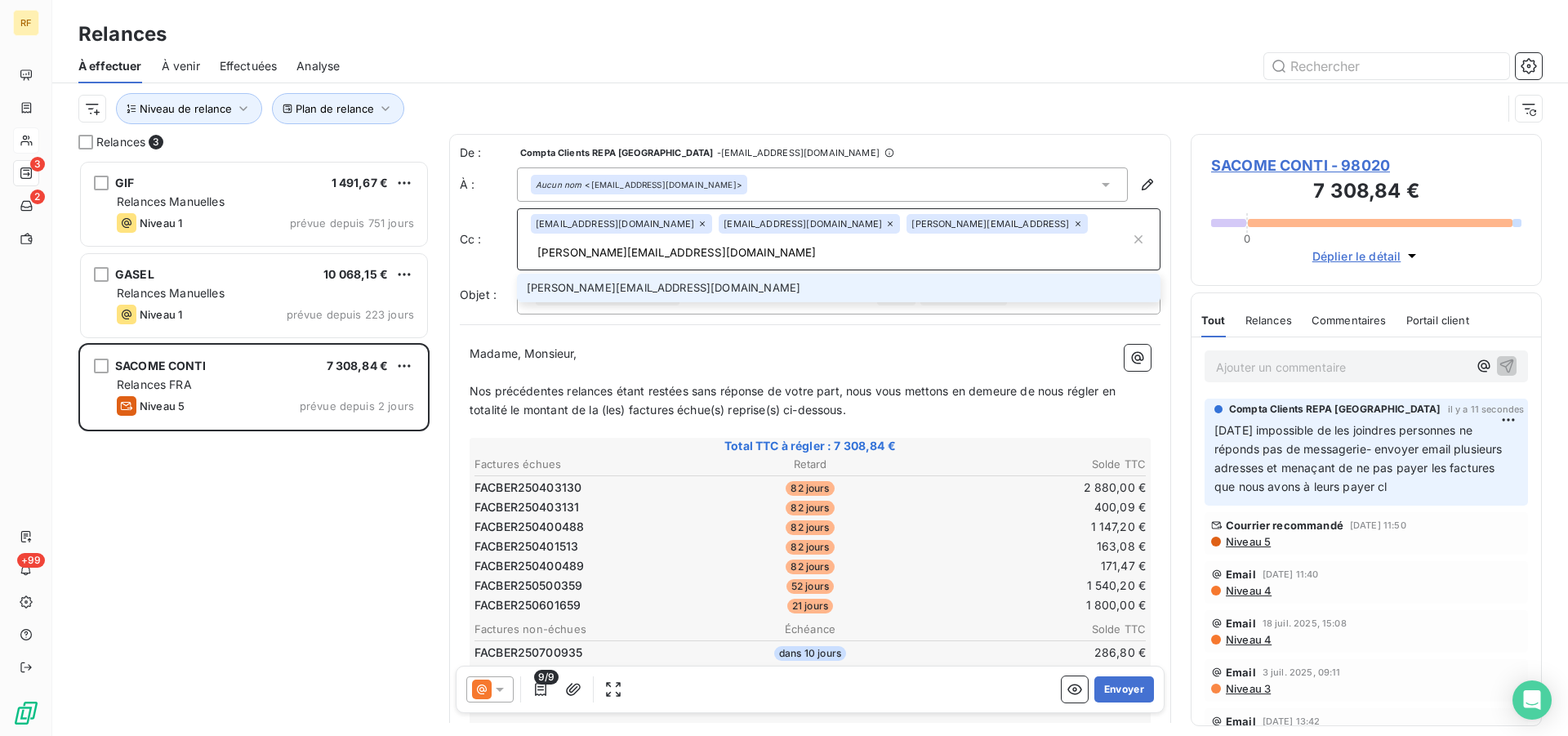
click at [642, 290] on li "[PERSON_NAME][EMAIL_ADDRESS][DOMAIN_NAME]" at bounding box center [838, 288] width 643 height 29
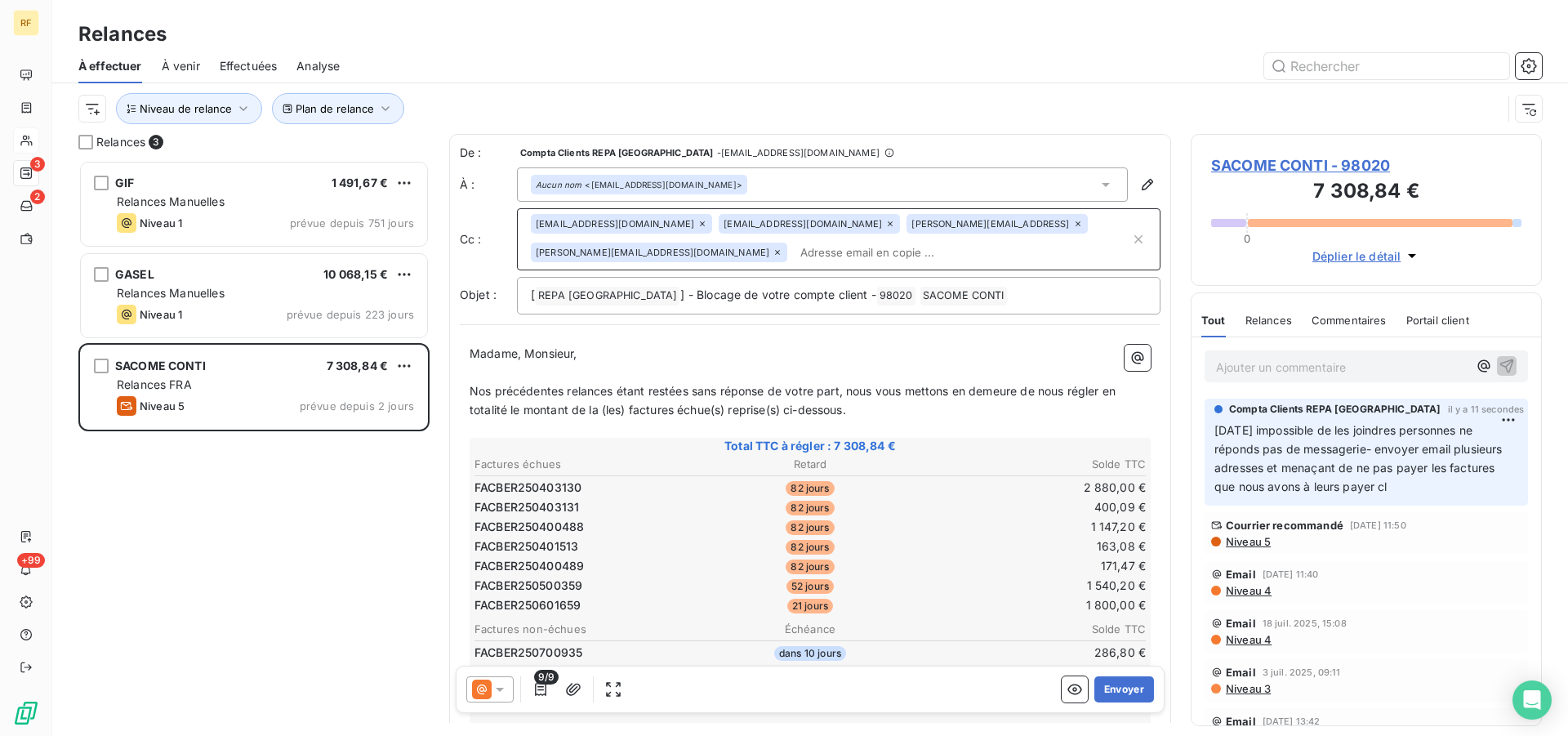
click at [1257, 542] on span "Niveau 5" at bounding box center [1248, 542] width 46 height 14
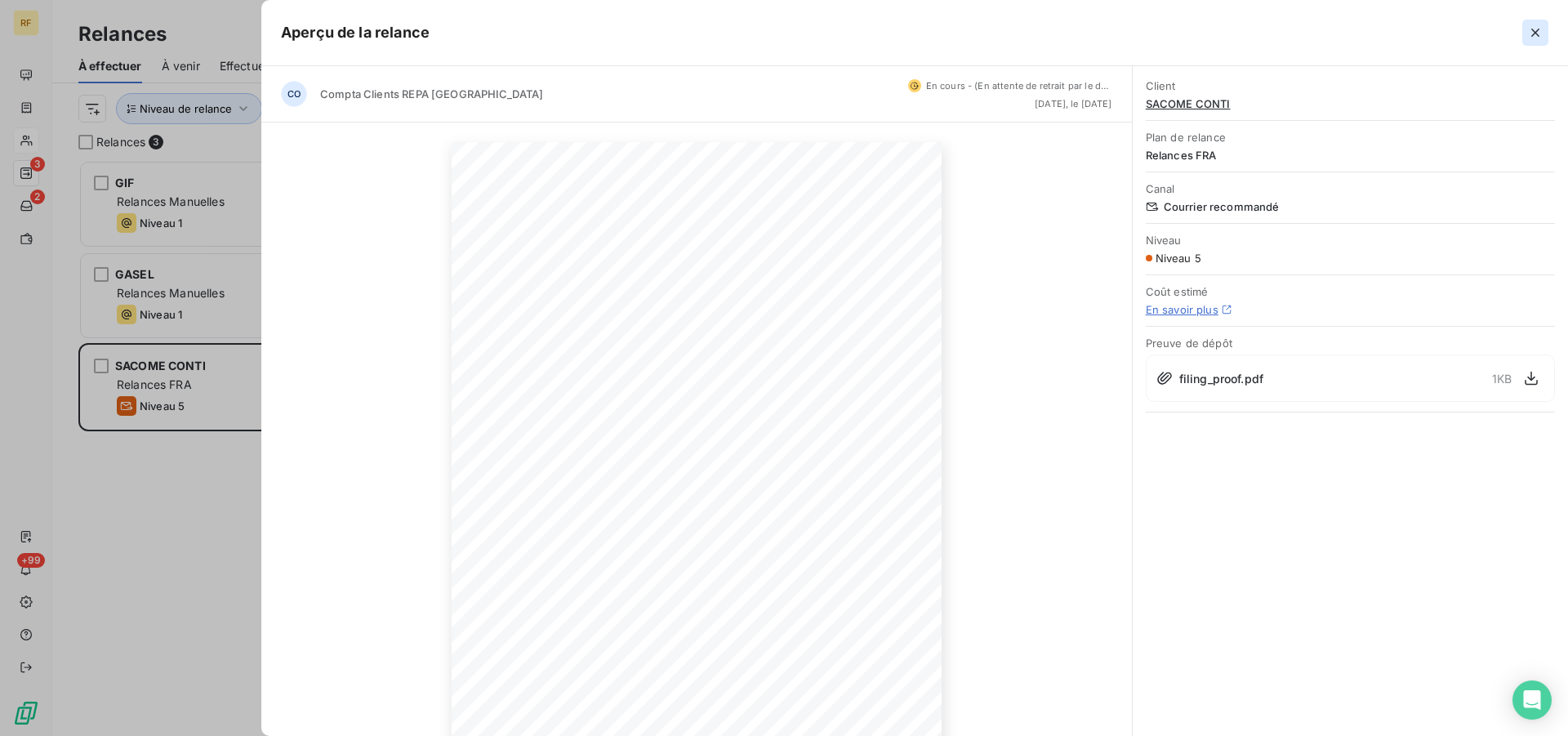
click at [1535, 34] on icon "button" at bounding box center [1535, 33] width 8 height 8
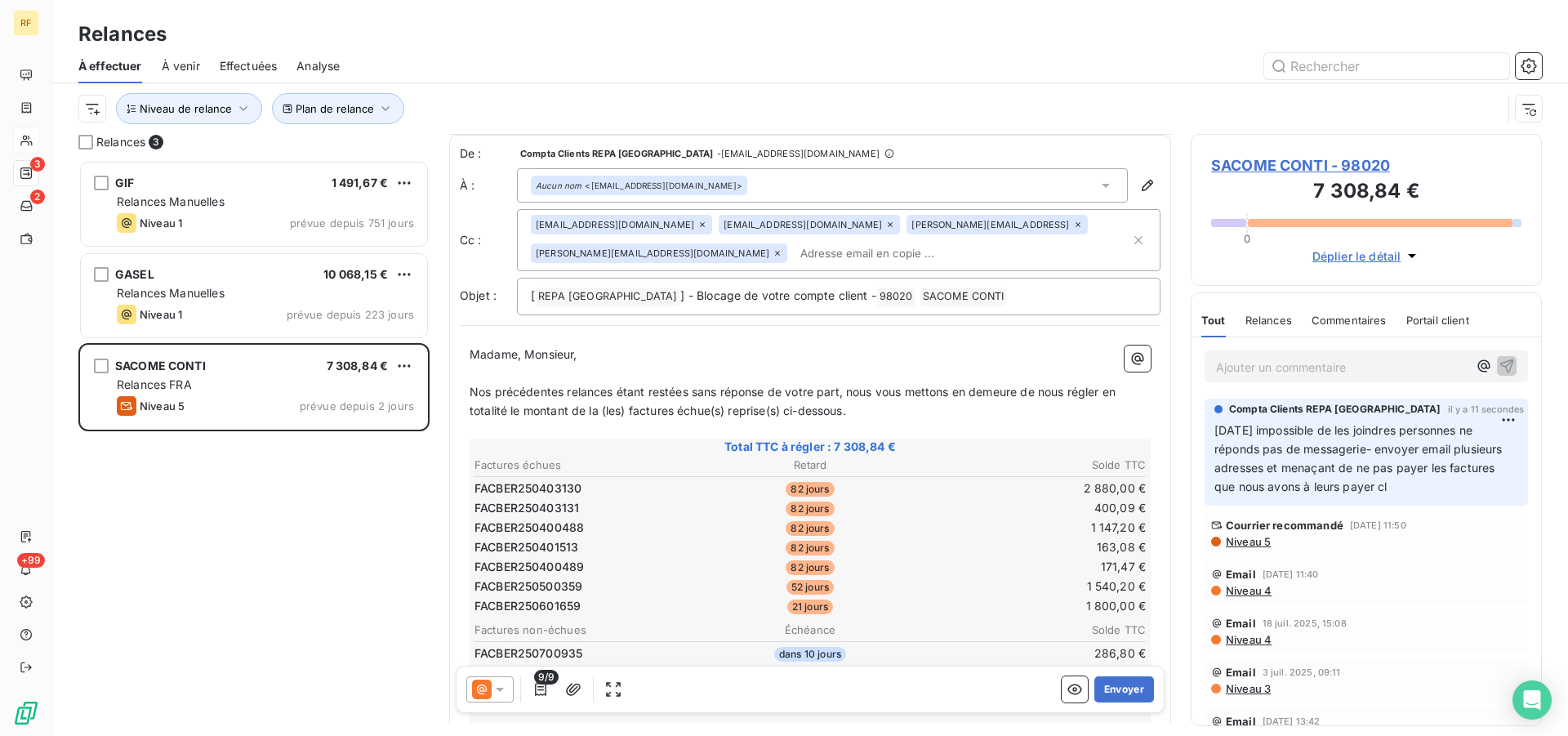
scroll to position [84, 0]
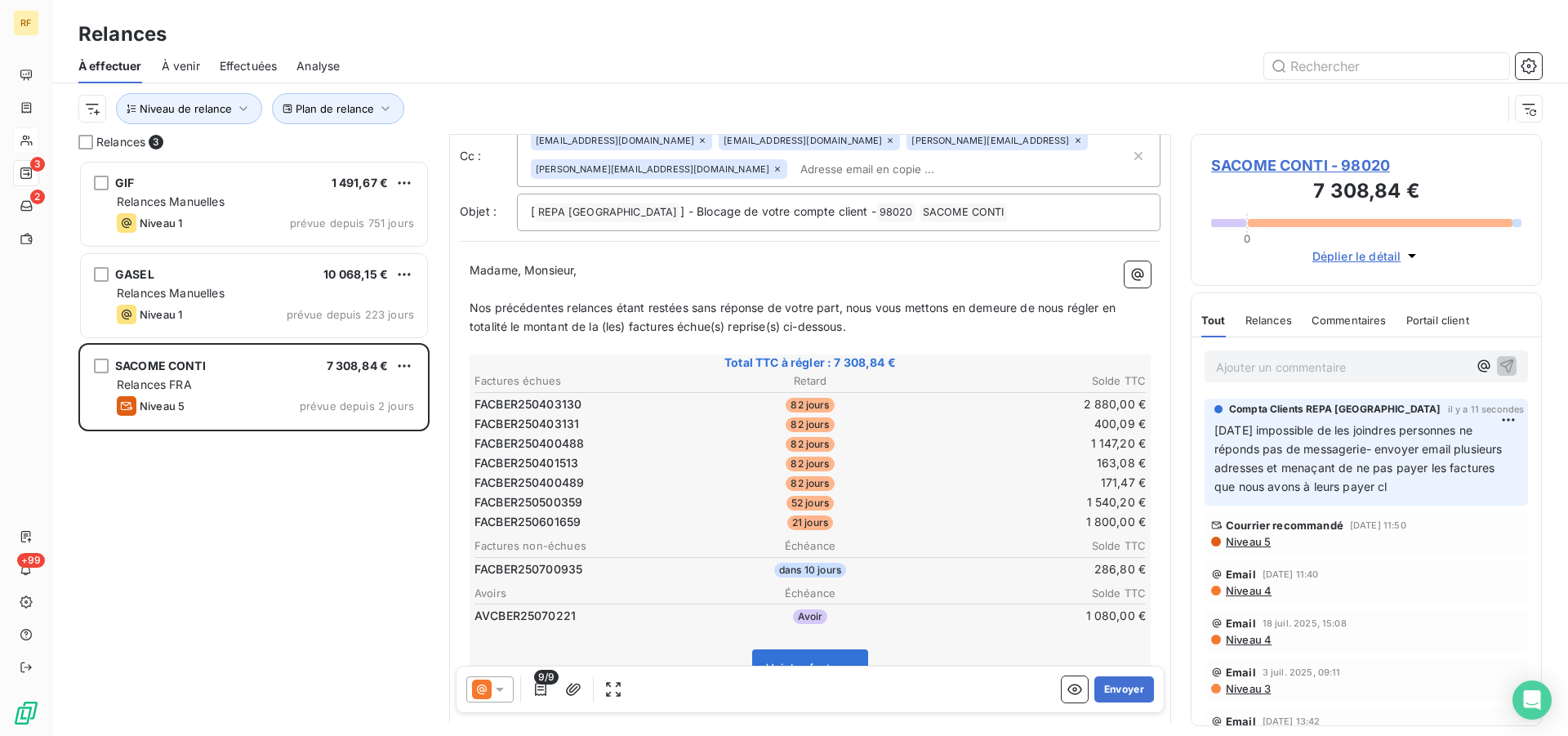
click at [876, 159] on div "[EMAIL_ADDRESS][DOMAIN_NAME] [DOMAIN_NAME][EMAIL_ADDRESS][DOMAIN_NAME] [DOMAIN_…" at bounding box center [831, 156] width 600 height 50
click at [863, 165] on input "text" at bounding box center [962, 168] width 337 height 24
click at [794, 170] on input "text" at bounding box center [888, 168] width 189 height 24
paste input "[EMAIL_ADDRESS][DOMAIN_NAME]"
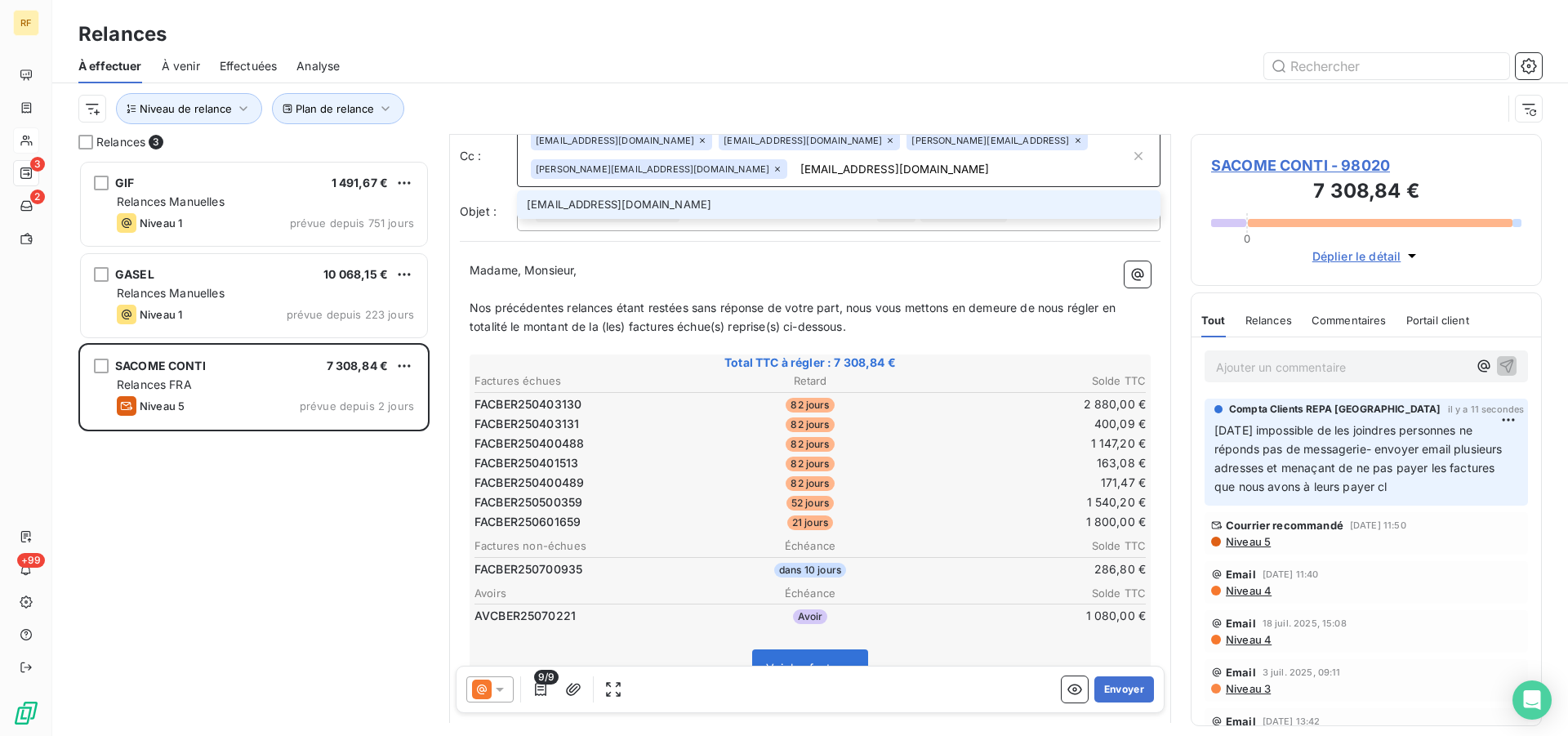
type input "[EMAIL_ADDRESS][DOMAIN_NAME]"
click at [596, 206] on li "[EMAIL_ADDRESS][DOMAIN_NAME]" at bounding box center [838, 205] width 643 height 29
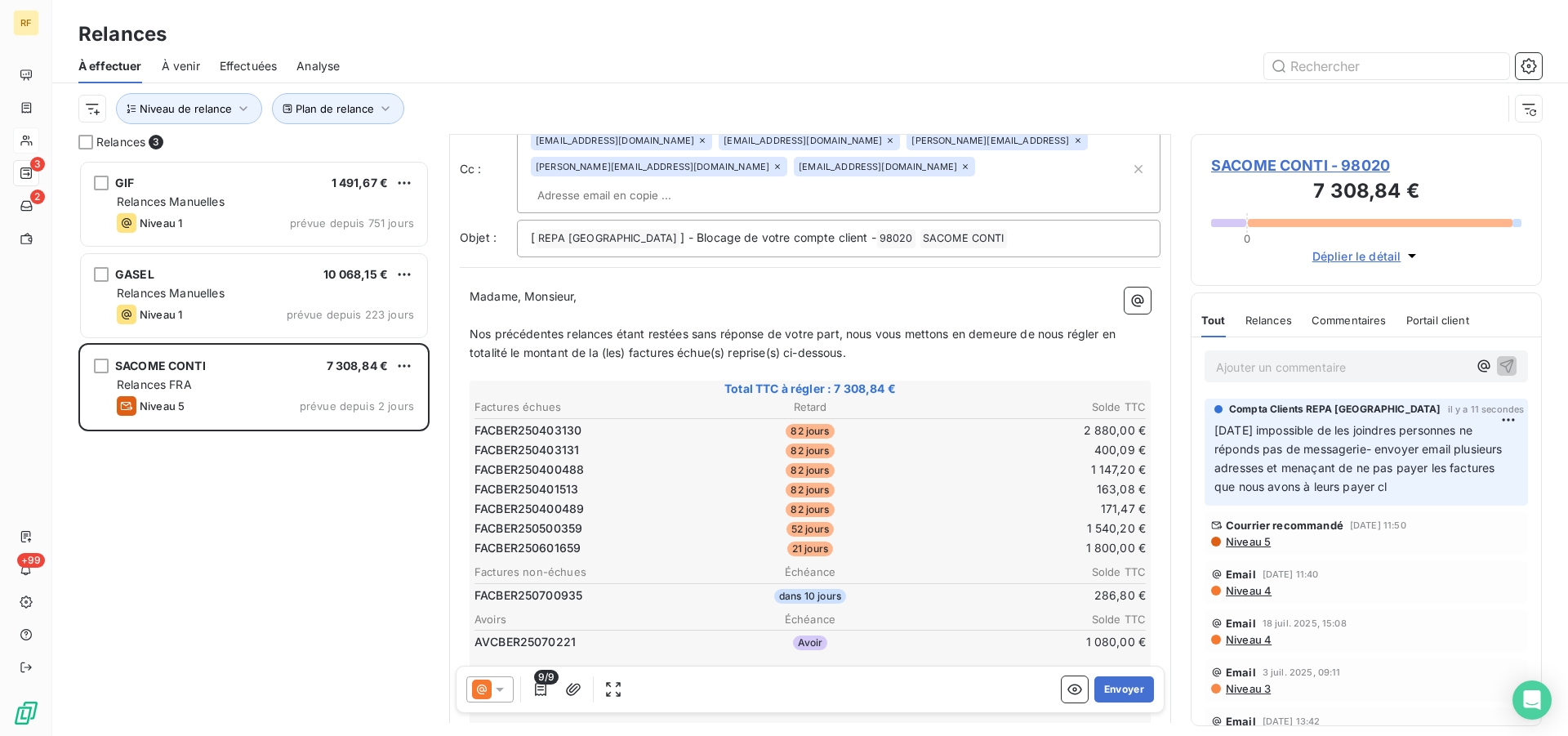
click at [894, 330] on p "Nos précédentes relances étant restées sans réponse de votre part, nous vous me…" at bounding box center [810, 343] width 681 height 38
click at [720, 183] on input "text" at bounding box center [625, 194] width 189 height 24
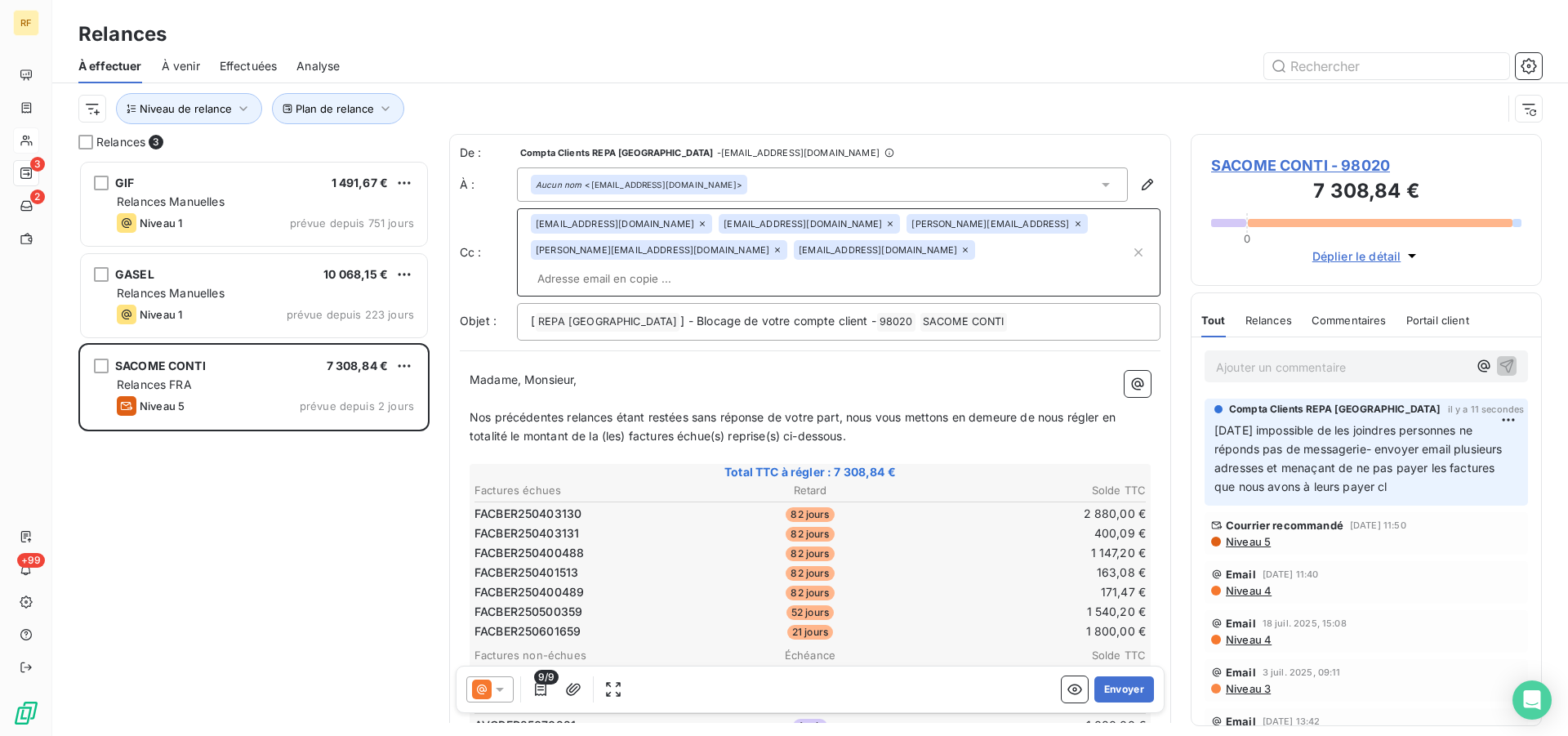
click at [904, 266] on input "text" at bounding box center [831, 278] width 600 height 24
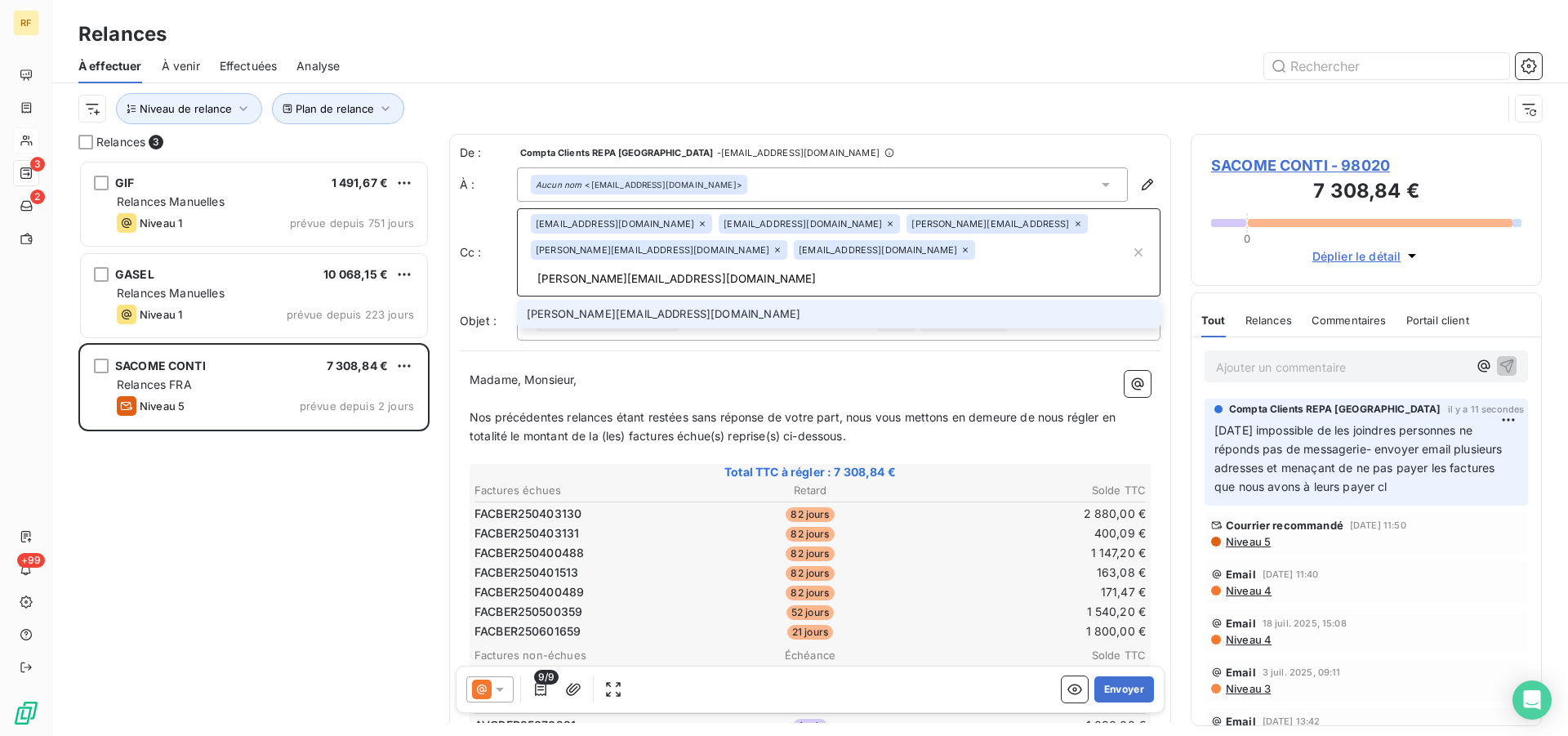
type input "[PERSON_NAME][EMAIL_ADDRESS][DOMAIN_NAME]"
click at [639, 300] on li "[PERSON_NAME][EMAIL_ADDRESS][DOMAIN_NAME]" at bounding box center [838, 314] width 643 height 29
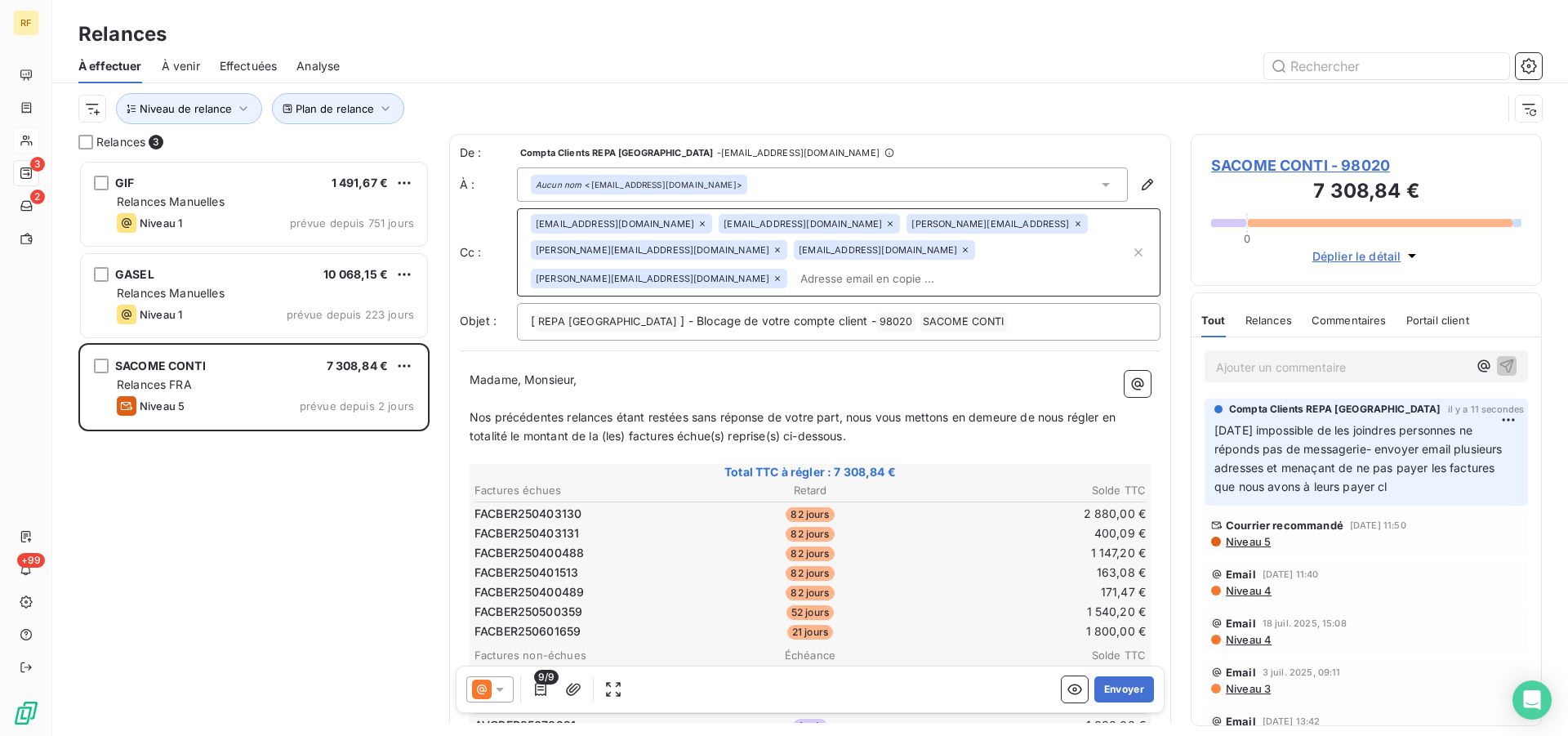
click at [794, 273] on input "text" at bounding box center [962, 278] width 337 height 24
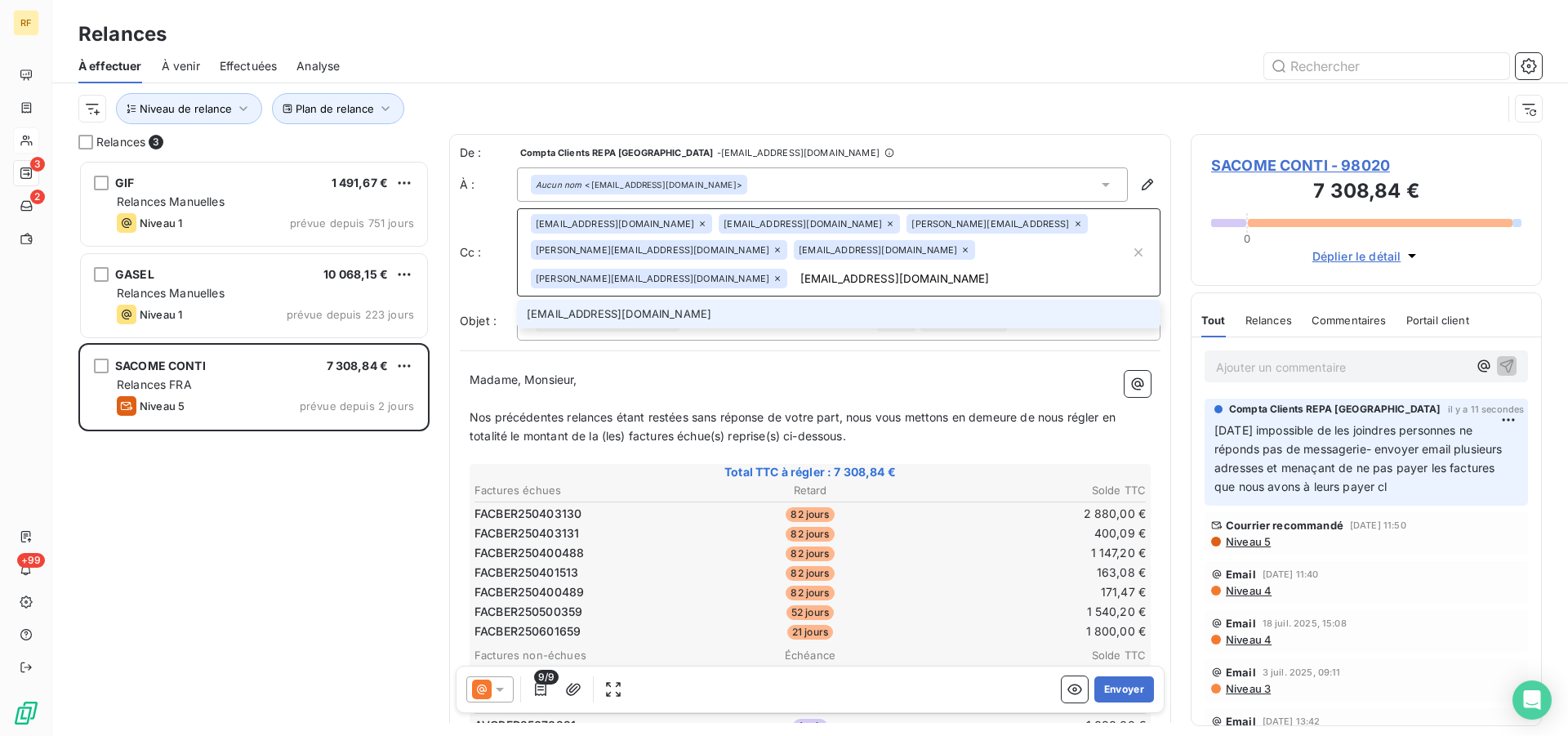
type input "[EMAIL_ADDRESS][DOMAIN_NAME]"
click at [615, 313] on li "[EMAIL_ADDRESS][DOMAIN_NAME]" at bounding box center [838, 314] width 643 height 29
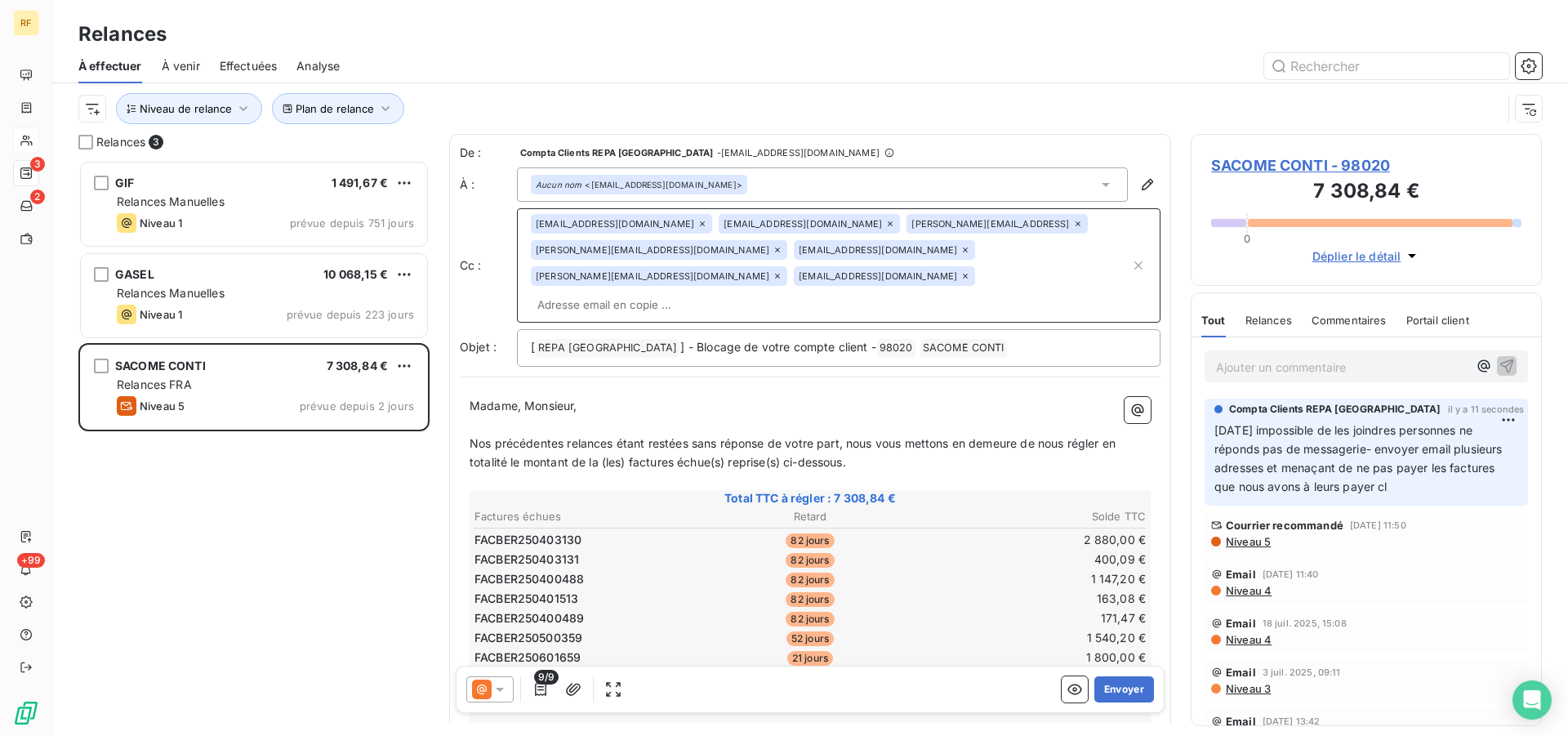
click at [847, 436] on span "Nos précédentes relances étant restées sans réponse de votre part, nous vous me…" at bounding box center [793, 453] width 649 height 33
click at [617, 436] on span "Nos précédentes relances étant restées sans réponse de votre part, et nous vous…" at bounding box center [801, 453] width 664 height 33
click at [991, 436] on span "Nos précédentes relances et appels téléphonique étant restées sans réponse de v…" at bounding box center [790, 453] width 642 height 33
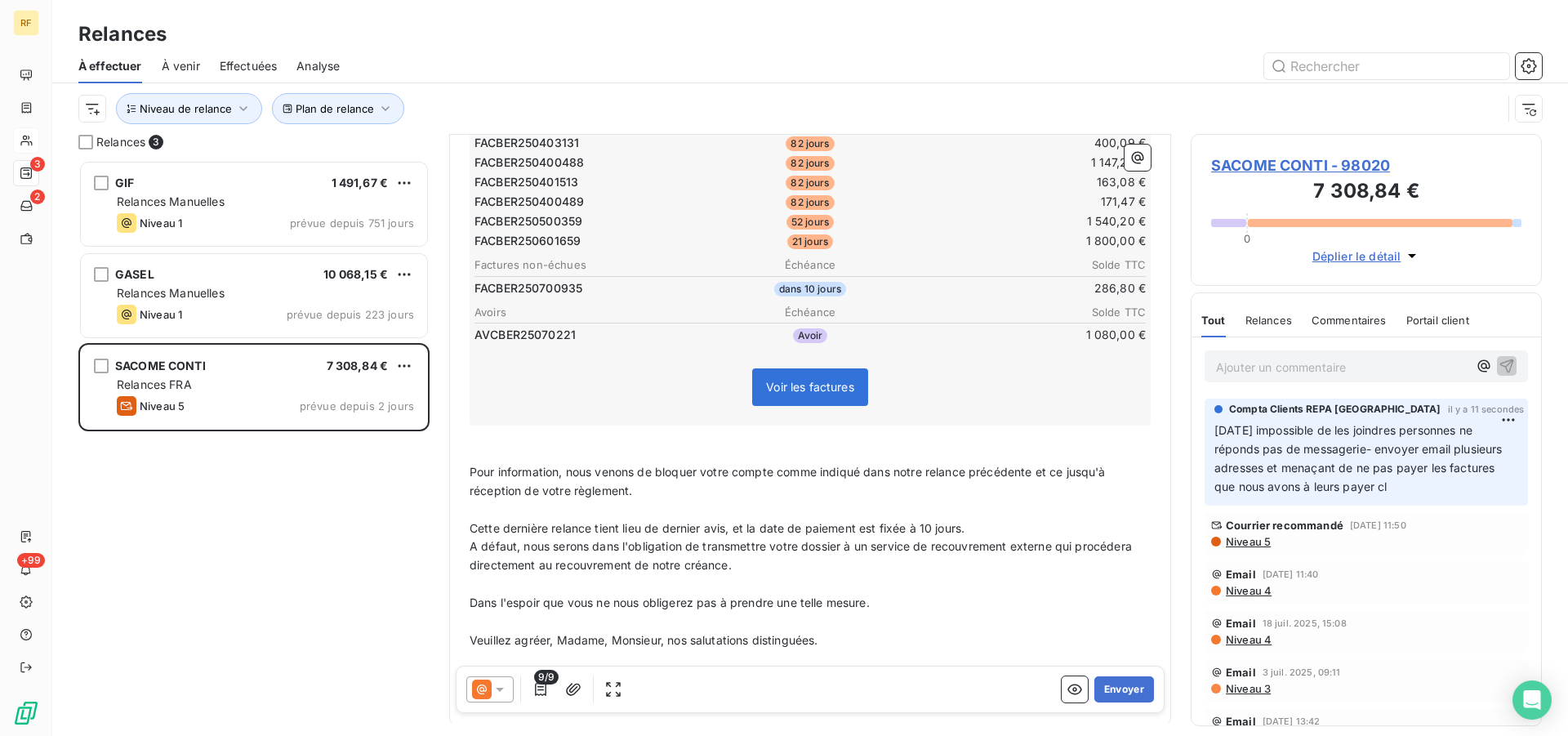
scroll to position [461, 0]
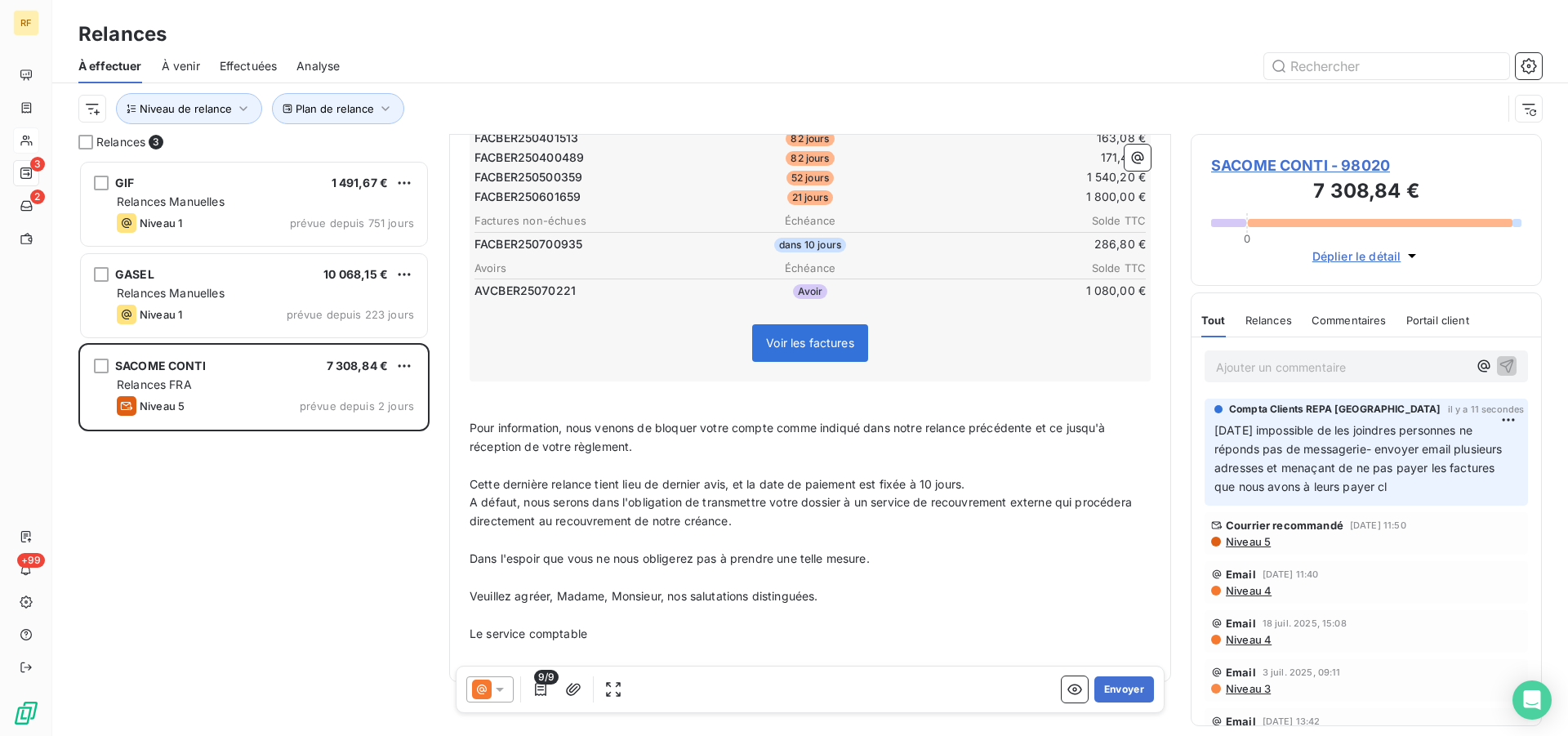
click at [816, 499] on p "A défaut, nous serons dans l'obligation de transmettre votre dossier à un servi…" at bounding box center [810, 512] width 681 height 38
click at [684, 549] on p "A titre d'information, notre société" at bounding box center [810, 558] width 681 height 18
click at [881, 549] on p "A titre d'information, notre société doit 1542.76€ sur des échéances au" at bounding box center [810, 558] width 681 height 18
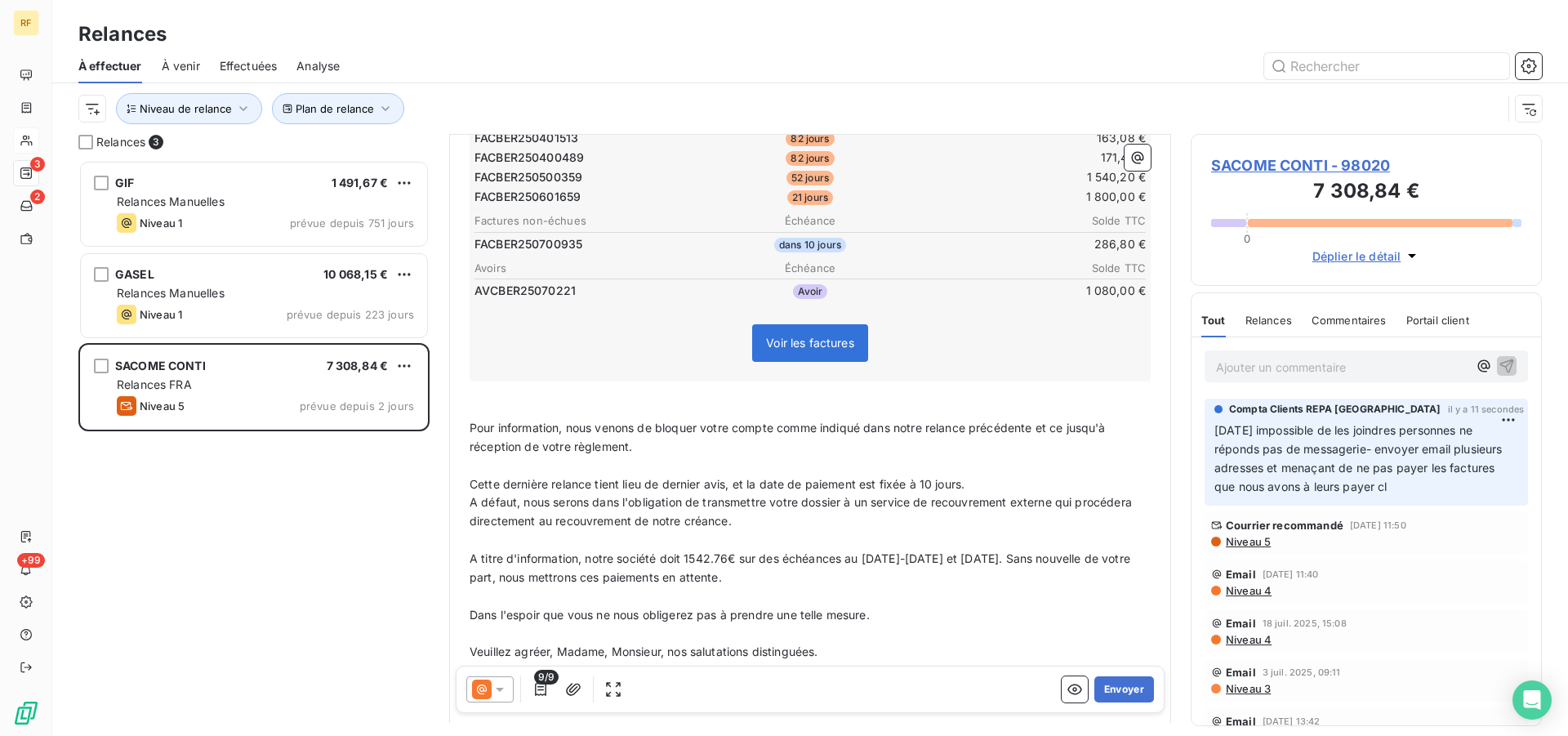
click at [888, 605] on p "Dans l'espoir que vous ne nous obligerez pas à prendre une telle mesure." at bounding box center [810, 614] width 681 height 18
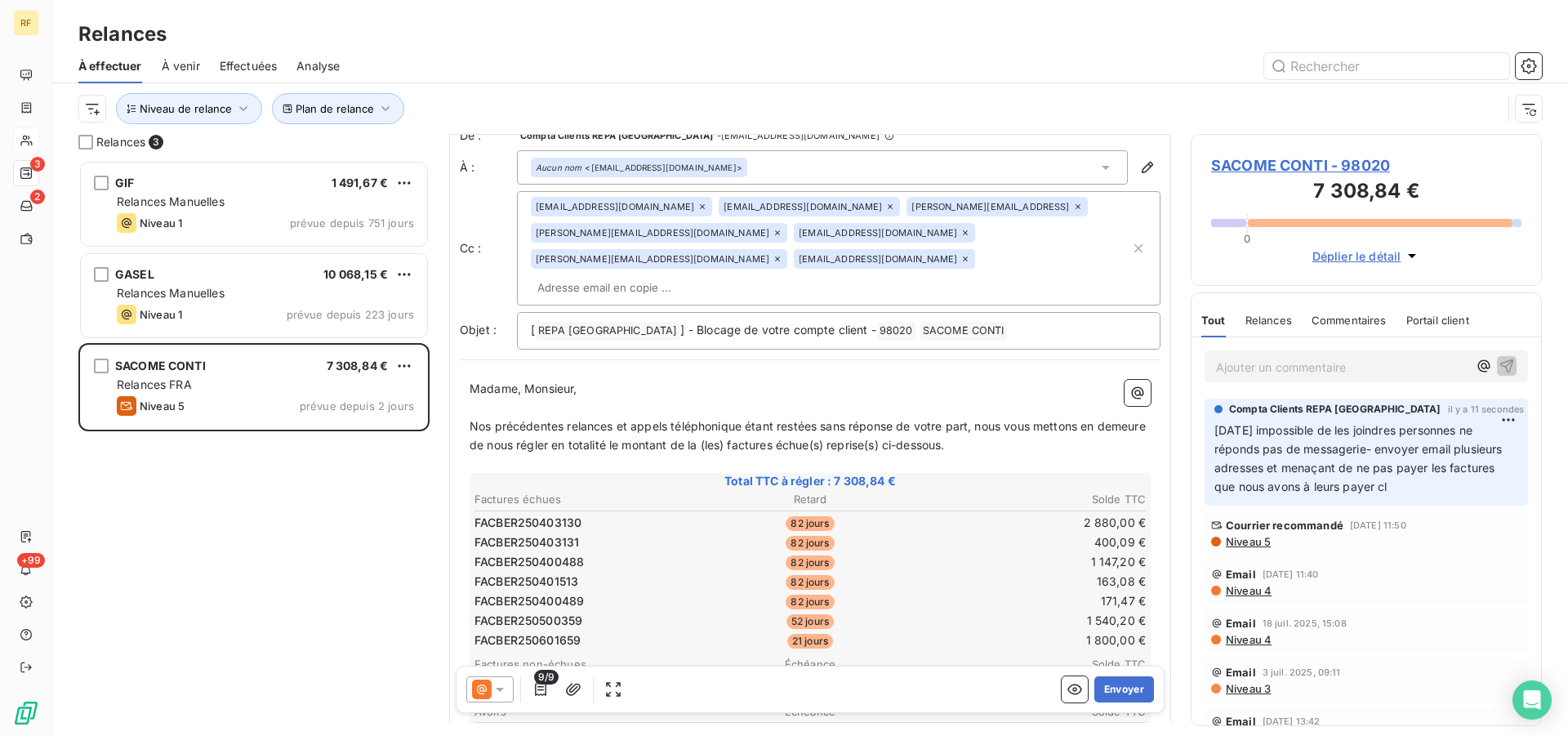
scroll to position [0, 0]
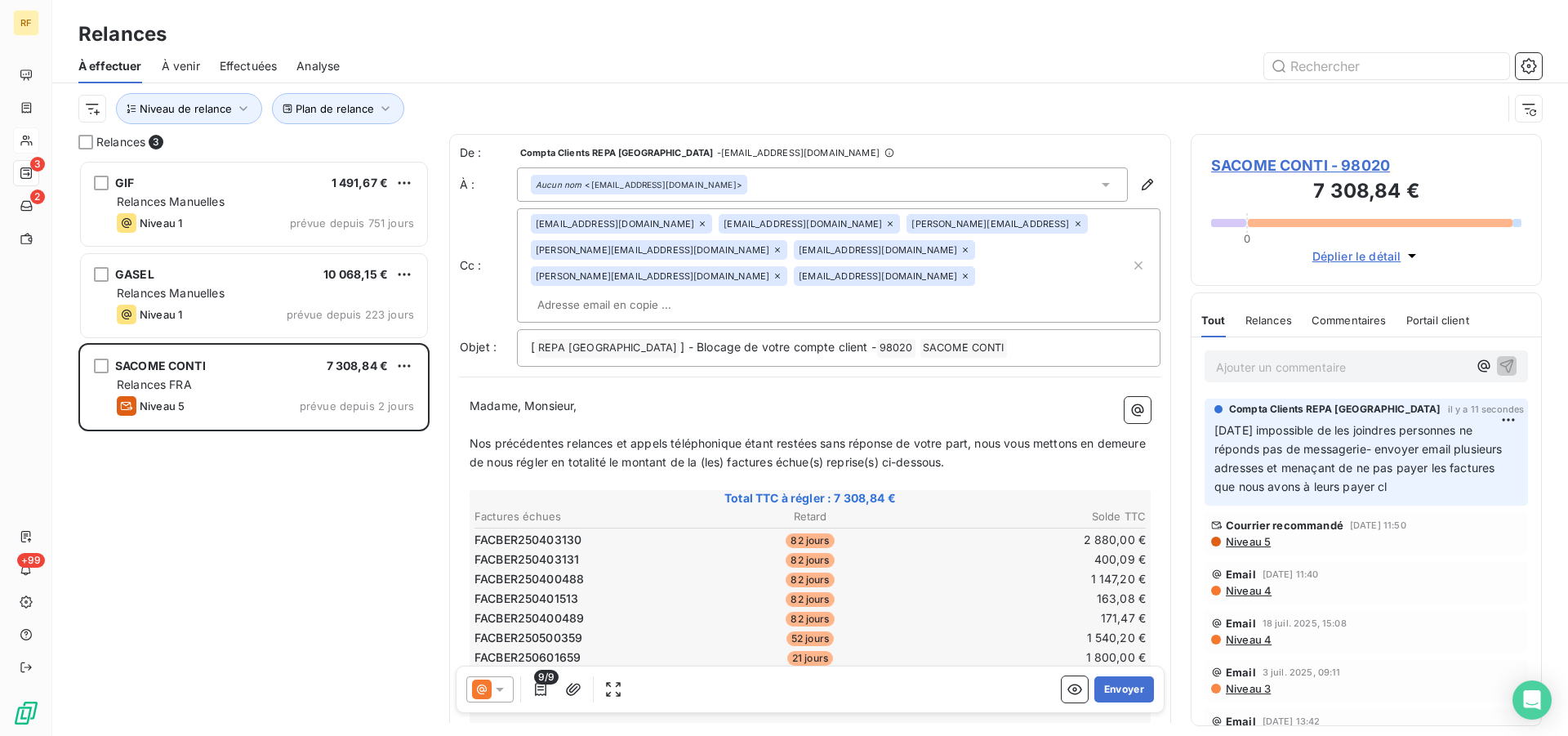
click at [1058, 222] on span "[PERSON_NAME][EMAIL_ADDRESS]" at bounding box center [990, 223] width 158 height 10
click at [1062, 222] on span "[PERSON_NAME][EMAIL_ADDRESS]" at bounding box center [990, 223] width 158 height 10
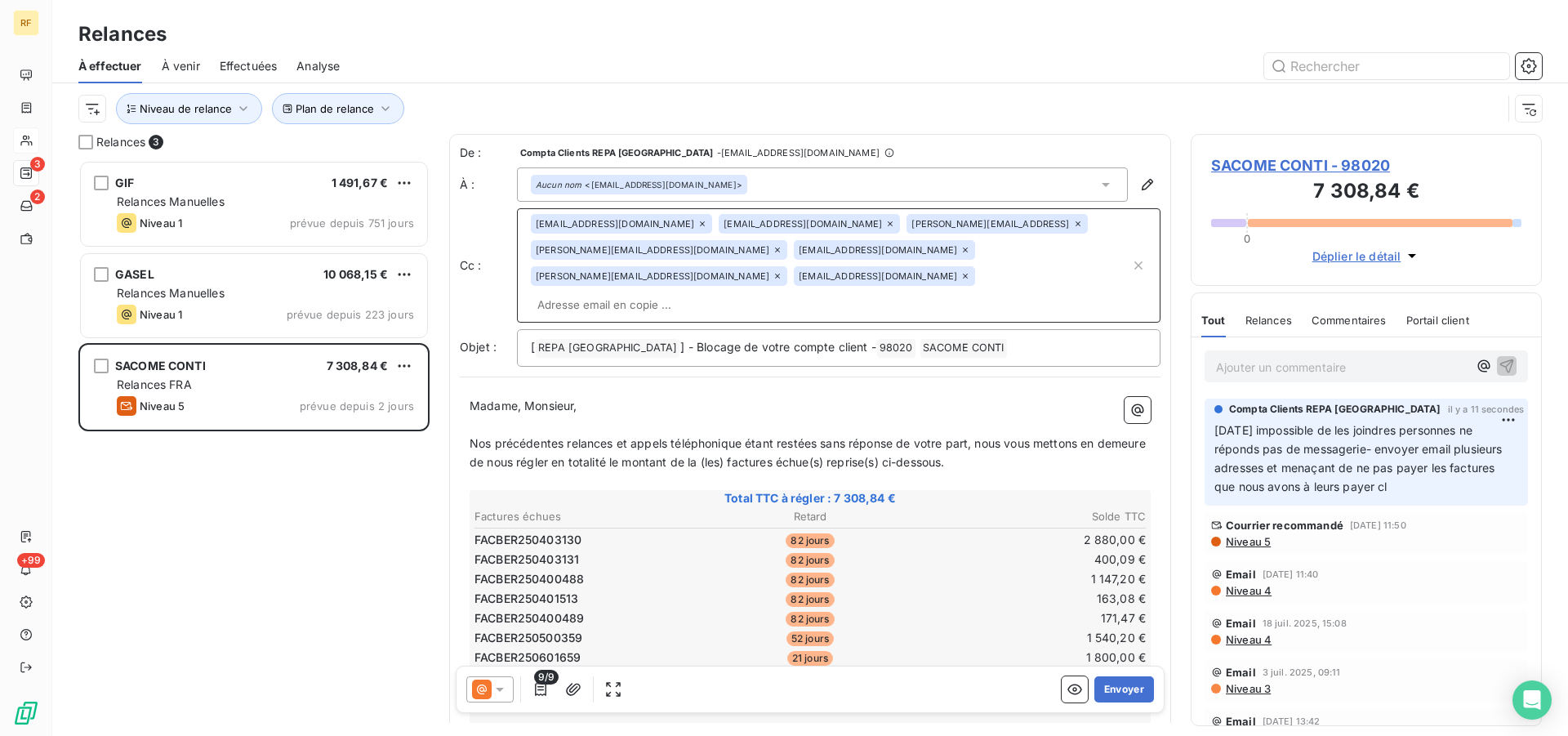
click at [1069, 222] on span "[PERSON_NAME][EMAIL_ADDRESS]" at bounding box center [990, 223] width 158 height 10
click at [1077, 222] on div "[PERSON_NAME][EMAIL_ADDRESS]" at bounding box center [996, 223] width 181 height 19
click at [1083, 223] on icon at bounding box center [1078, 223] width 10 height 10
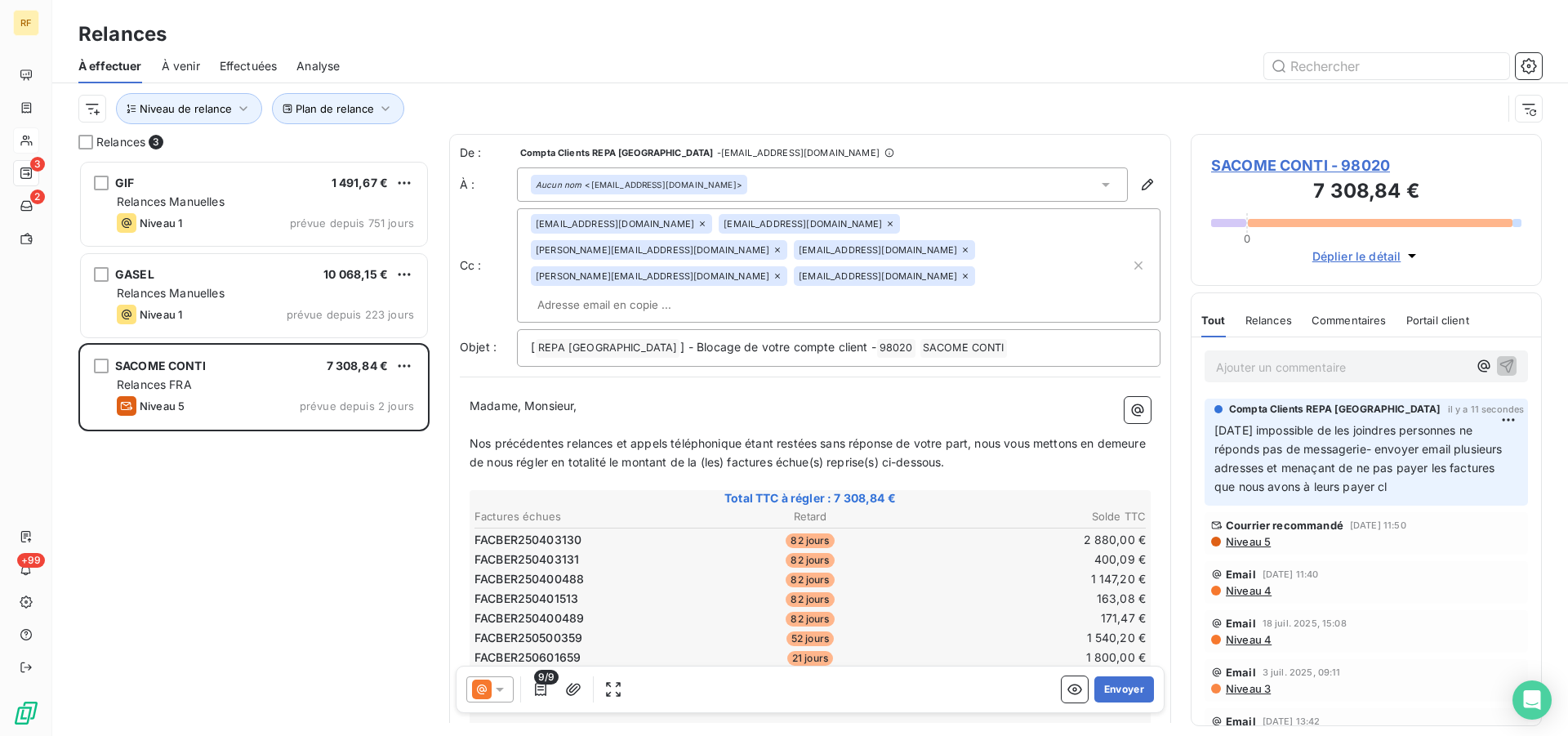
click at [724, 272] on div "[EMAIL_ADDRESS][DOMAIN_NAME] [DOMAIN_NAME][EMAIL_ADDRESS][DOMAIN_NAME] [DOMAIN_…" at bounding box center [831, 265] width 600 height 103
paste input "[PERSON_NAME][EMAIL_ADDRESS][DOMAIN_NAME]"
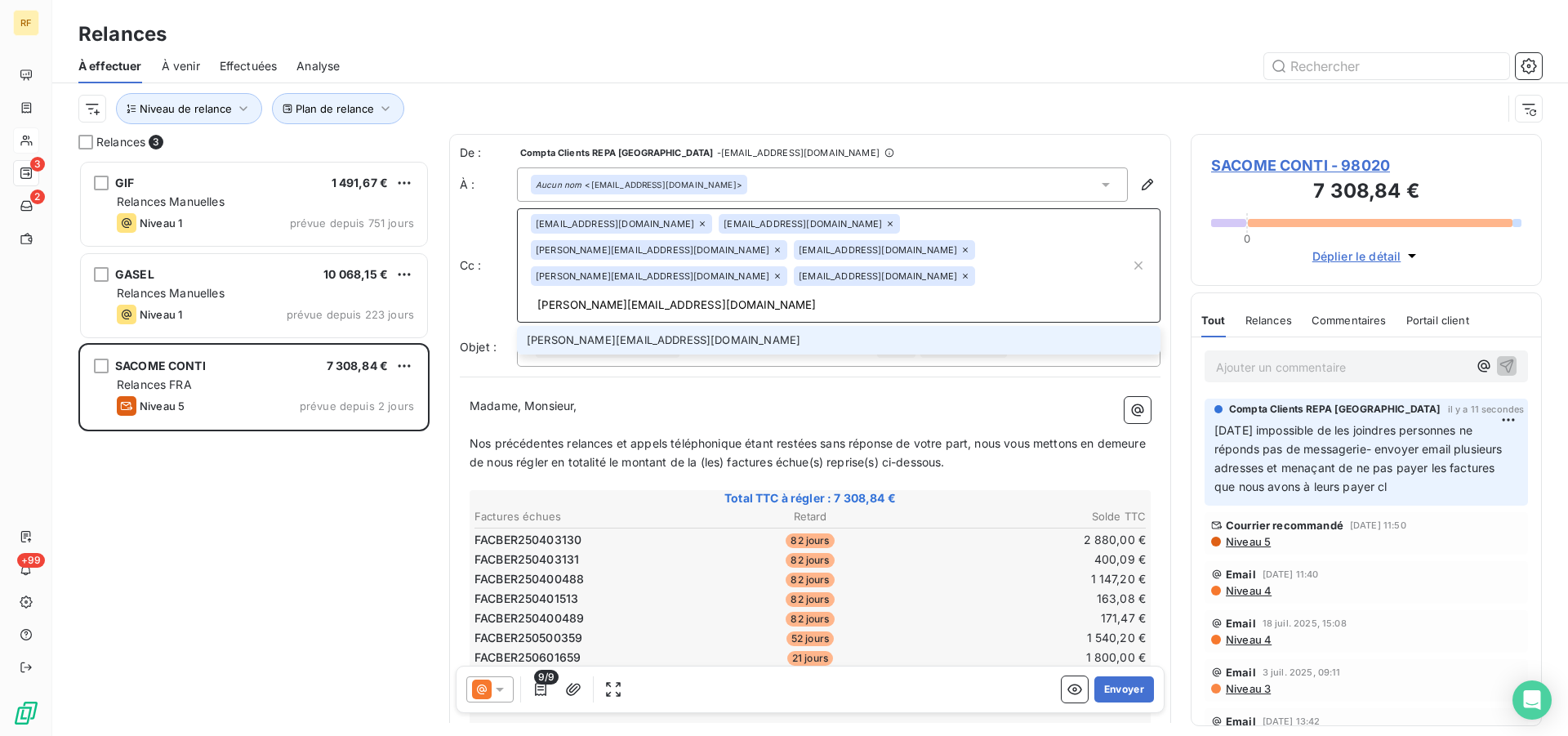
type input "[PERSON_NAME][EMAIL_ADDRESS][DOMAIN_NAME]"
click at [641, 326] on li "[PERSON_NAME][EMAIL_ADDRESS][DOMAIN_NAME]" at bounding box center [838, 340] width 643 height 29
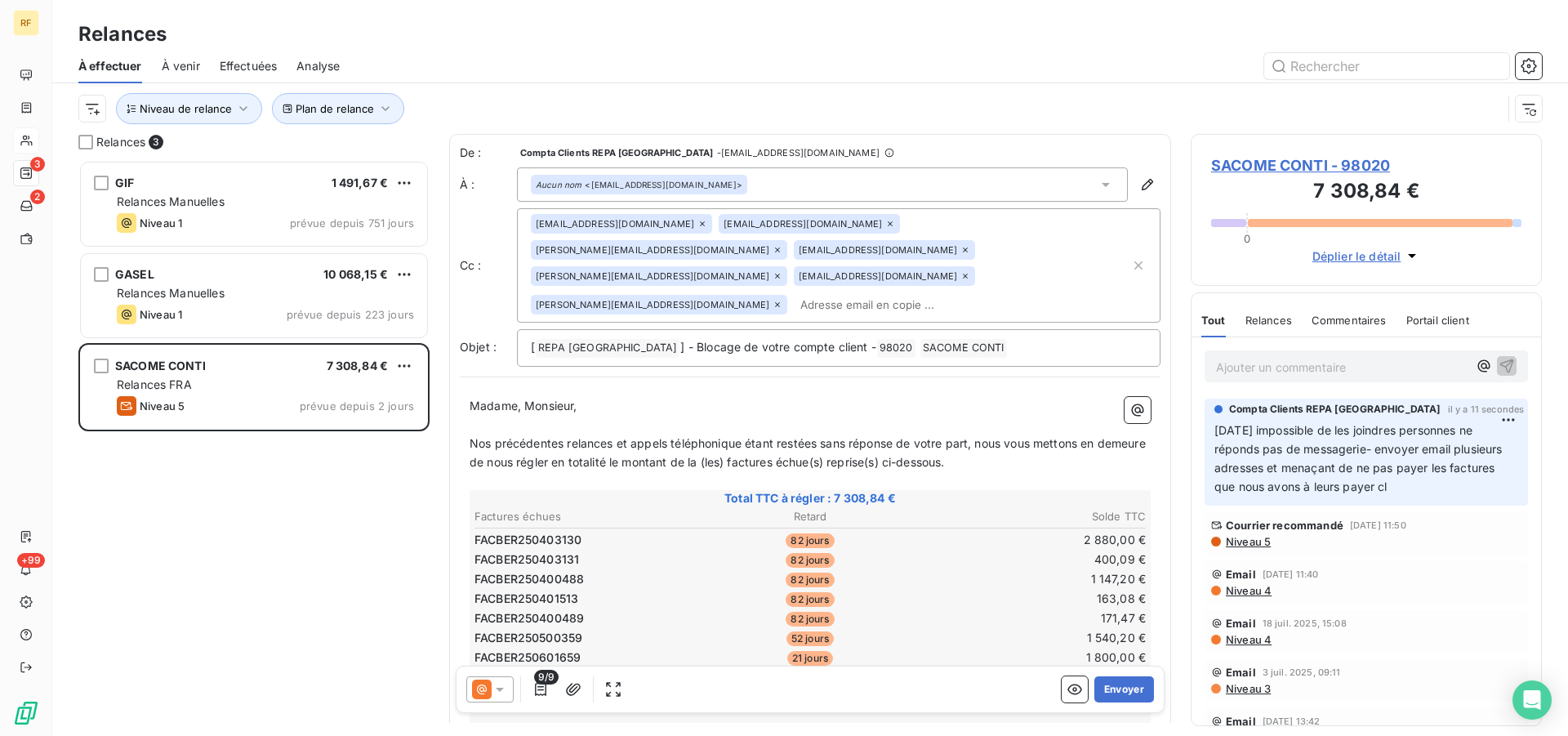
click at [1257, 548] on span "Niveau 5" at bounding box center [1248, 542] width 46 height 14
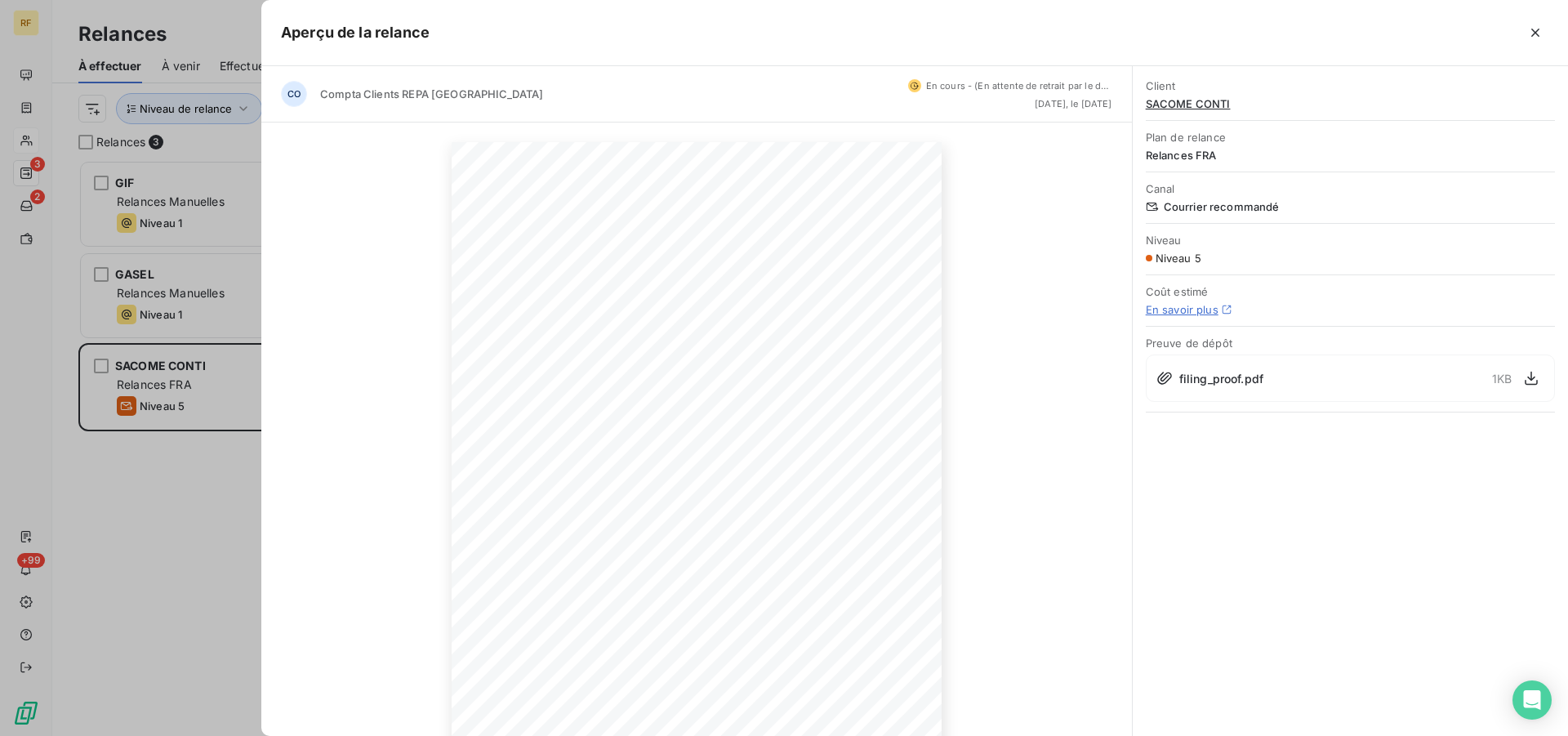
click at [1533, 30] on icon "button" at bounding box center [1535, 33] width 8 height 8
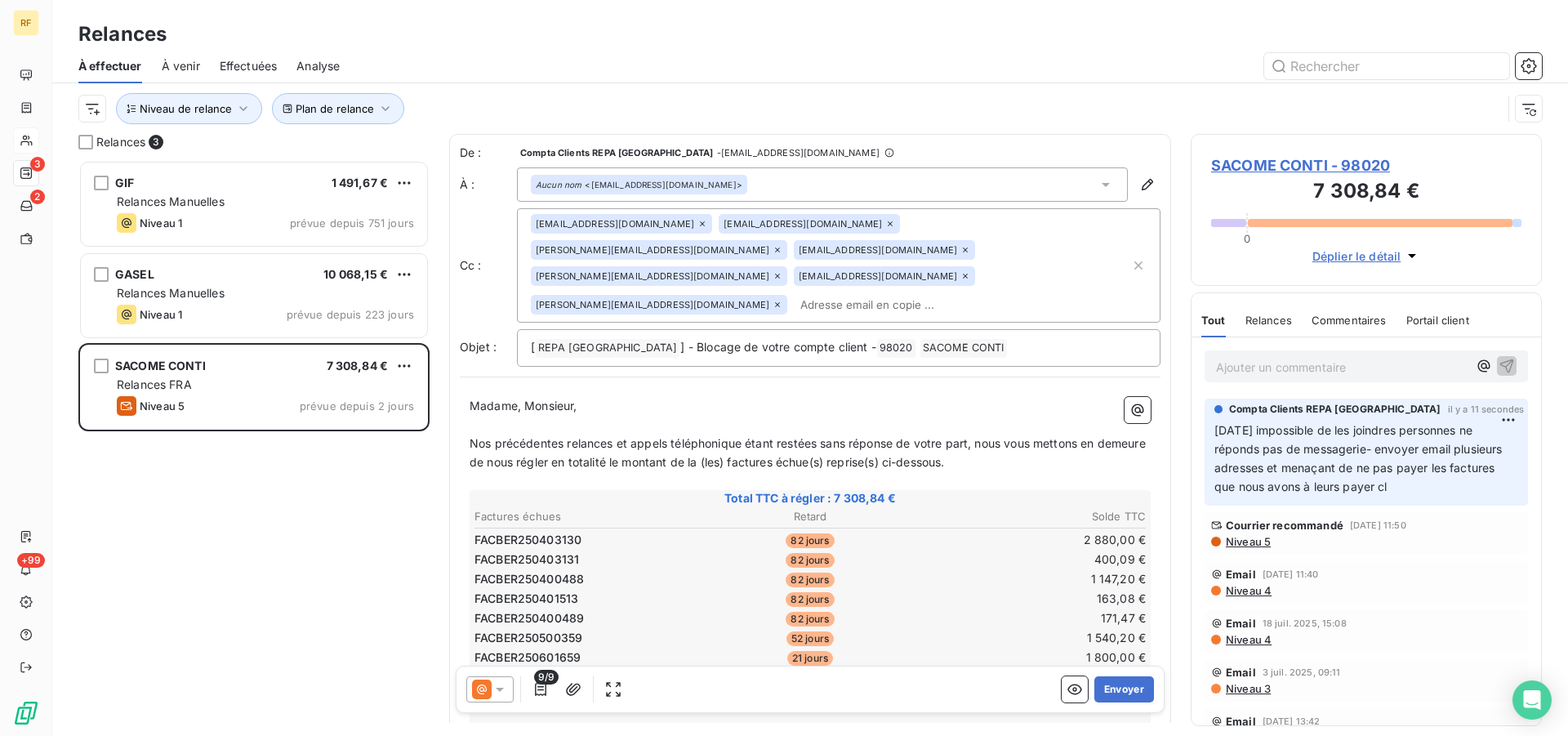
click at [1264, 600] on div "Email [DATE] 11:40 Niveau 4" at bounding box center [1366, 582] width 323 height 43
click at [1267, 597] on span "Niveau 4" at bounding box center [1248, 591] width 47 height 14
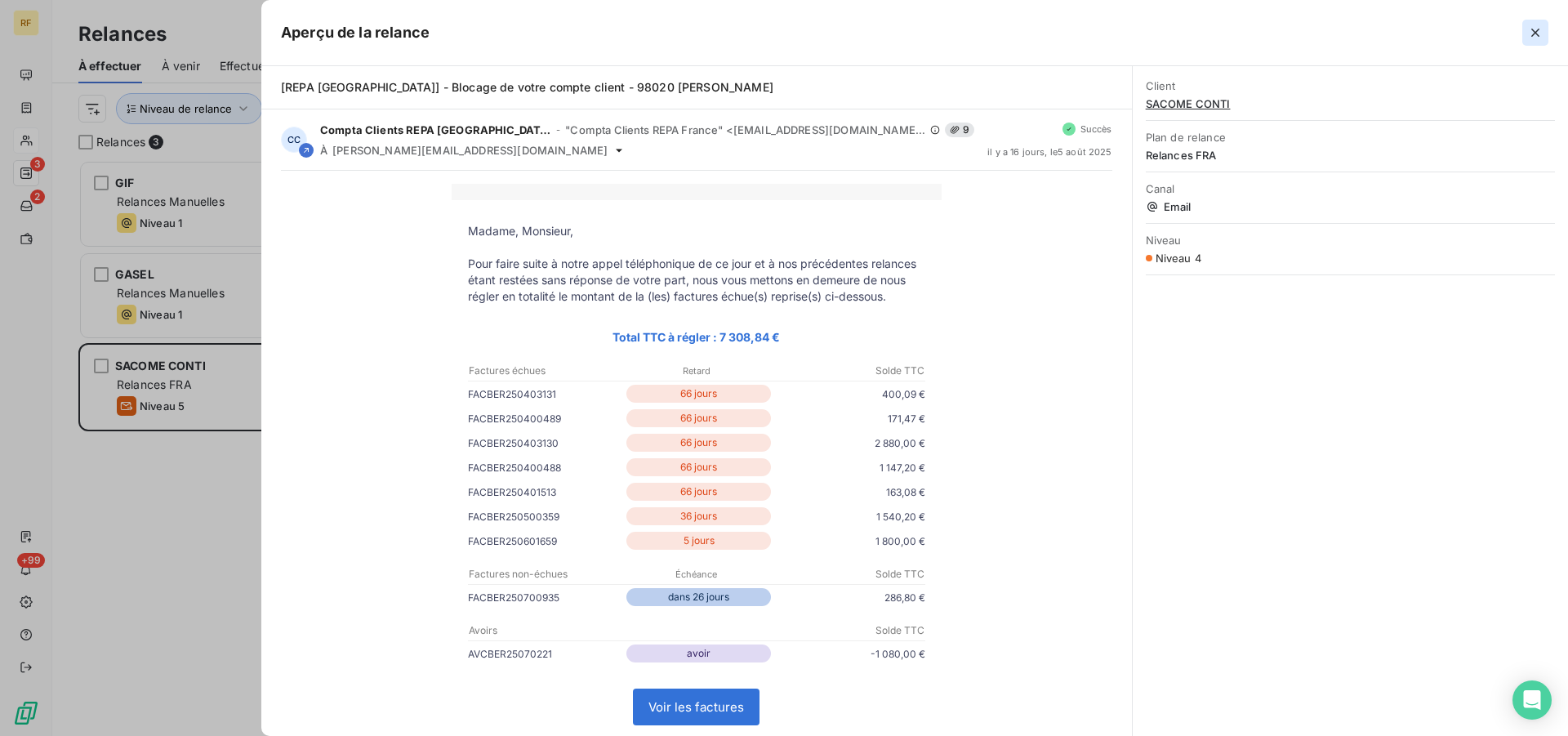
click at [1532, 32] on icon "button" at bounding box center [1535, 32] width 16 height 16
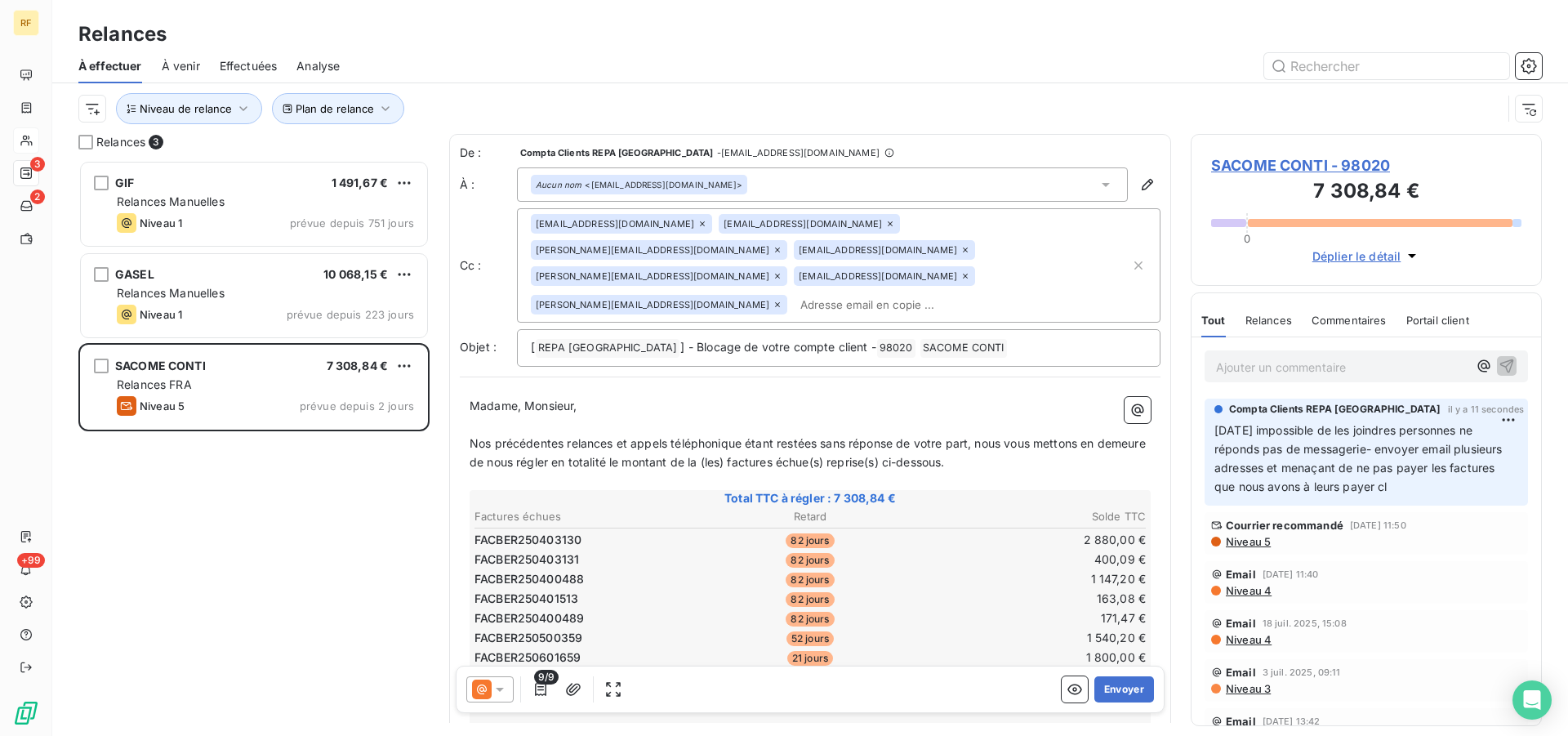
click at [514, 686] on div "9/9" at bounding box center [546, 689] width 160 height 26
click at [506, 687] on icon at bounding box center [499, 689] width 16 height 16
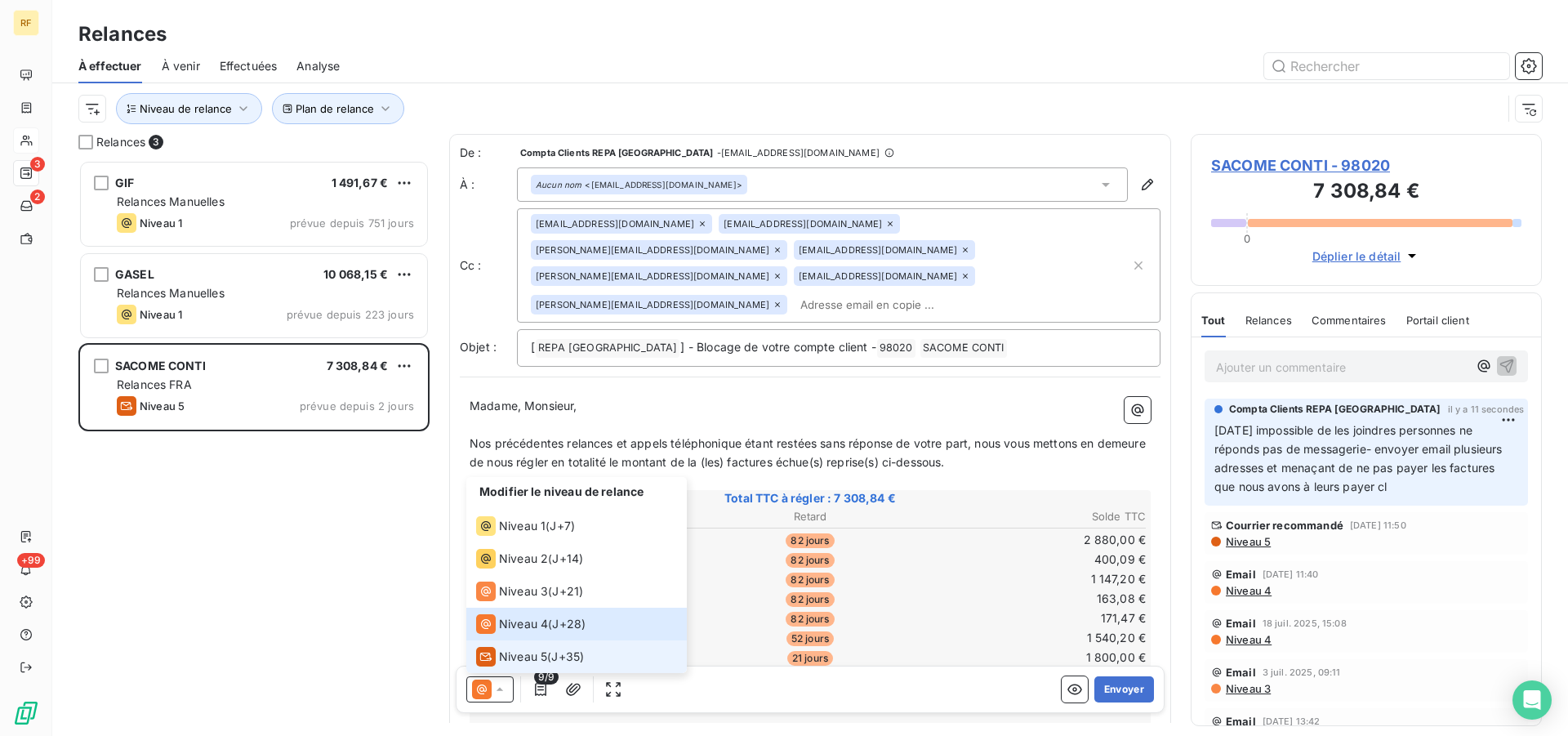
click at [503, 662] on span "Niveau 5" at bounding box center [523, 656] width 48 height 16
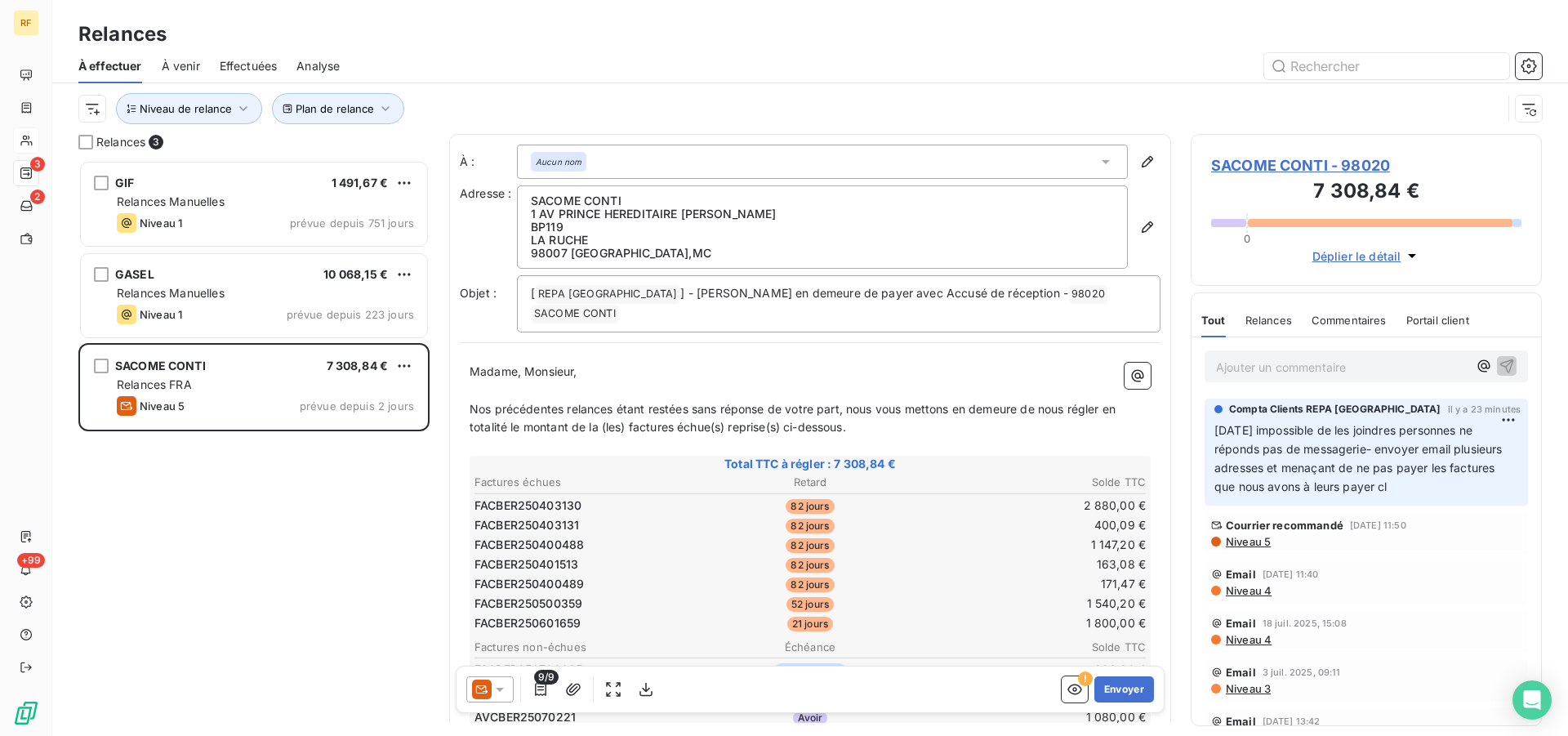
click at [1259, 368] on p "Ajouter un commentaire ﻿" at bounding box center [1342, 367] width 251 height 20
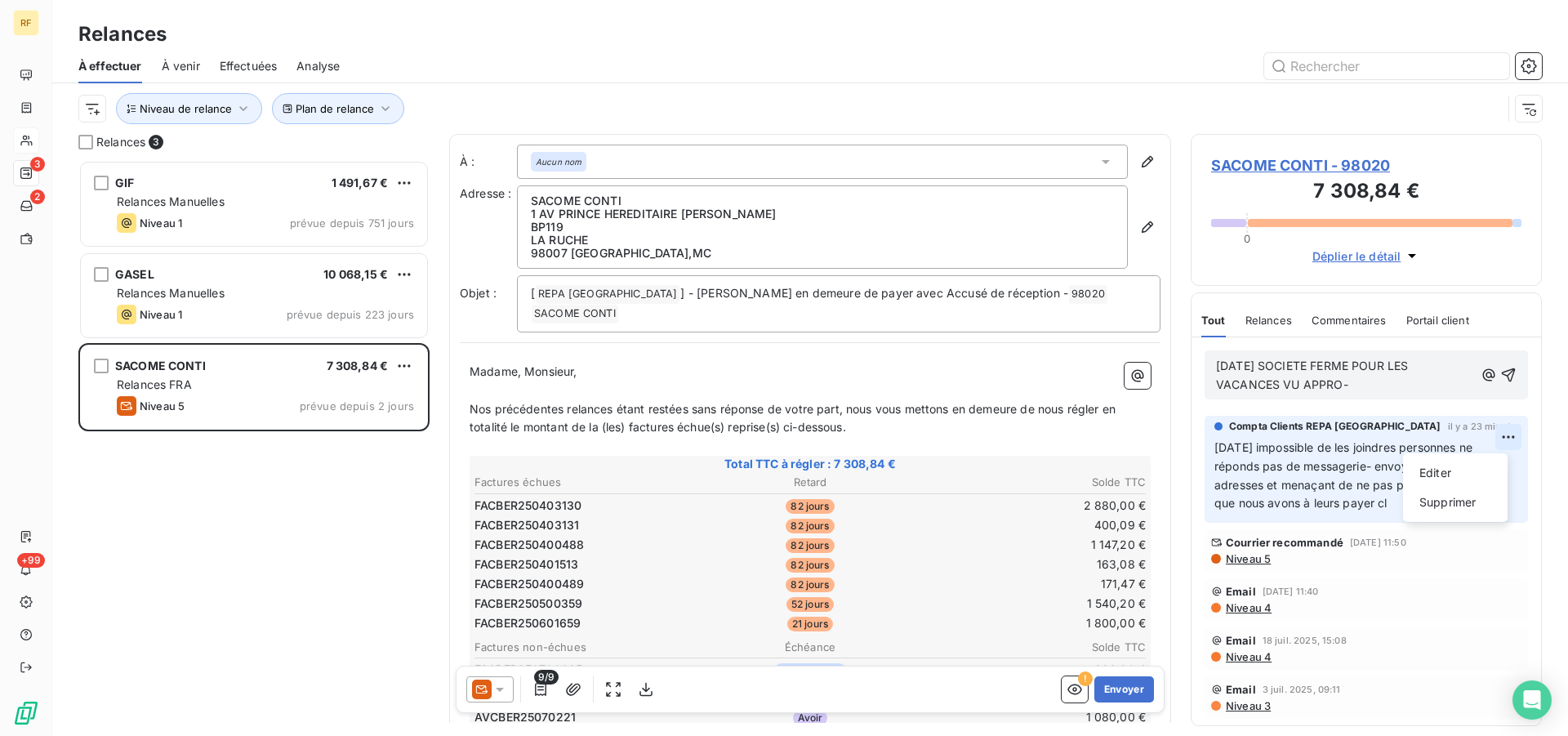
click at [1494, 431] on html "RF 3 2 +99 Relances À effectuer À venir Effectuées Analyse Plan de relance Nive…" at bounding box center [784, 368] width 1568 height 736
click at [1461, 509] on div "Supprimer" at bounding box center [1455, 502] width 92 height 26
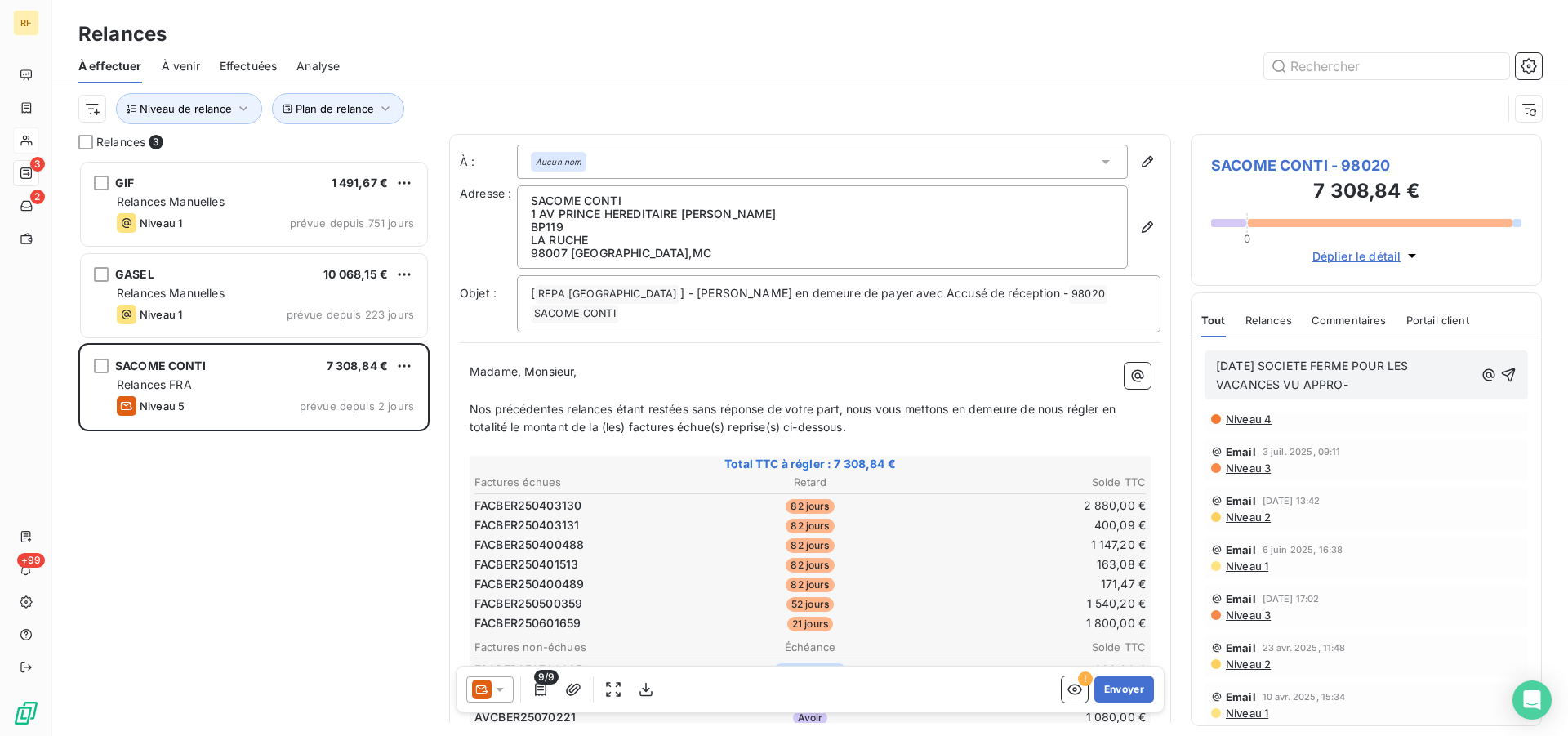
click at [1405, 387] on p "[DATE] SOCIETE FERME POUR LES VACANCES VU APPRO-" at bounding box center [1345, 375] width 258 height 38
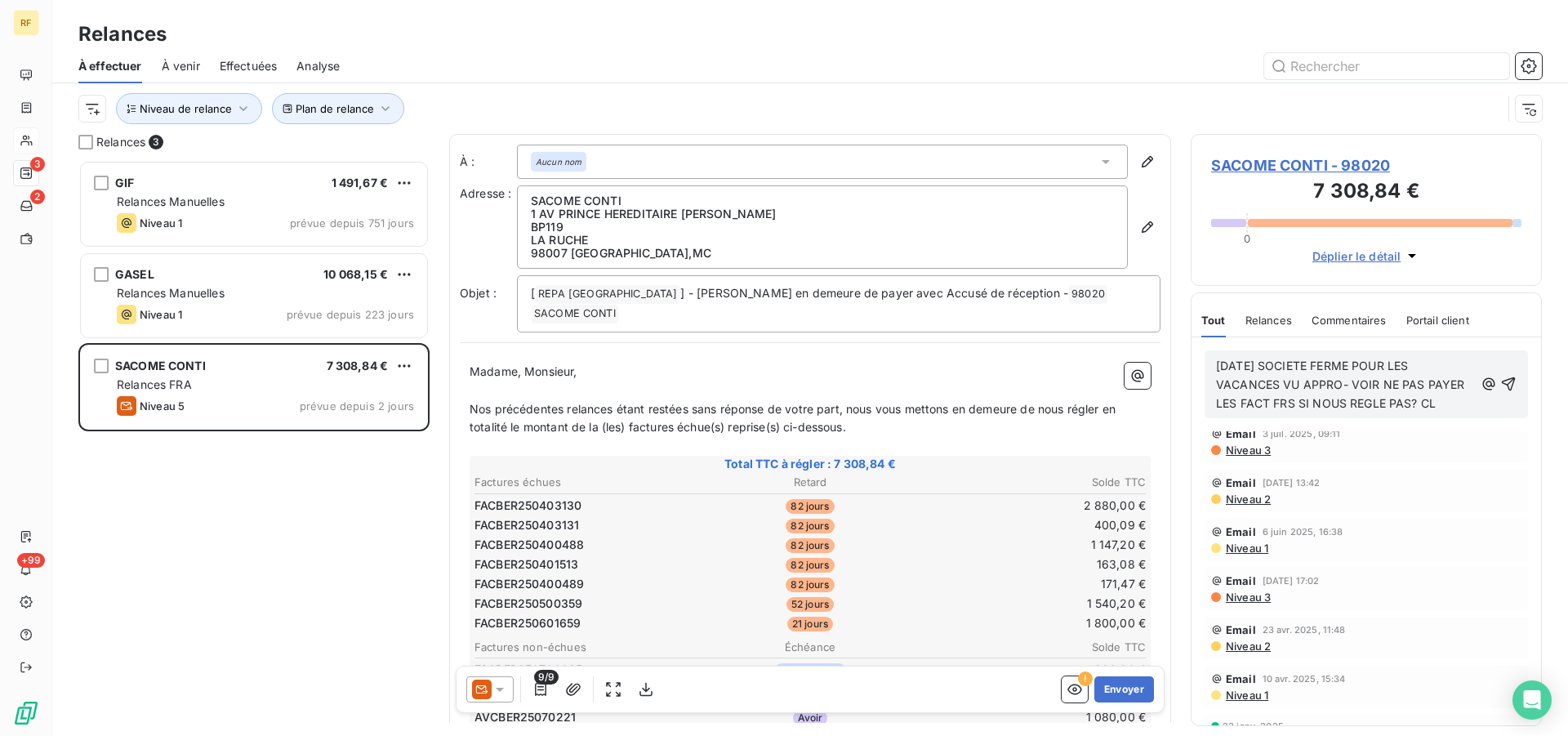
click at [1253, 413] on p "[DATE] SOCIETE FERME POUR LES VACANCES VU APPRO- VOIR NE PAS PAYER LES FACT FRS…" at bounding box center [1345, 385] width 258 height 56
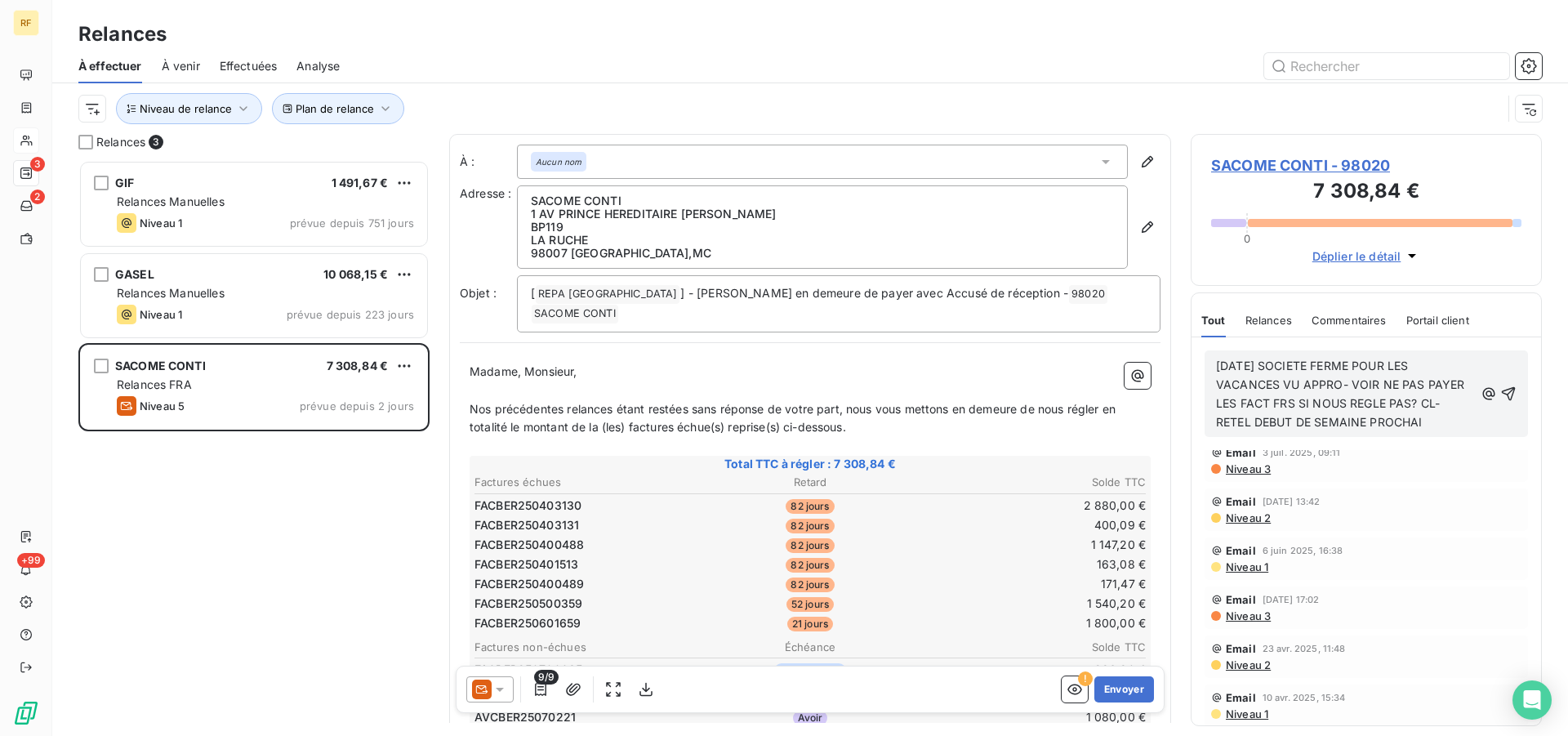
scroll to position [293, 0]
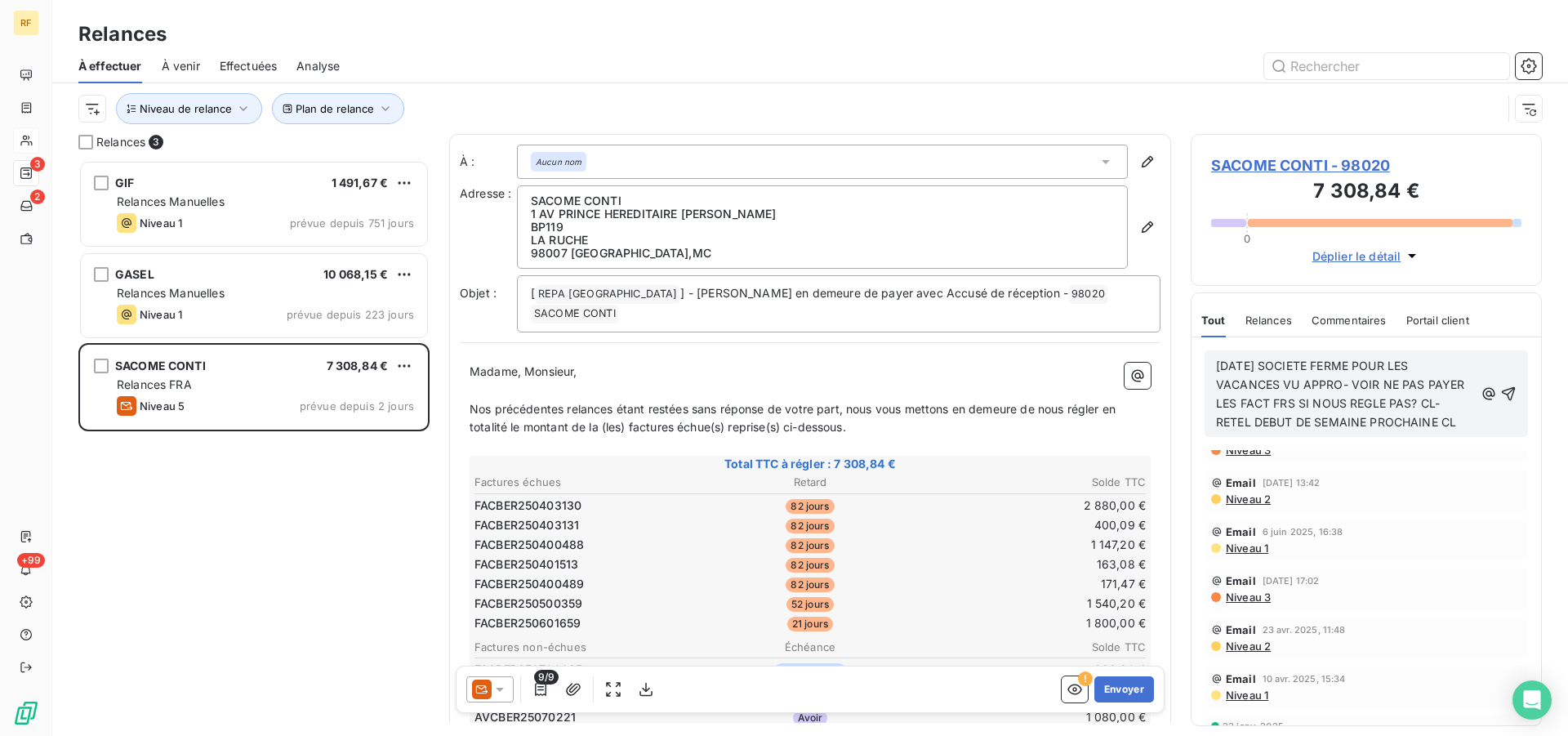
click at [1229, 426] on span "[DATE] SOCIETE FERME POUR LES VACANCES VU APPRO- VOIR NE PAS PAYER LES FACT FRS…" at bounding box center [1342, 394] width 252 height 71
click at [1500, 396] on icon "button" at bounding box center [1508, 394] width 16 height 16
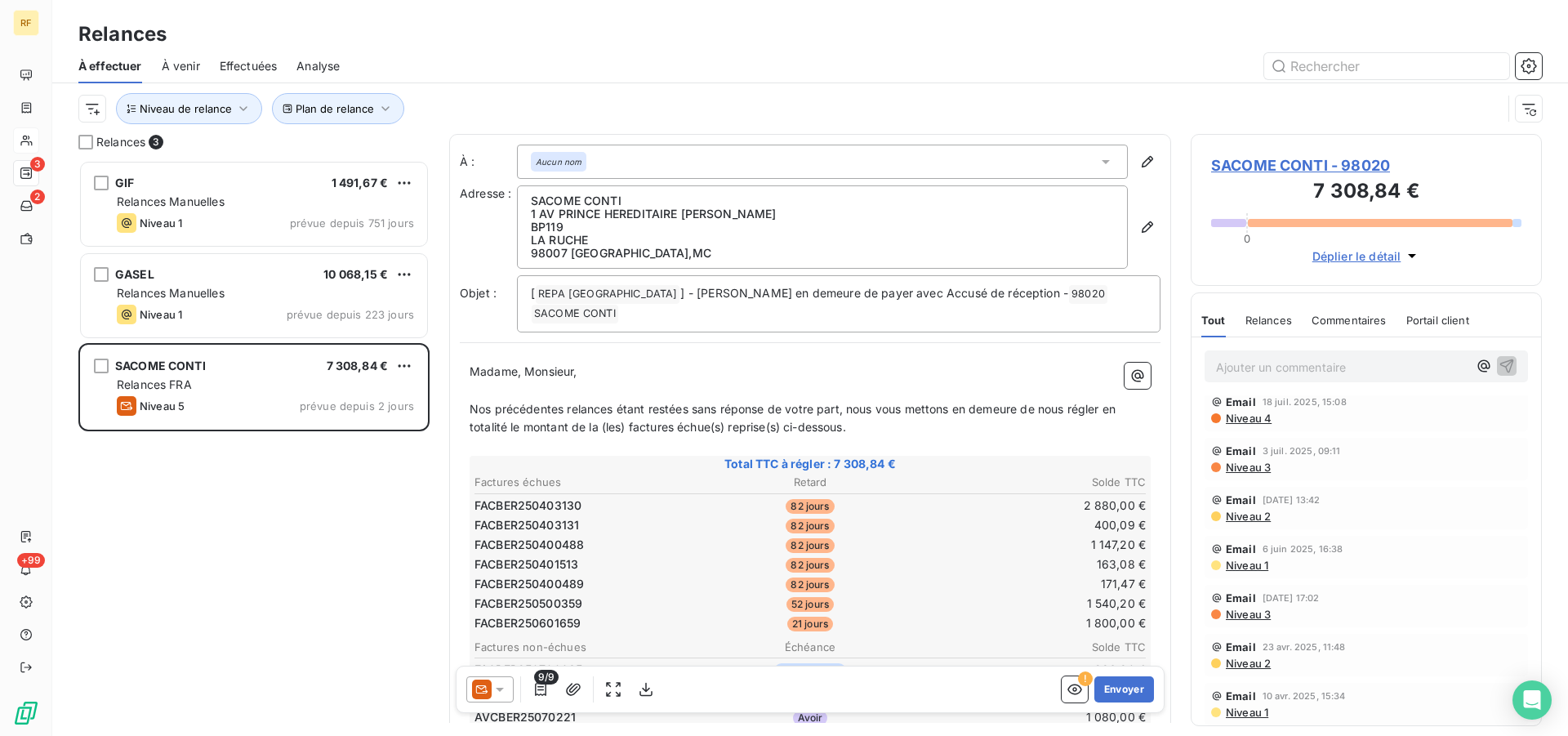
click at [1326, 321] on span "Commentaires" at bounding box center [1349, 320] width 75 height 14
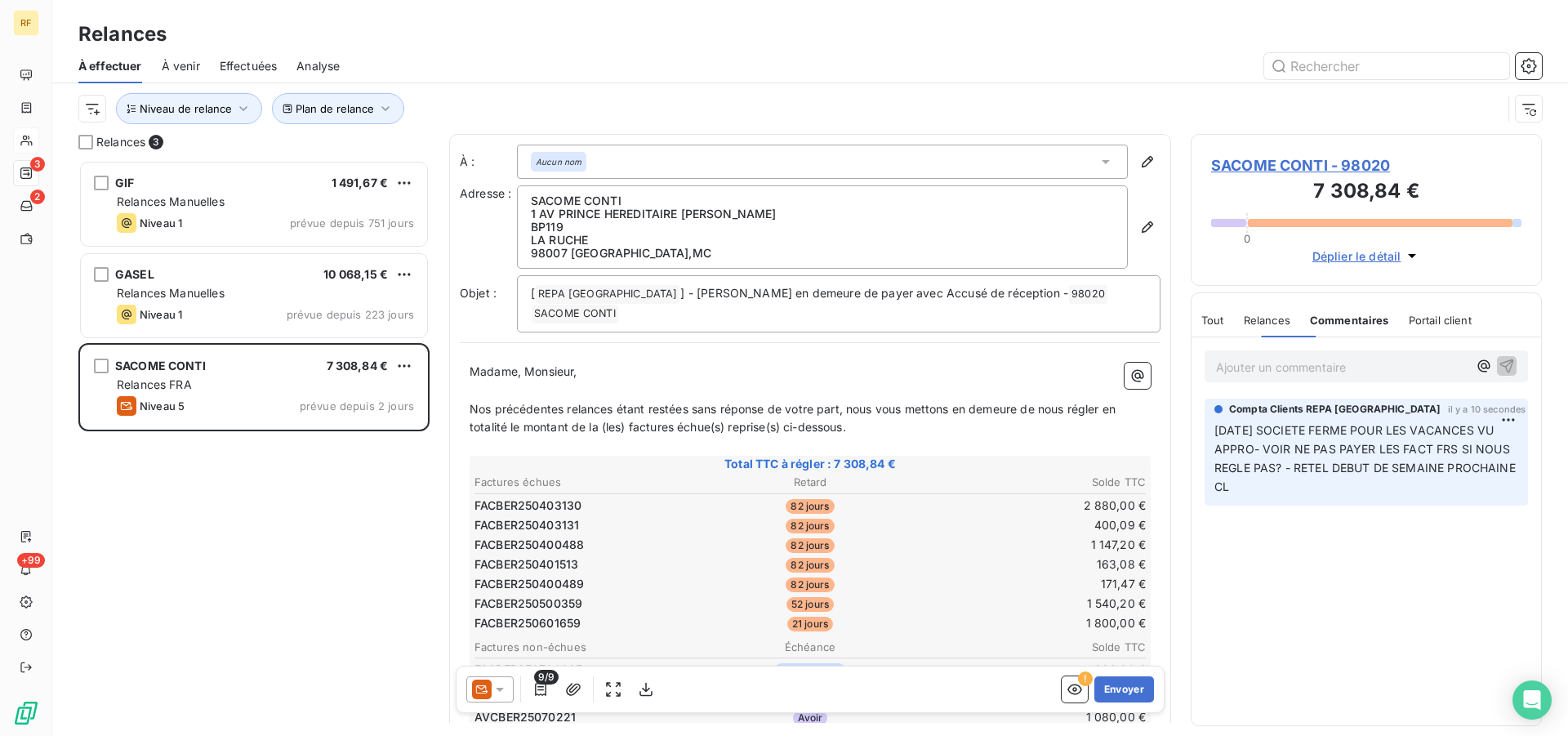
scroll to position [0, 0]
click at [1219, 319] on span "Tout" at bounding box center [1213, 320] width 23 height 14
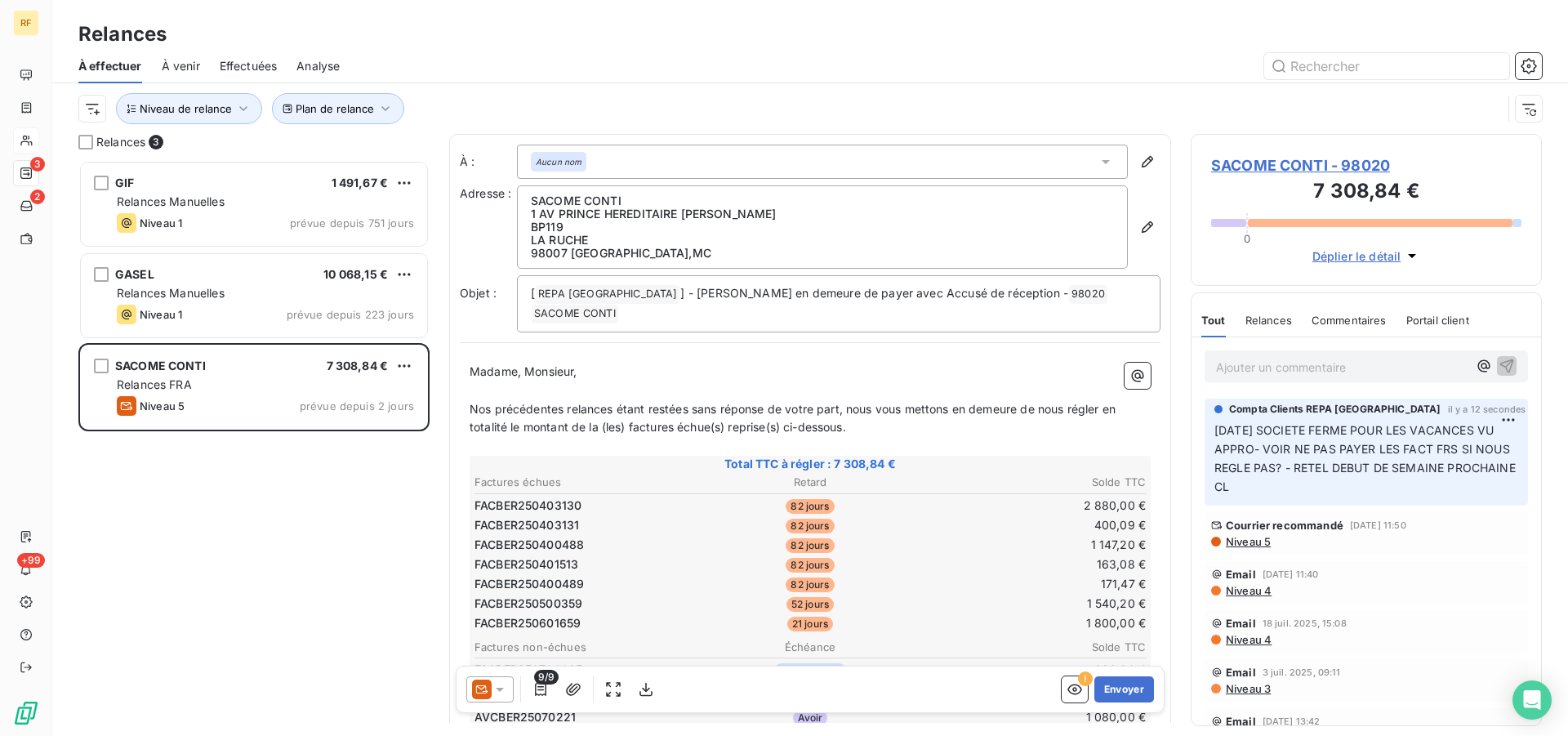
click at [1246, 172] on span "SACOME CONTI - 98020" at bounding box center [1366, 165] width 311 height 22
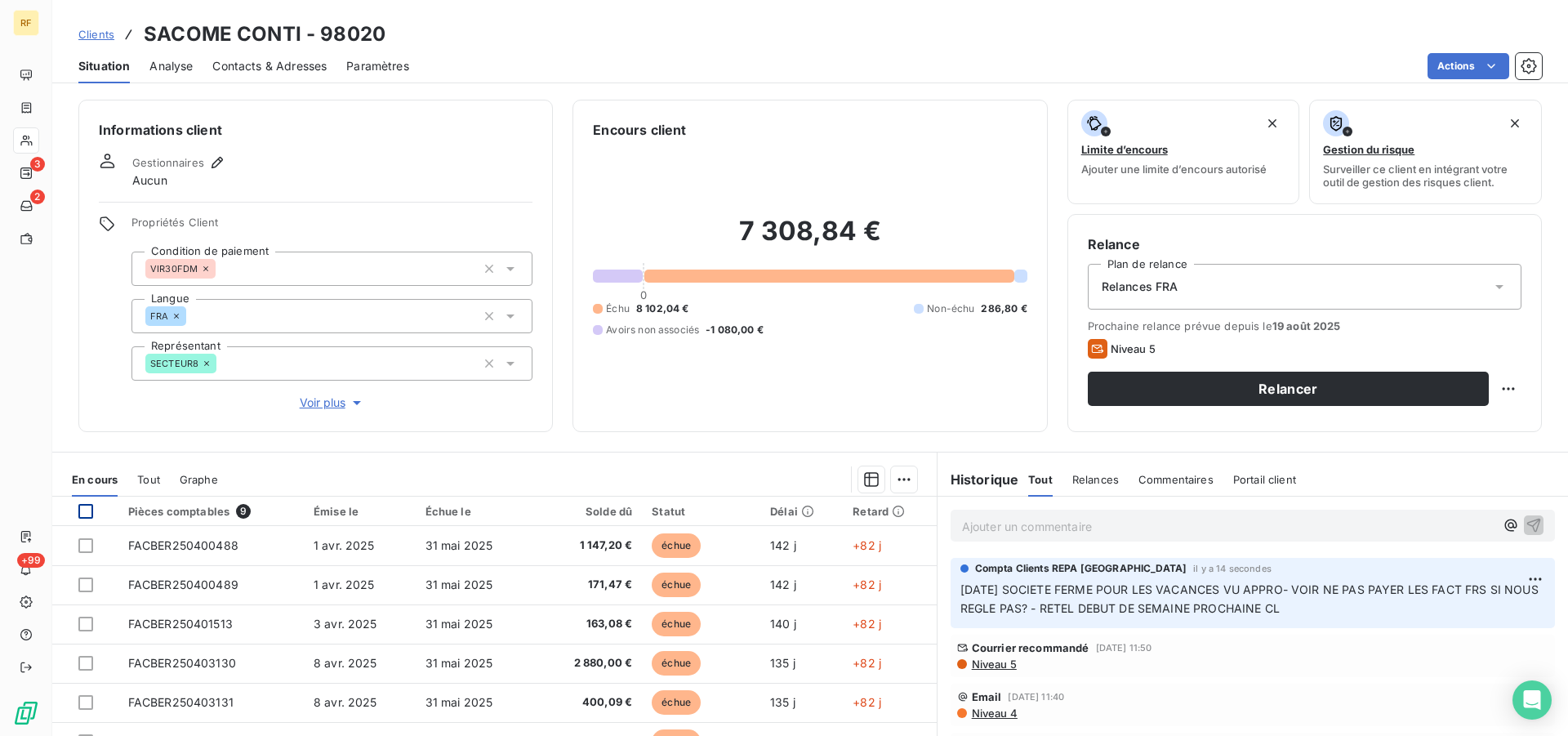
click at [85, 511] on div at bounding box center [85, 511] width 15 height 15
click at [904, 483] on html "RF 3 2 +99 Clients SACOME CONTI - 98020 Situation Analyse Contacts & Adresses P…" at bounding box center [784, 368] width 1568 height 736
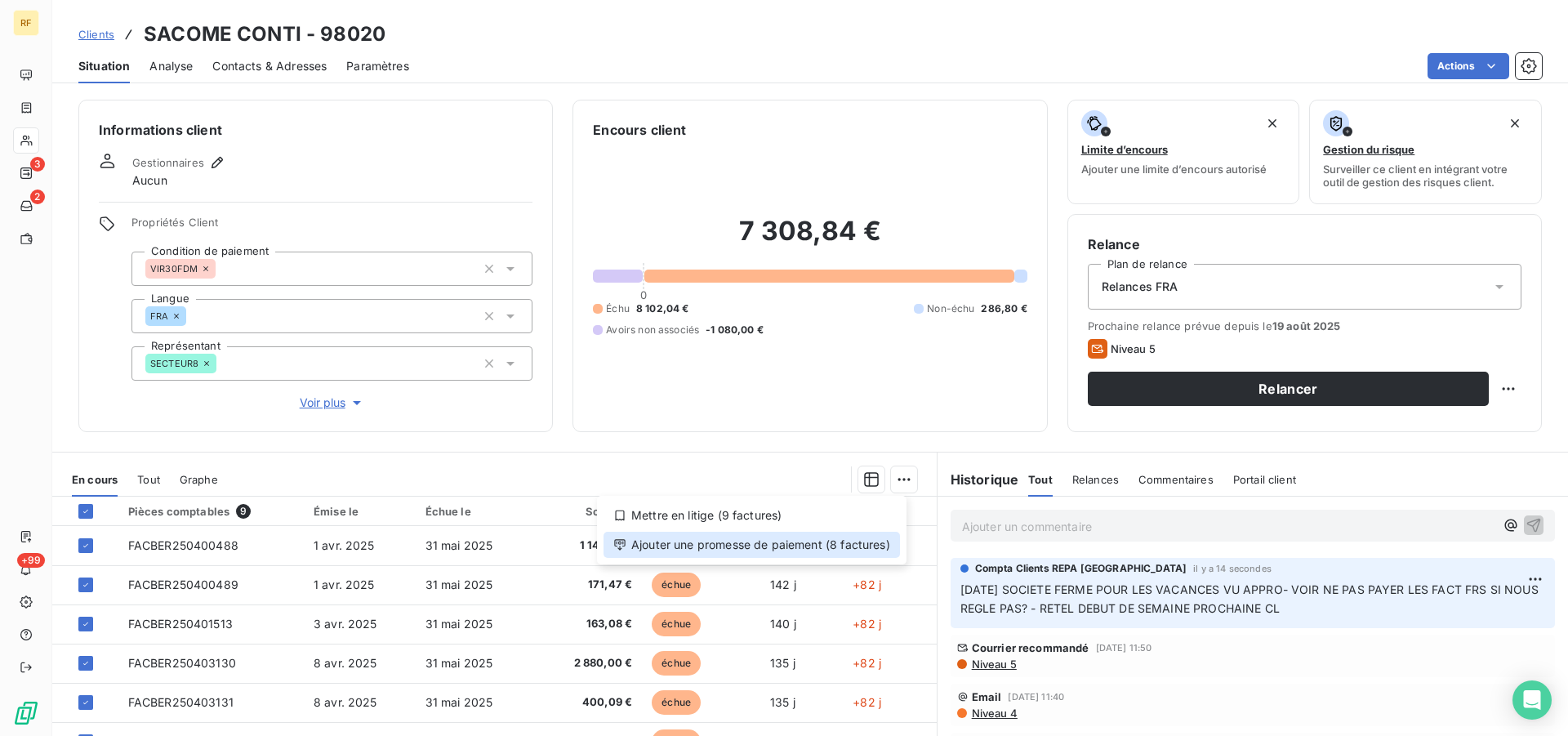
click at [844, 548] on div "Ajouter une promesse de paiement (8 factures)" at bounding box center [752, 545] width 296 height 26
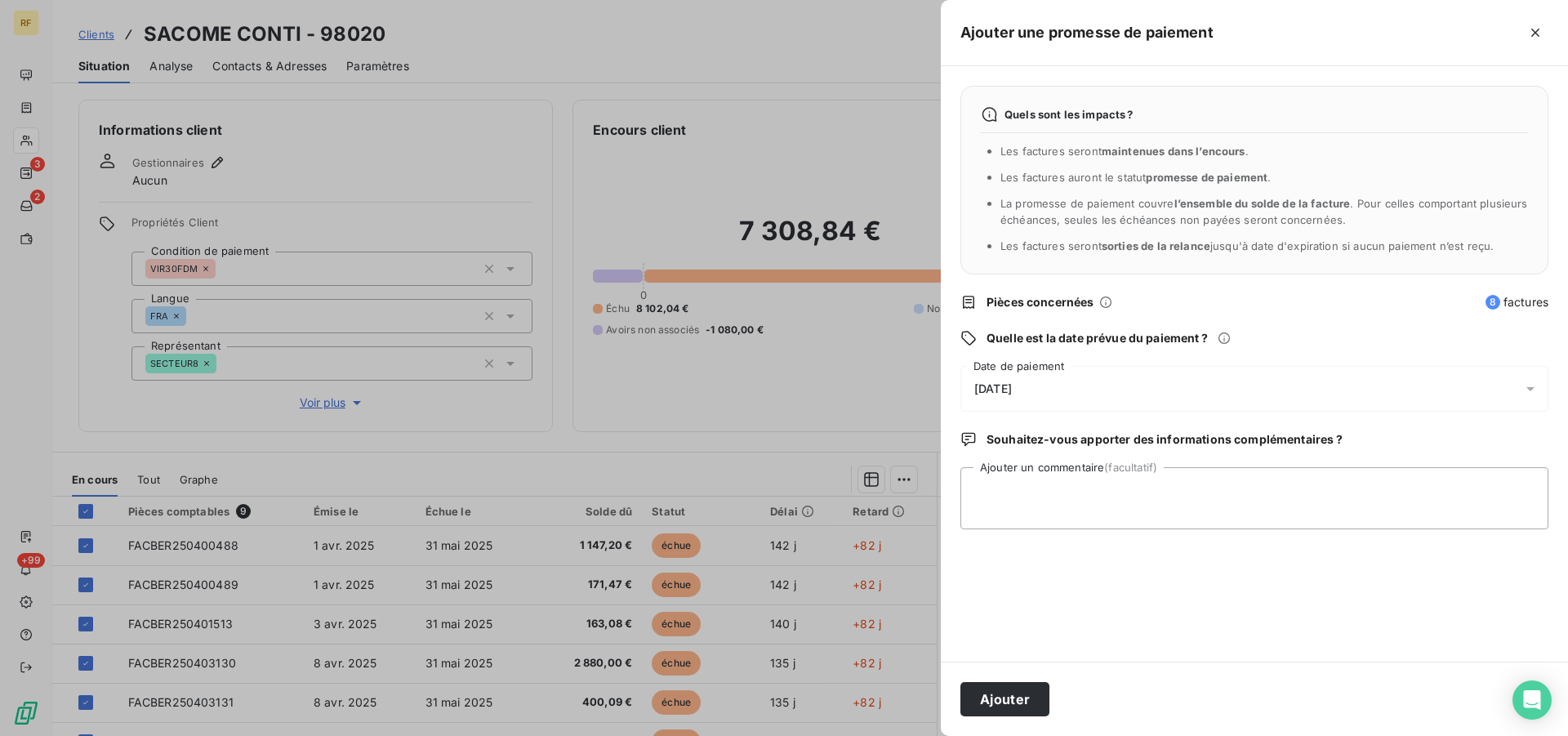
click at [1032, 400] on div "[DATE]" at bounding box center [1255, 388] width 588 height 45
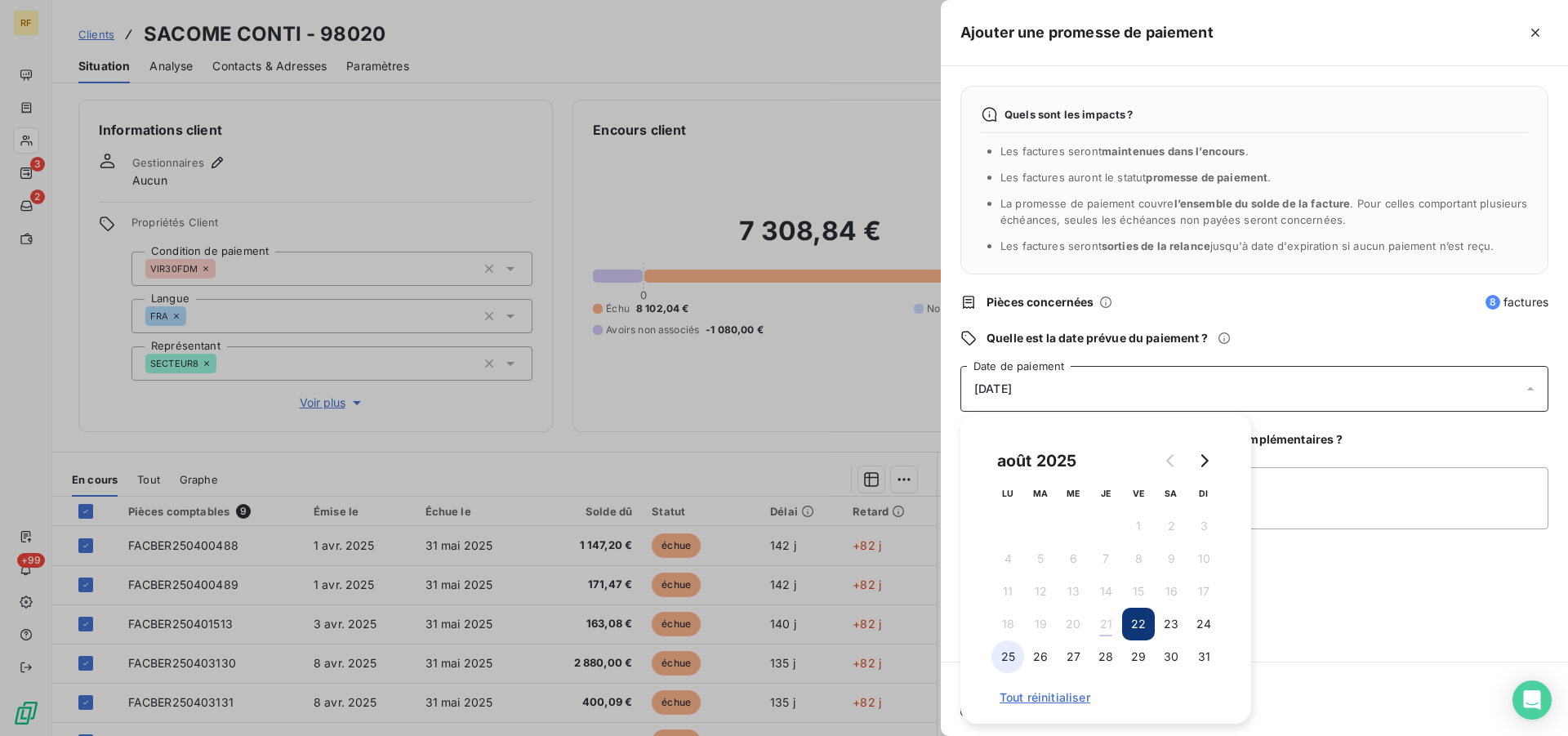
click at [1012, 655] on button "25" at bounding box center [1008, 657] width 33 height 33
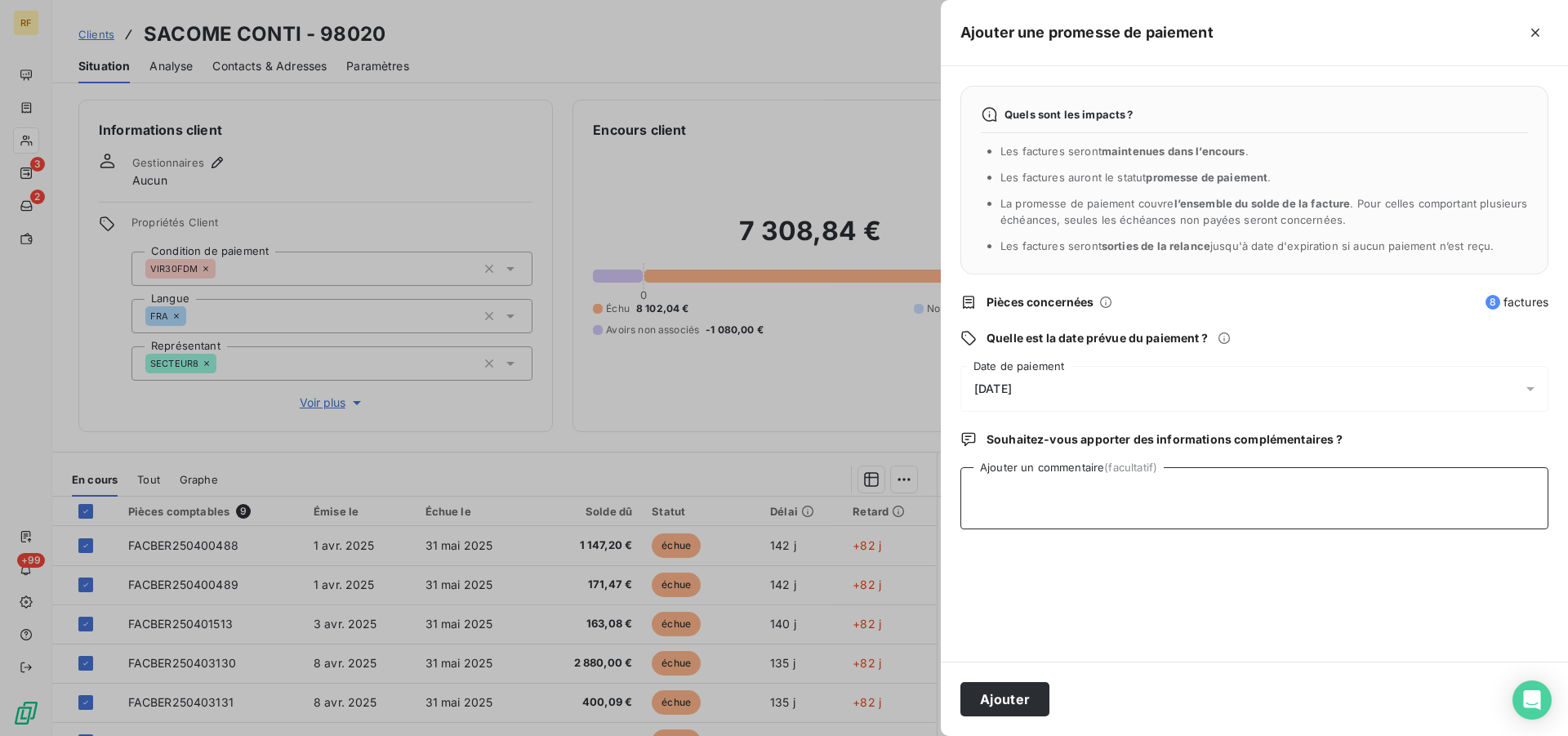
click at [1334, 511] on textarea "Ajouter un commentaire (facultatif)" at bounding box center [1255, 498] width 588 height 62
type textarea "RETEL OUVERTURE SUITE VACANCES CL"
click at [1003, 720] on div "Ajouter" at bounding box center [1255, 698] width 627 height 74
click at [1010, 679] on div "Ajouter" at bounding box center [1255, 698] width 627 height 74
click at [1015, 695] on button "Ajouter" at bounding box center [1005, 698] width 89 height 34
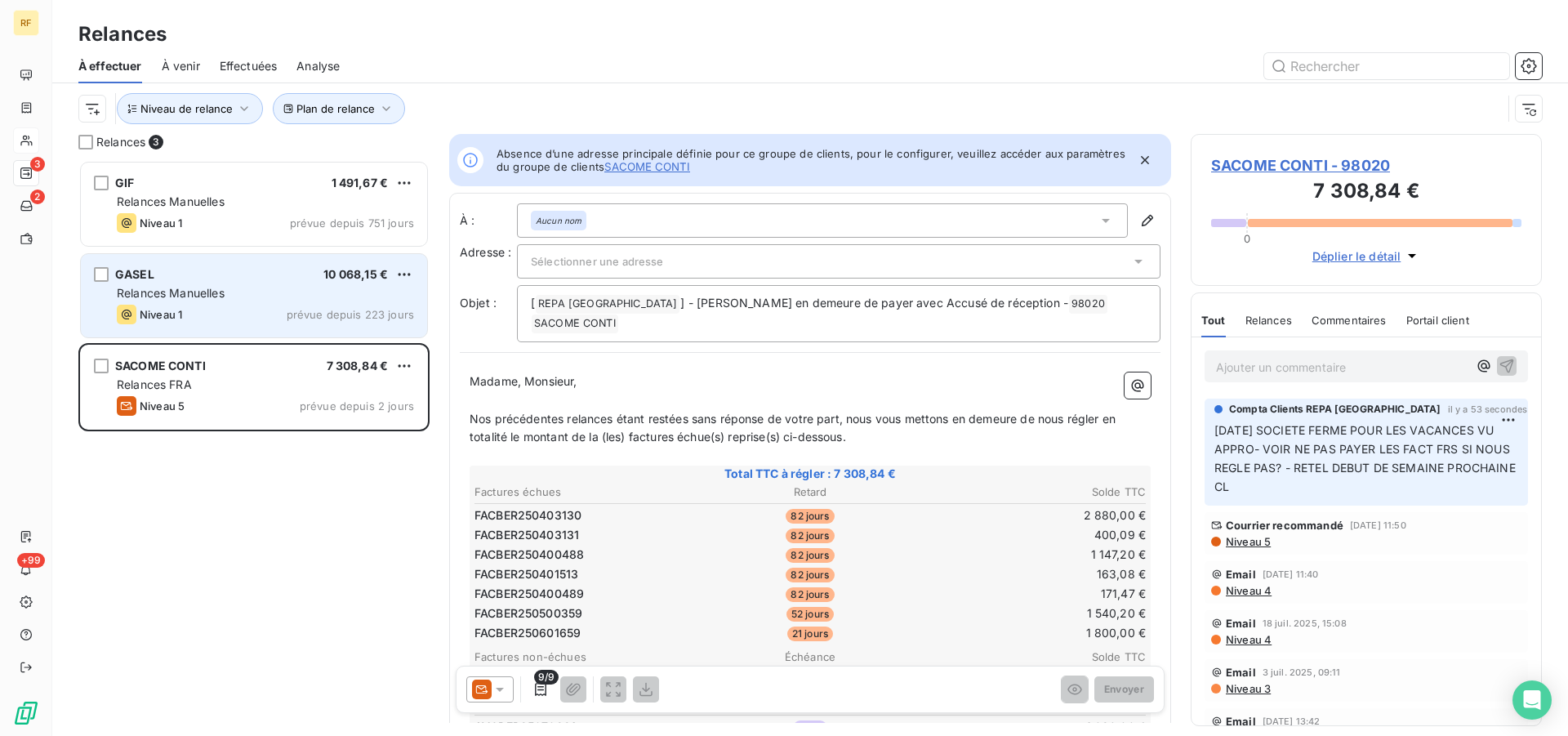
scroll to position [562, 338]
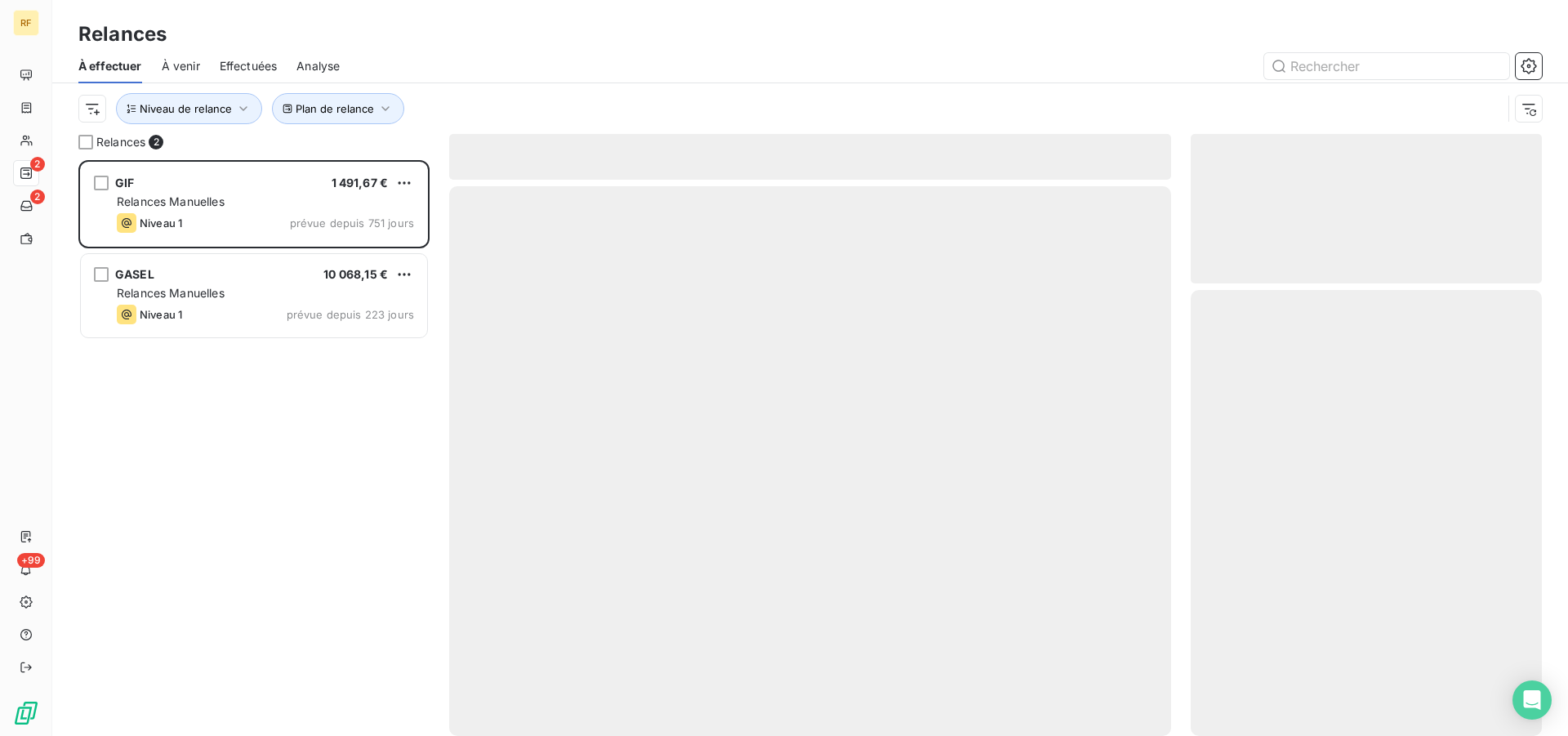
scroll to position [562, 338]
